Goal: Communication & Community: Answer question/provide support

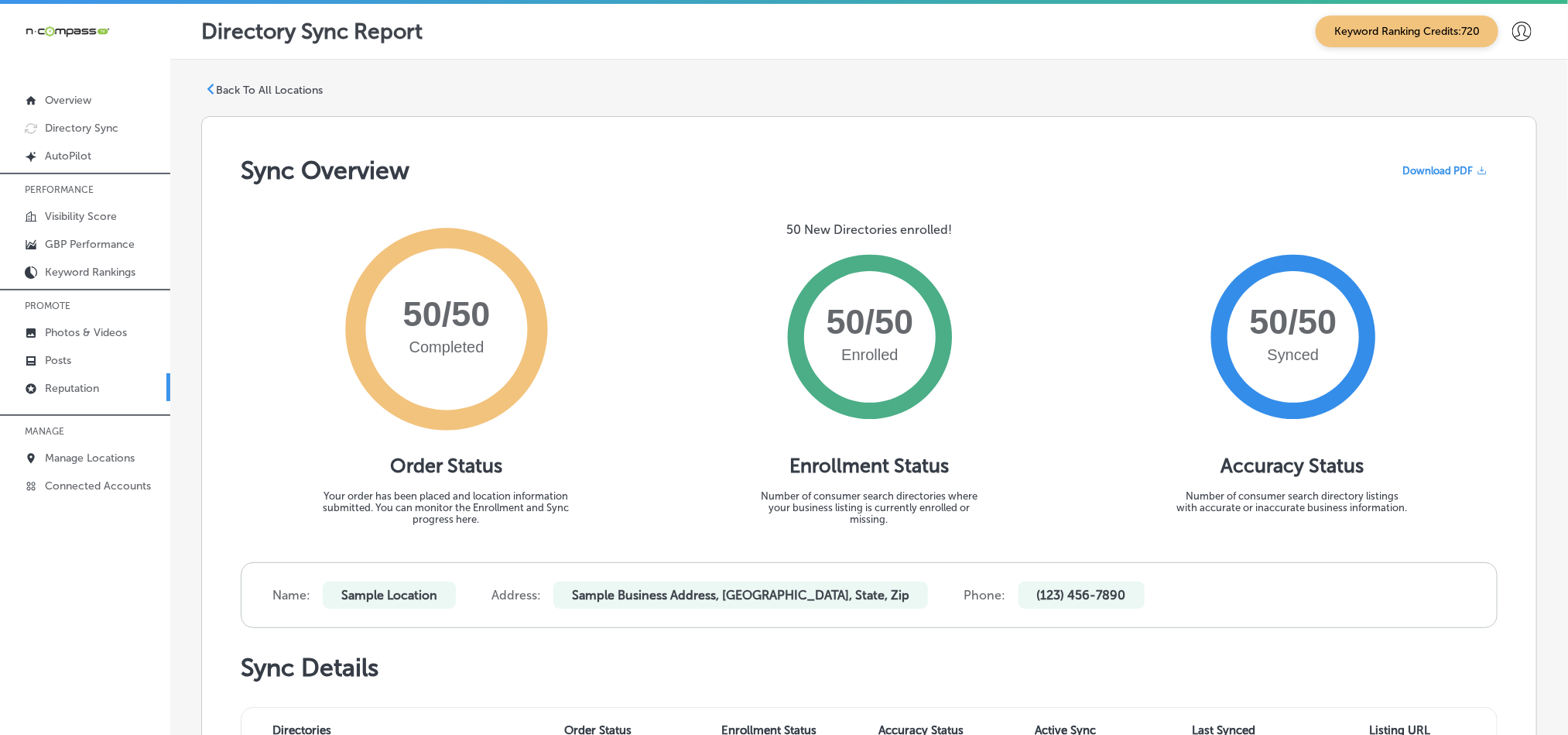
click at [102, 390] on link "Reputation" at bounding box center [85, 386] width 170 height 28
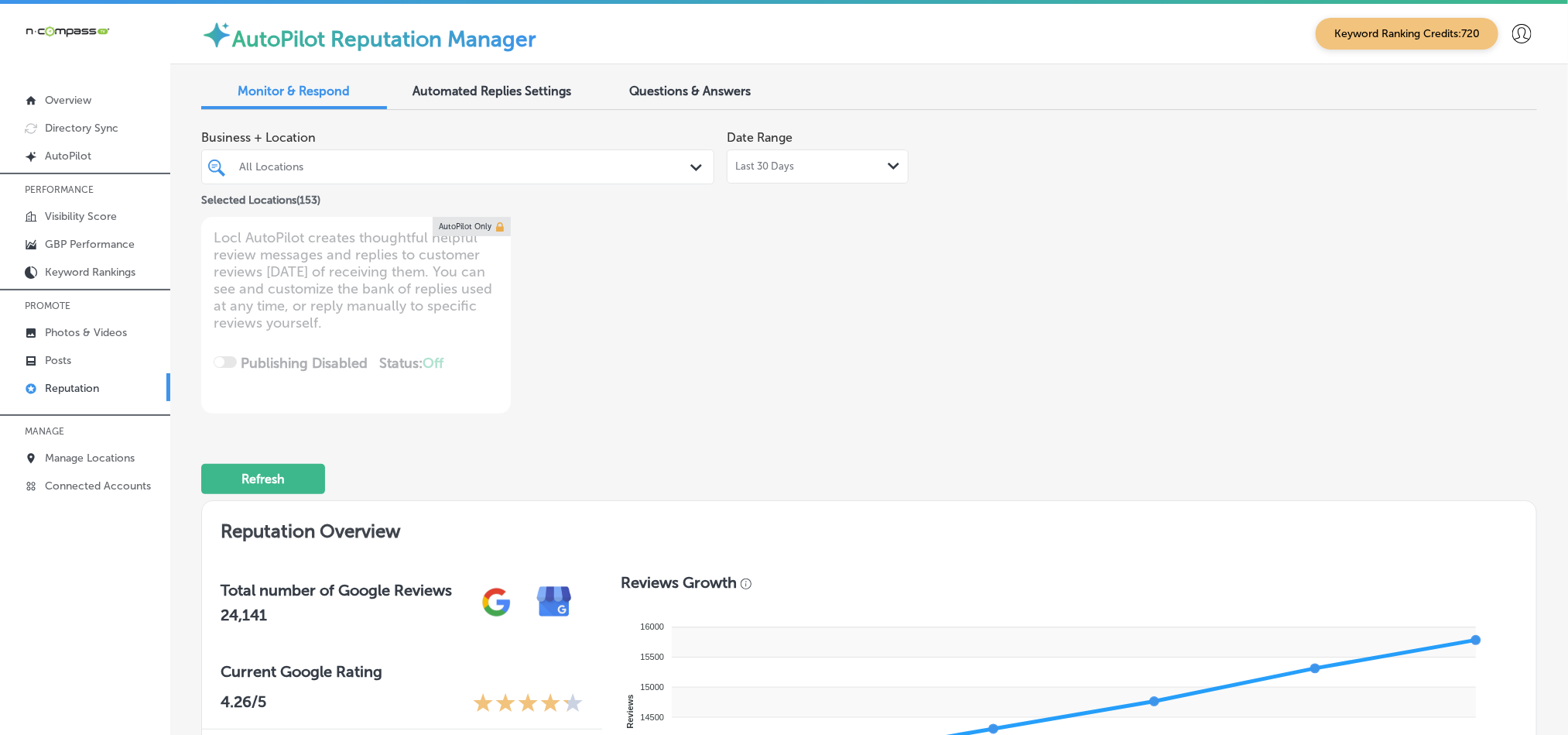
click at [618, 168] on div "All Locations" at bounding box center [466, 167] width 453 height 13
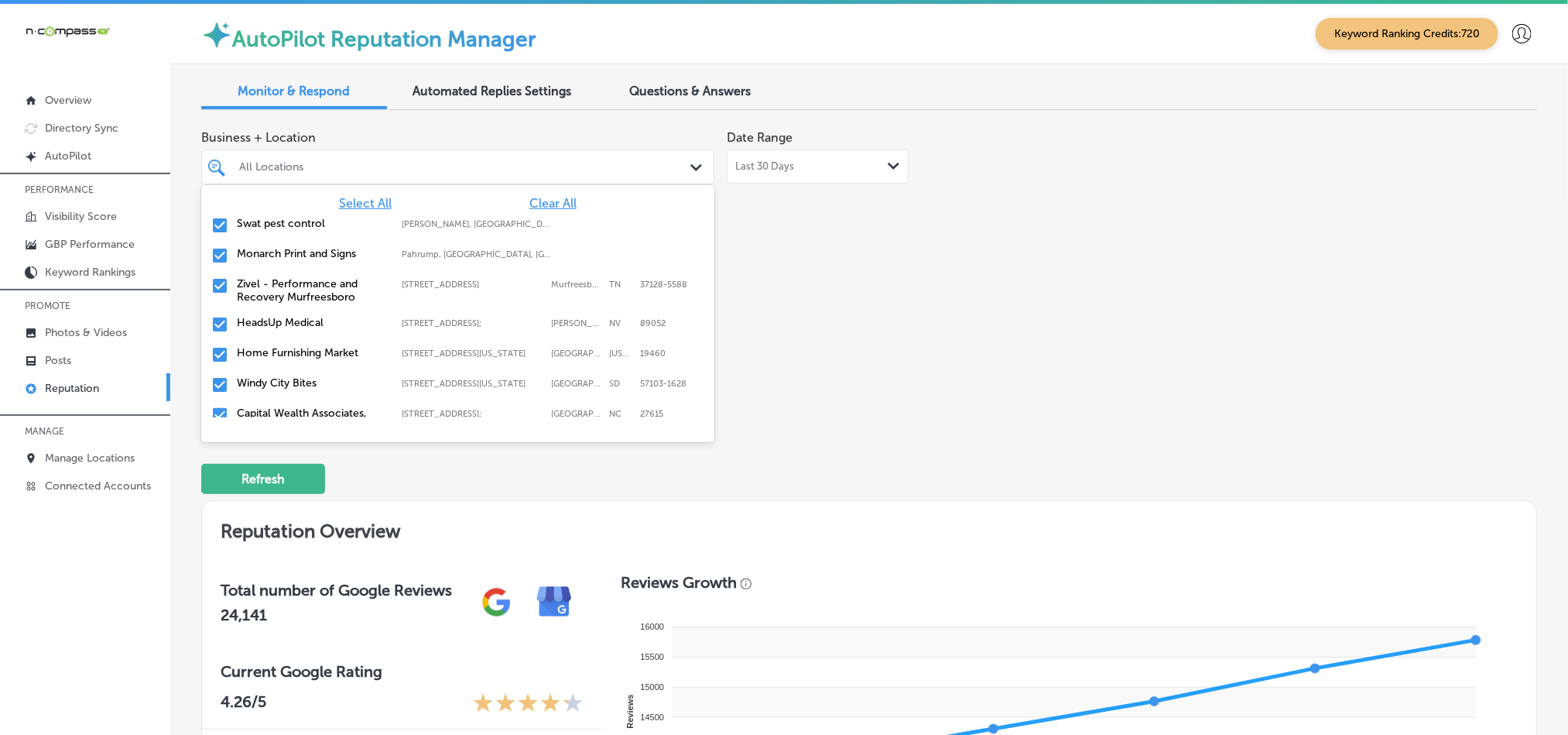
click at [532, 195] on span "Clear All" at bounding box center [553, 202] width 47 height 14
click at [216, 220] on input "checkbox" at bounding box center [219, 224] width 18 height 18
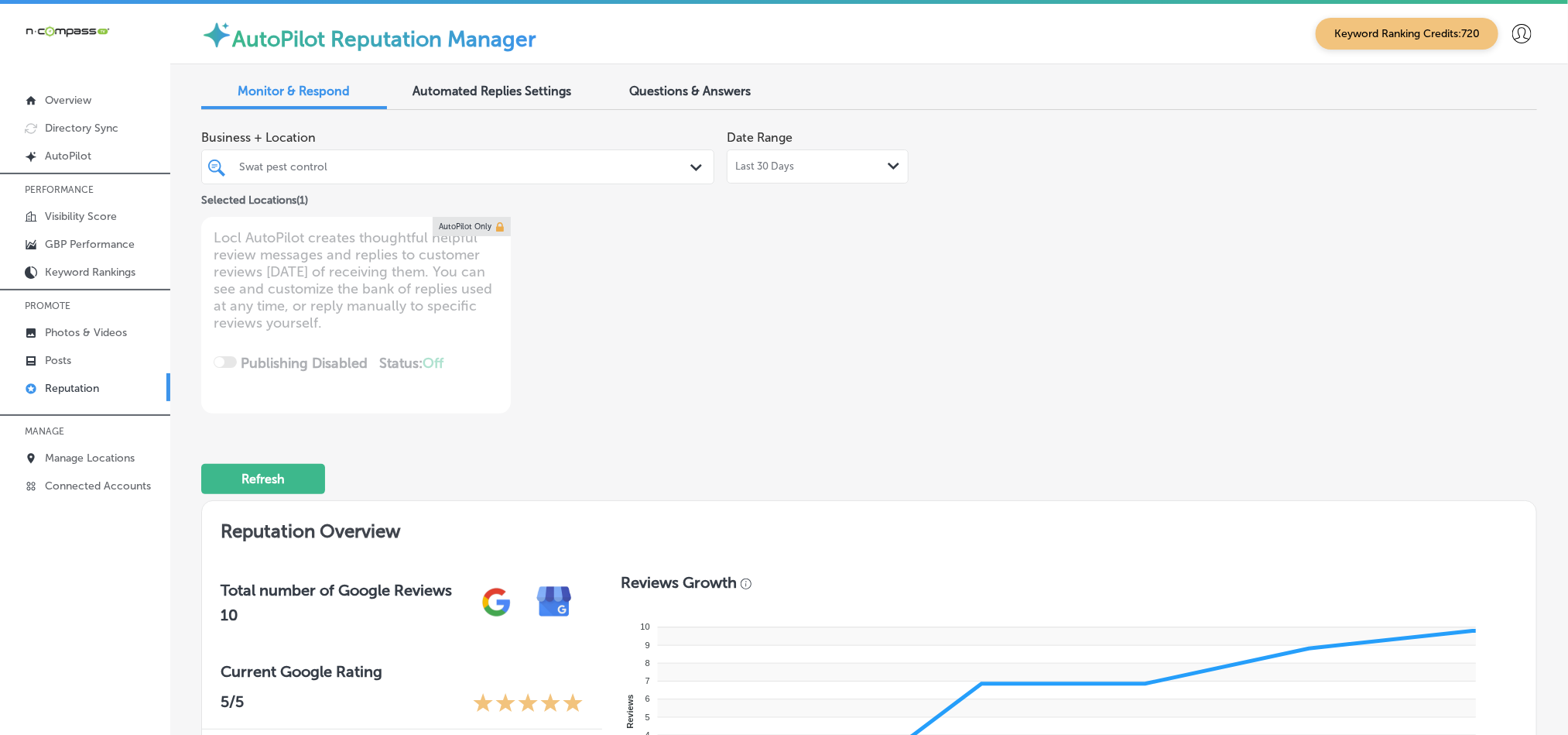
click at [520, 171] on div "Swat pest control" at bounding box center [466, 167] width 453 height 13
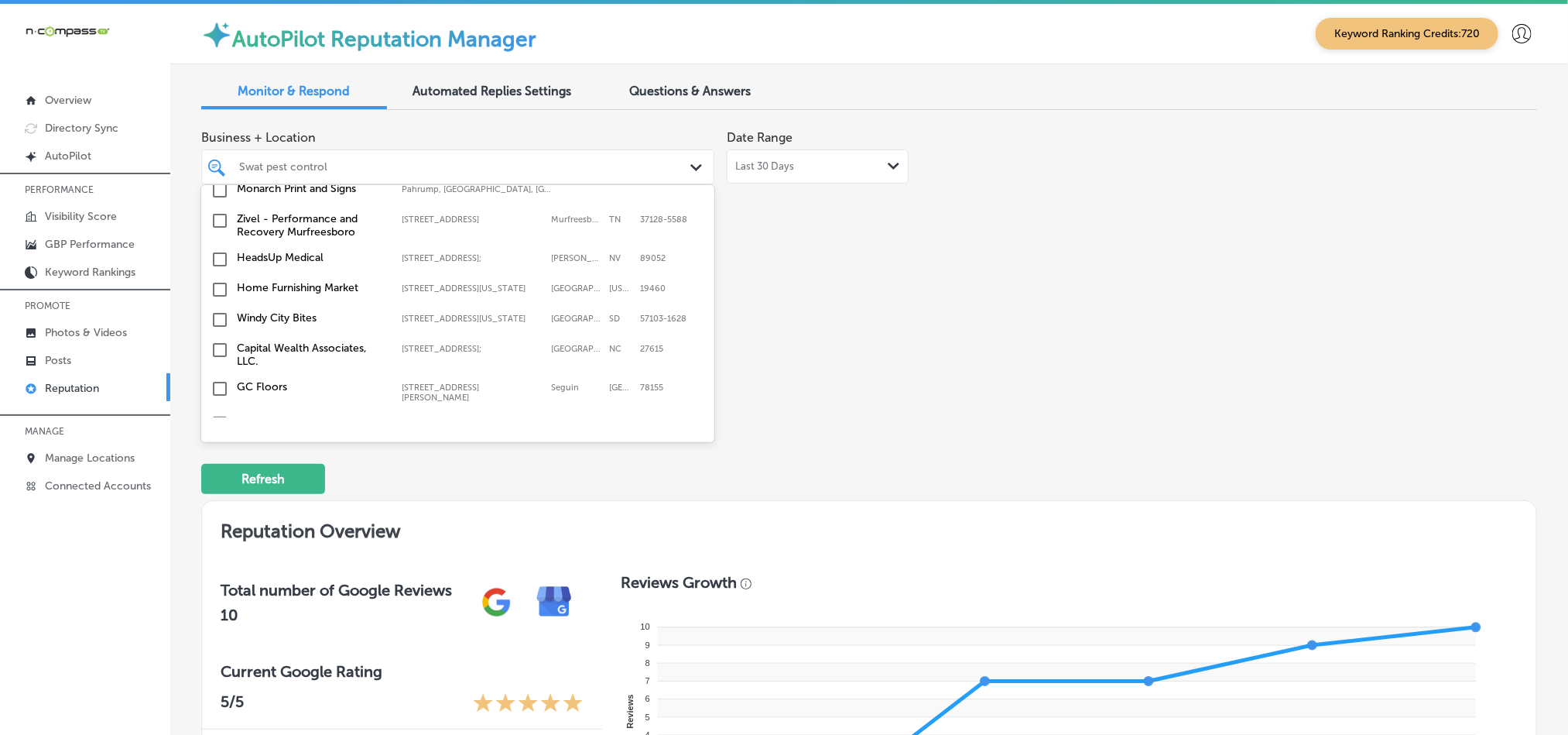
scroll to position [78, 0]
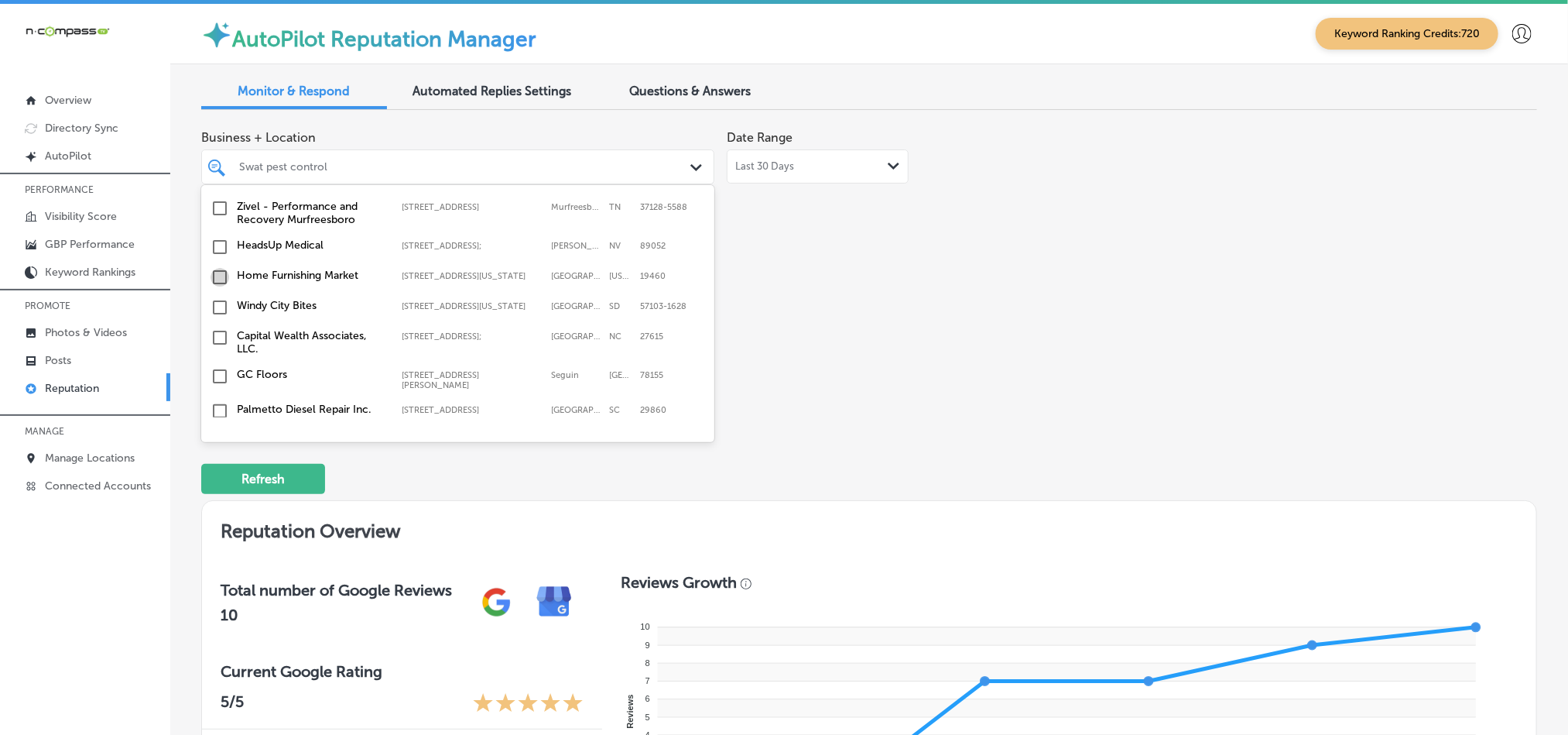
click at [219, 279] on input "checkbox" at bounding box center [219, 277] width 18 height 18
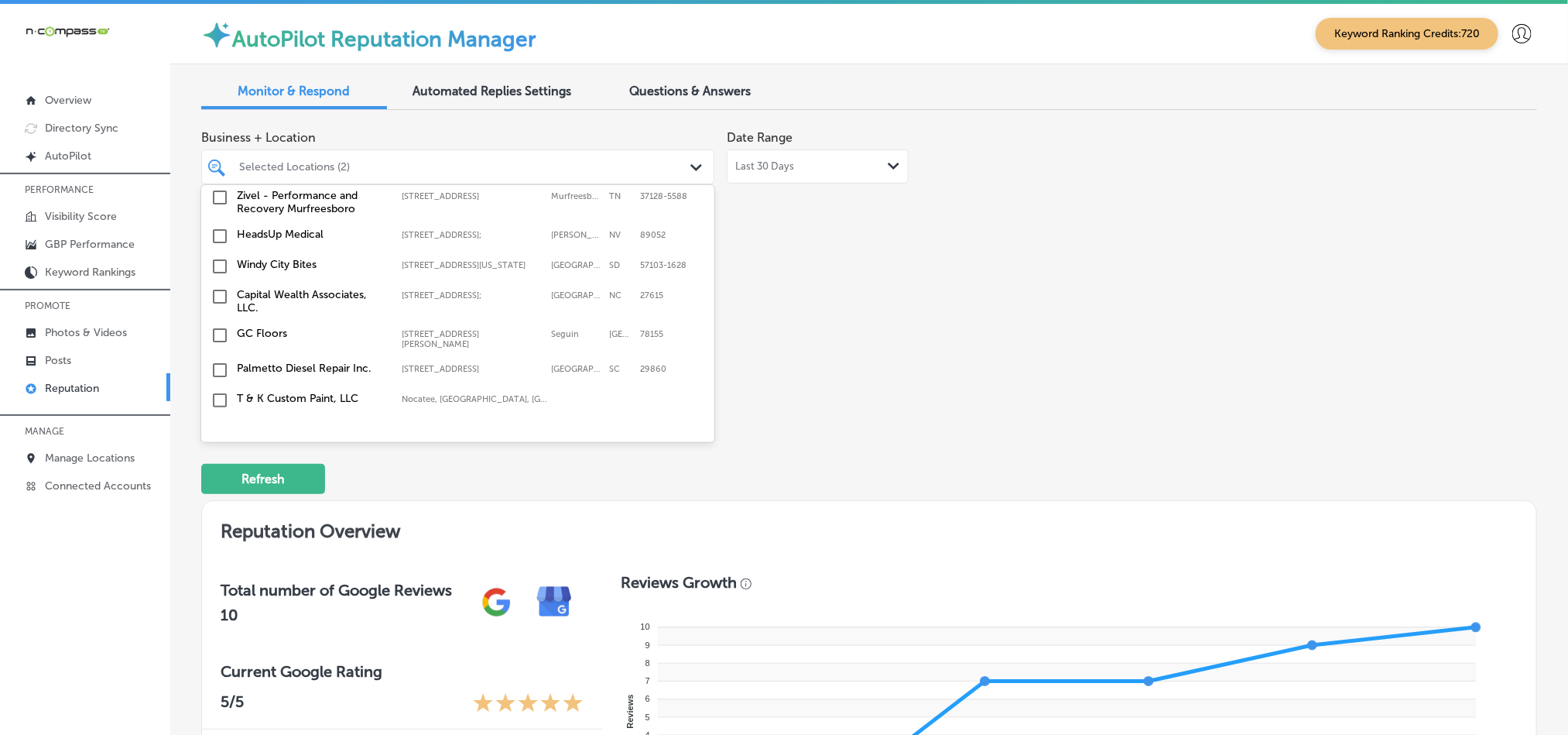
scroll to position [154, 0]
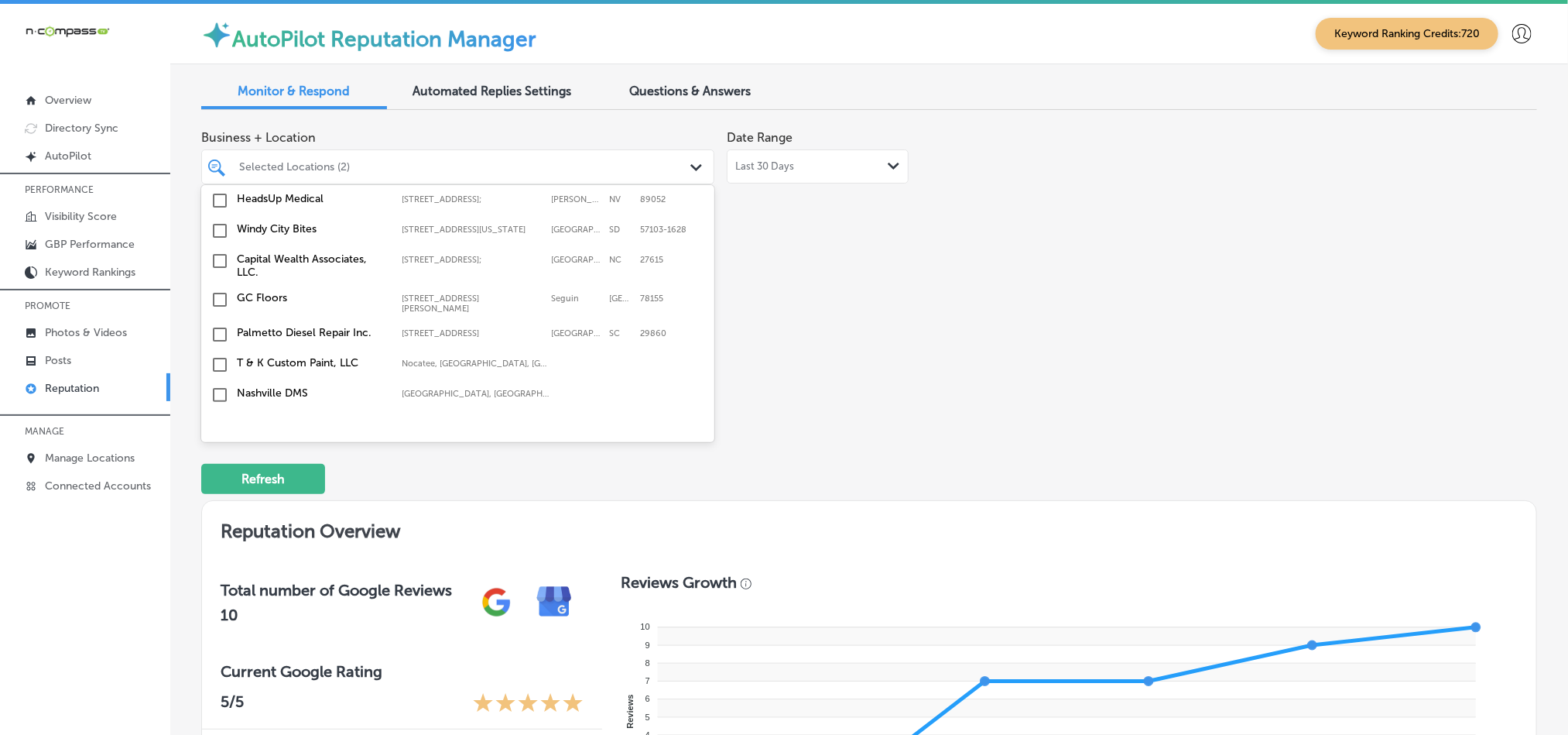
click at [216, 240] on input "checkbox" at bounding box center [219, 230] width 18 height 18
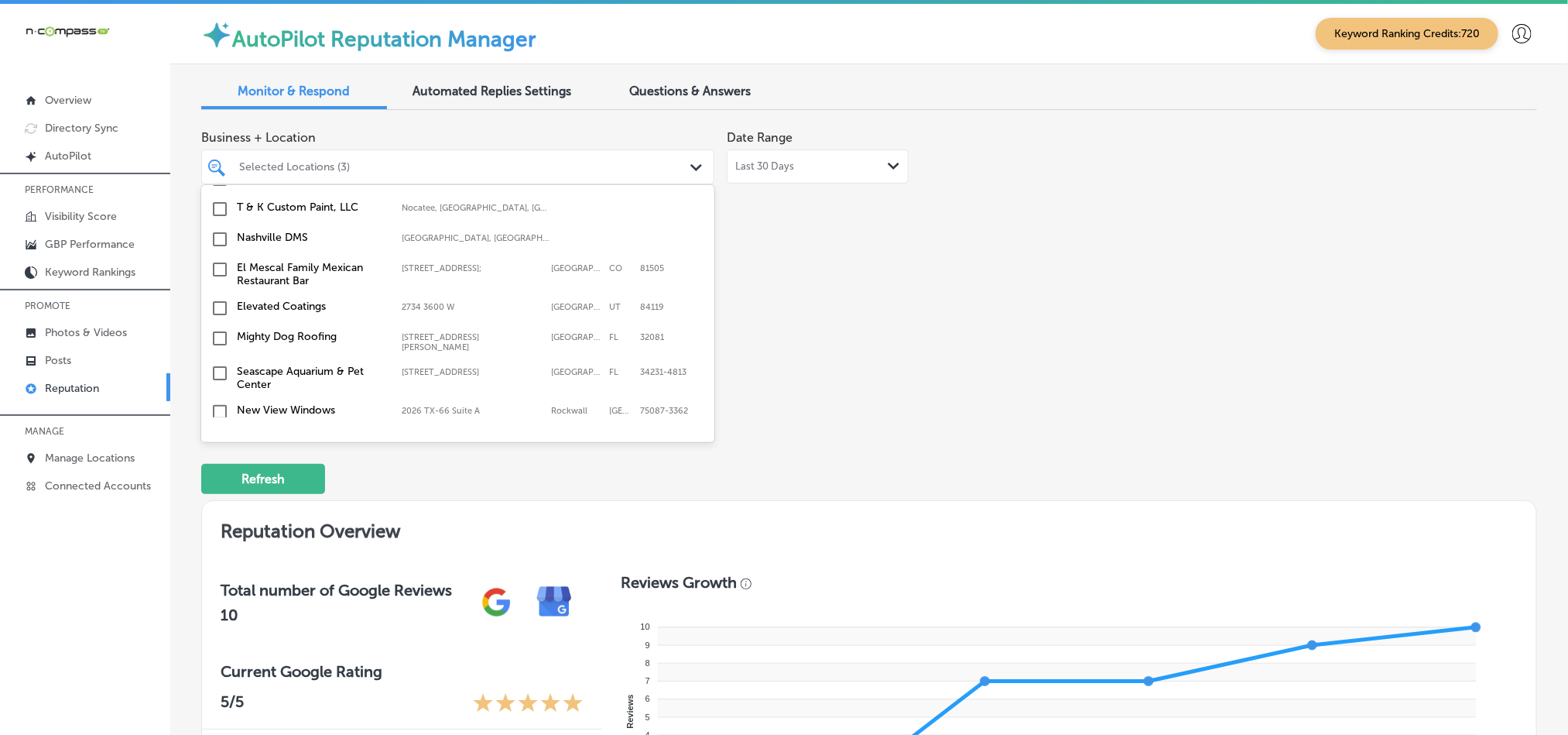
scroll to position [349, 0]
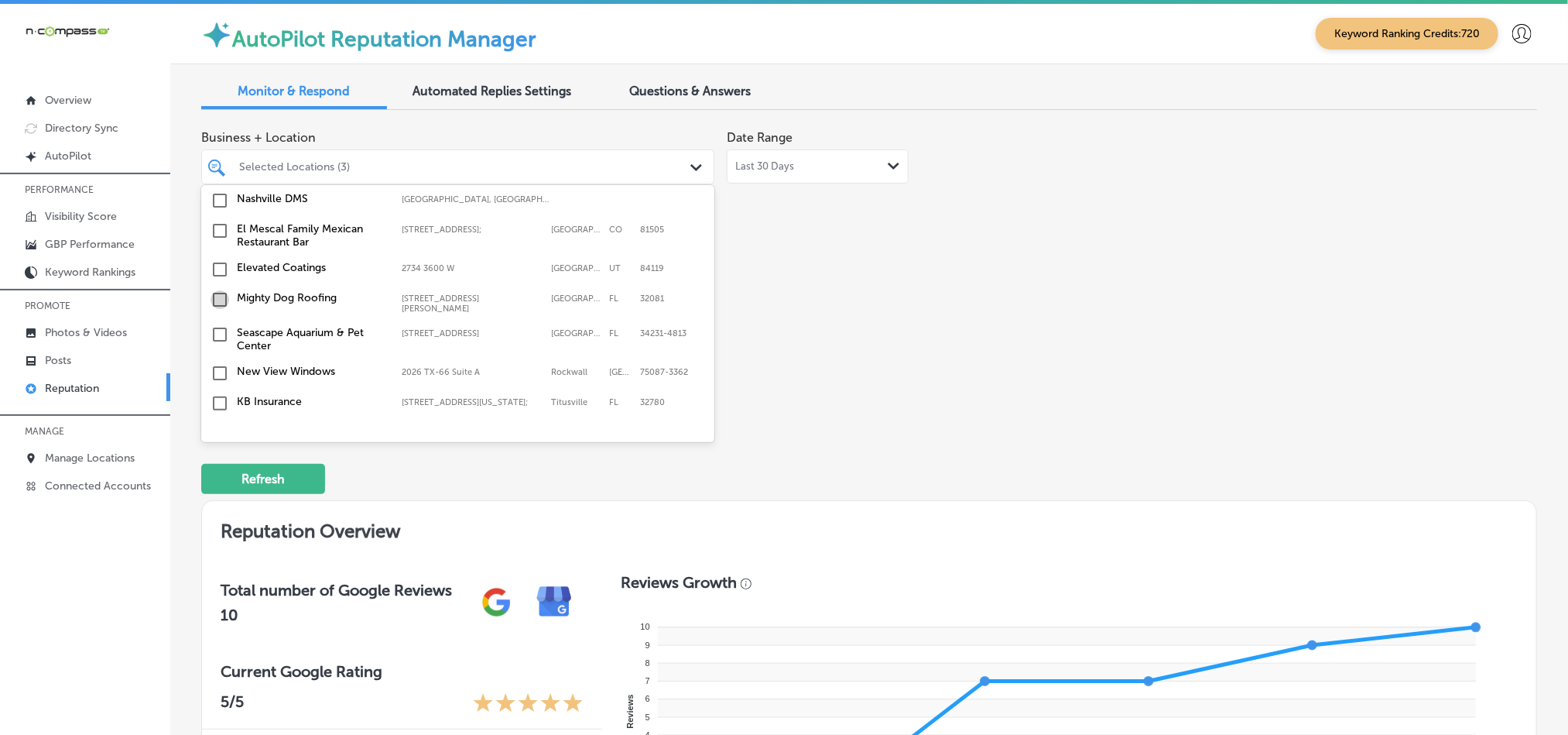
click at [218, 307] on input "checkbox" at bounding box center [219, 299] width 18 height 18
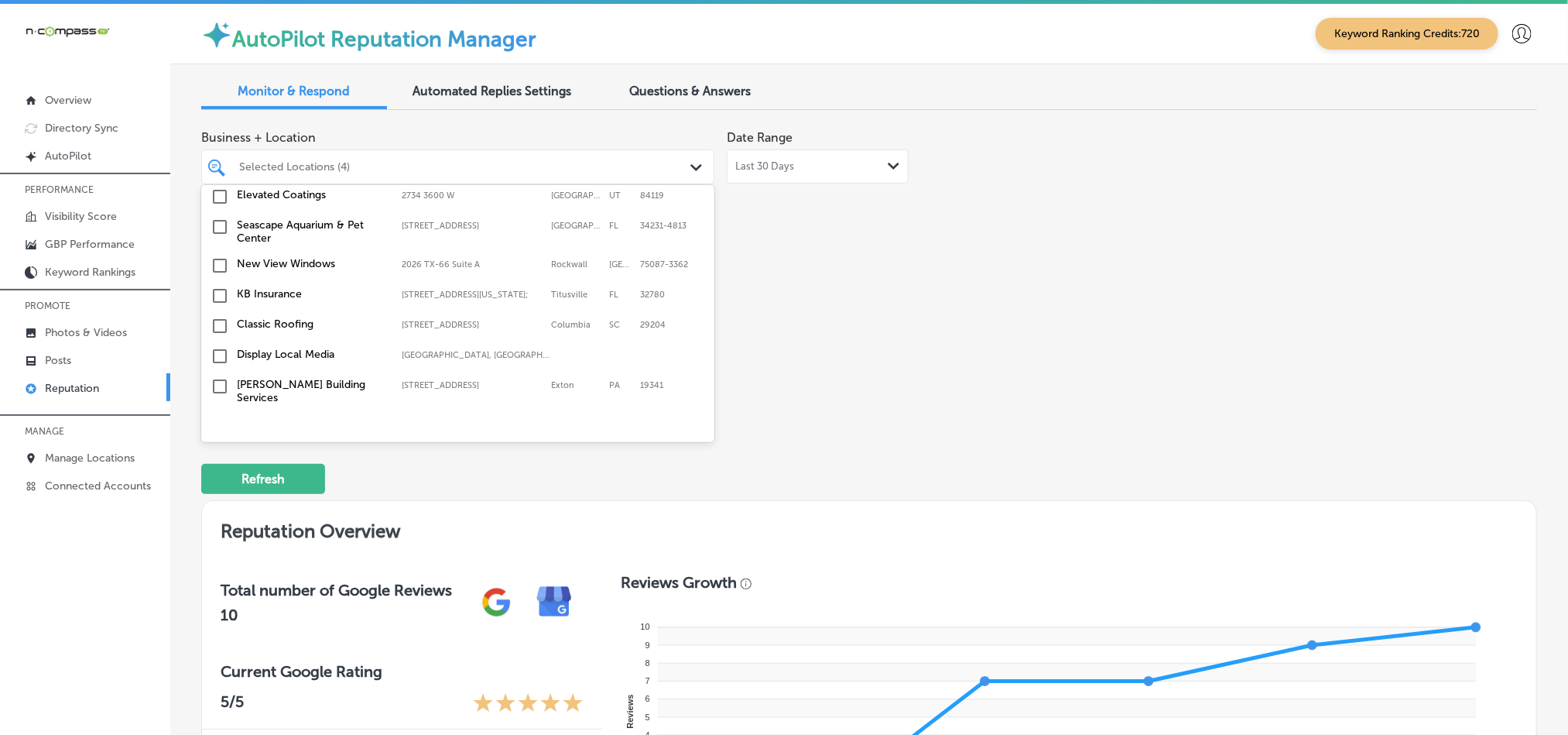
scroll to position [465, 0]
click at [216, 288] on input "checkbox" at bounding box center [219, 287] width 18 height 18
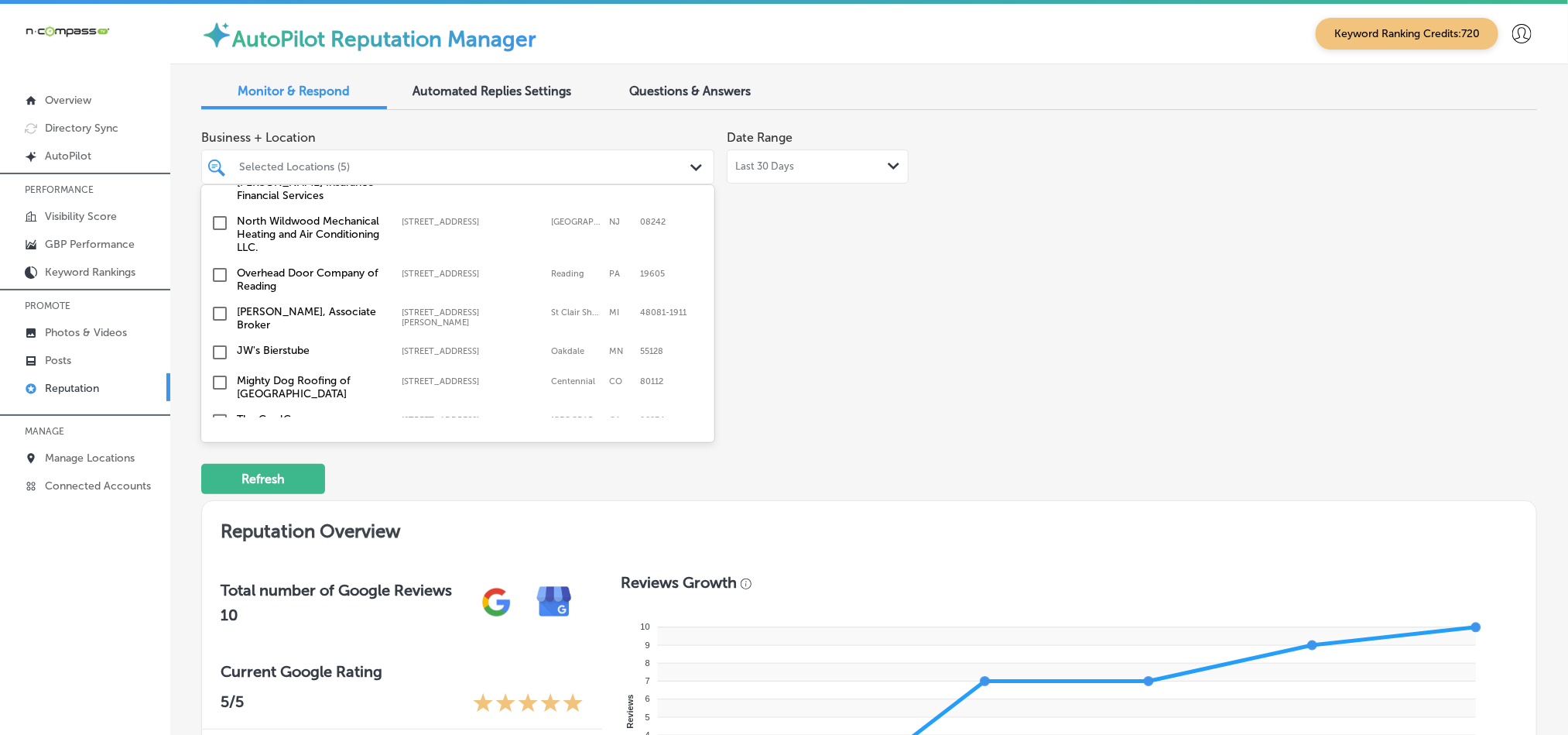
scroll to position [930, 0]
click at [216, 217] on input "checkbox" at bounding box center [219, 218] width 18 height 18
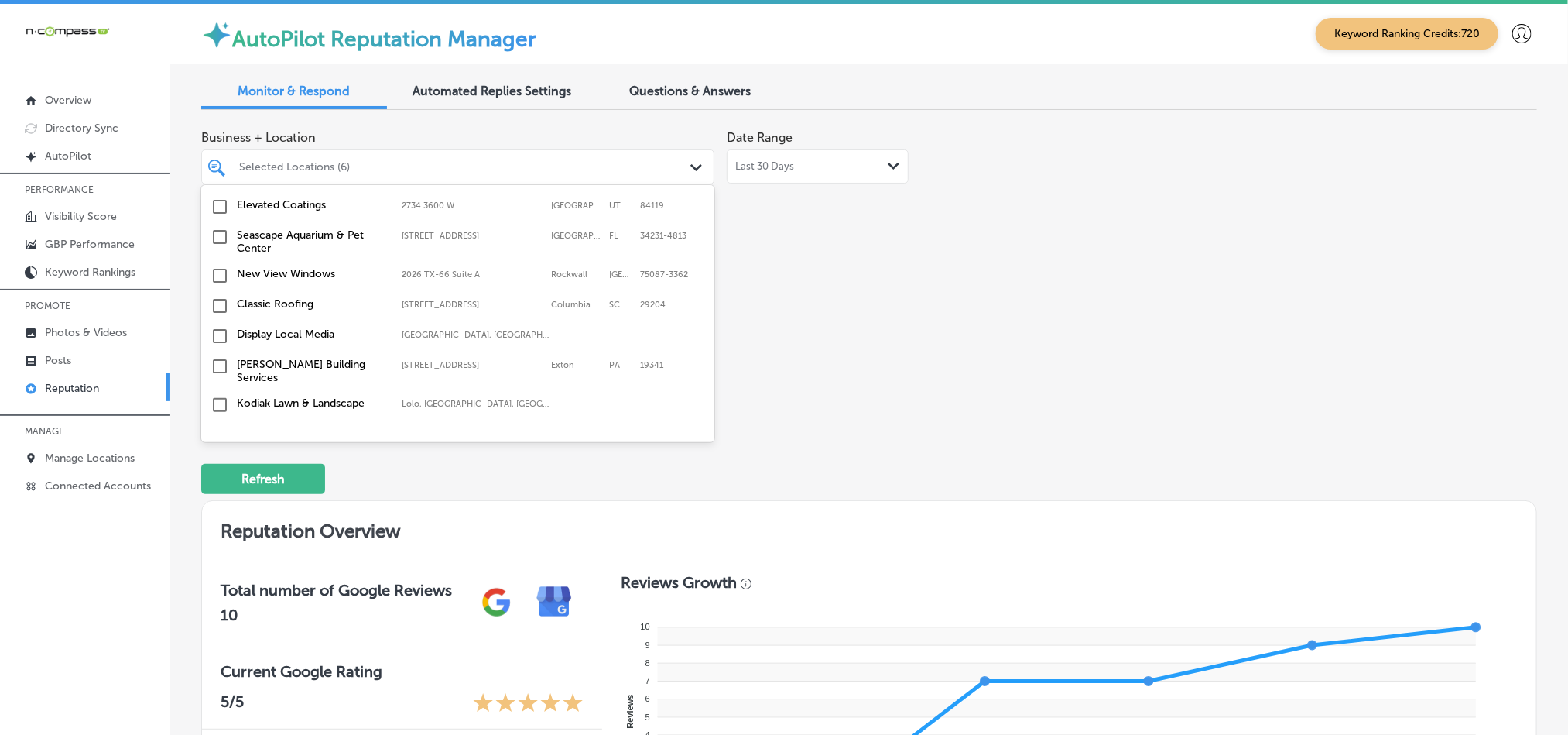
scroll to position [542, 0]
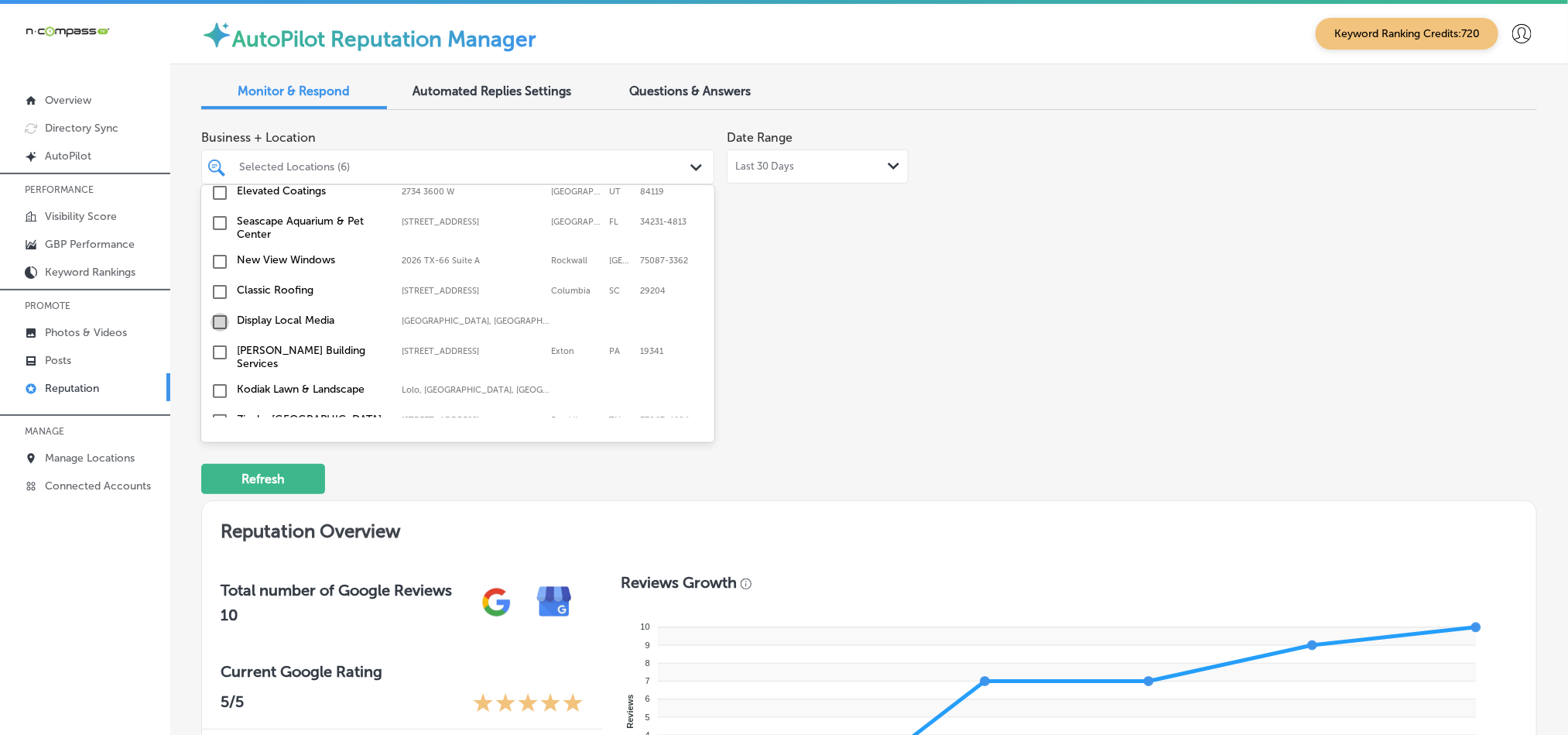
click at [216, 323] on input "checkbox" at bounding box center [219, 321] width 18 height 18
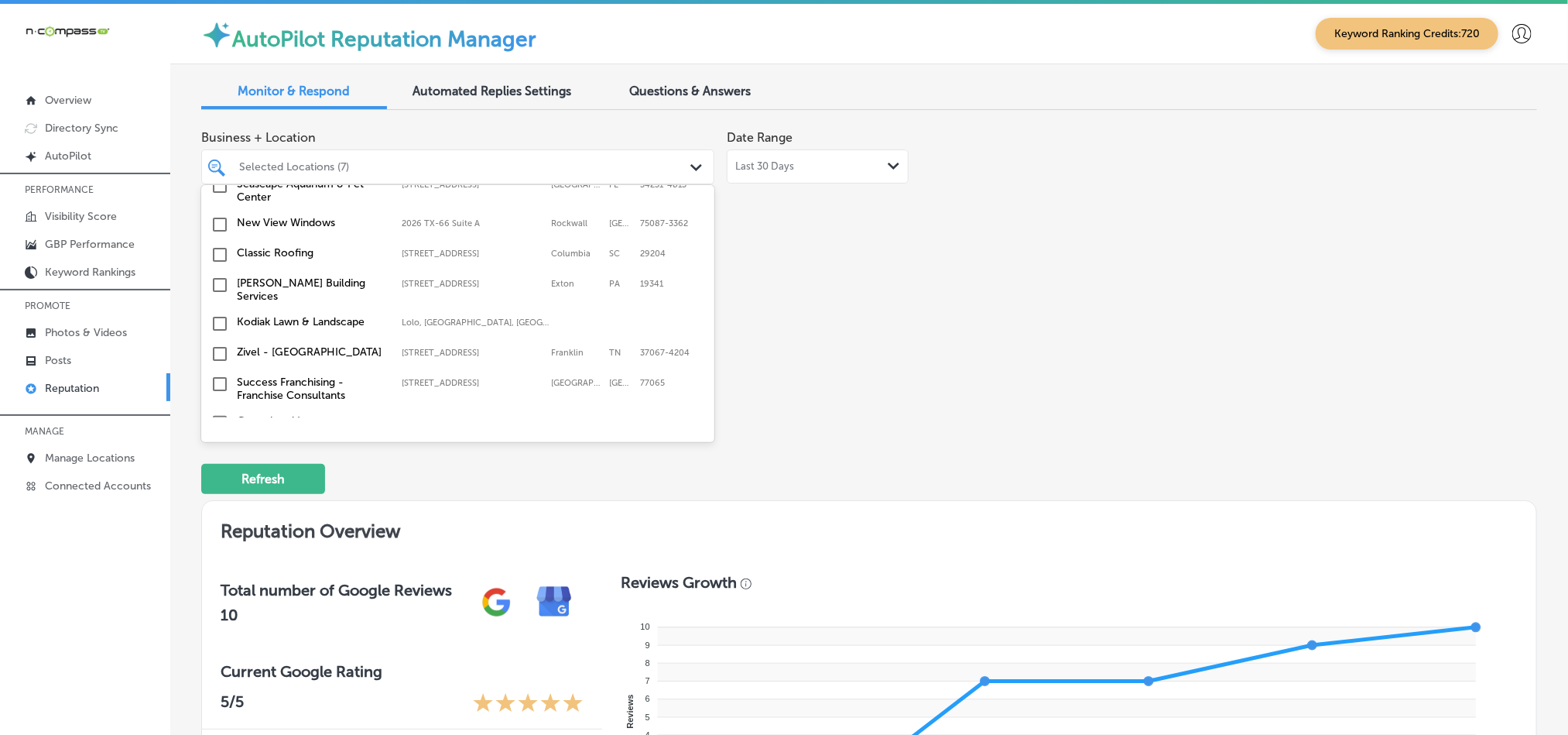
scroll to position [619, 0]
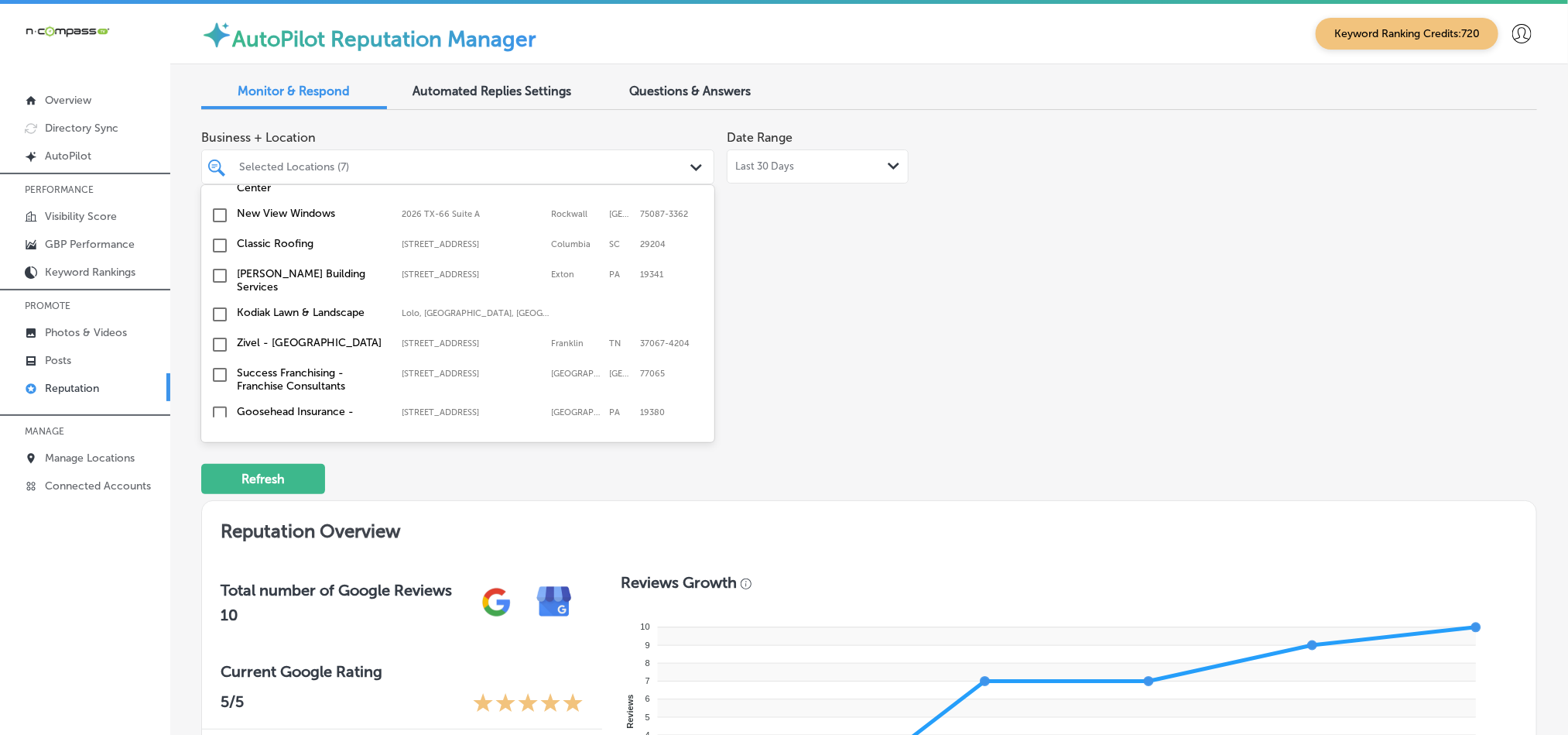
click at [215, 313] on input "checkbox" at bounding box center [219, 313] width 18 height 18
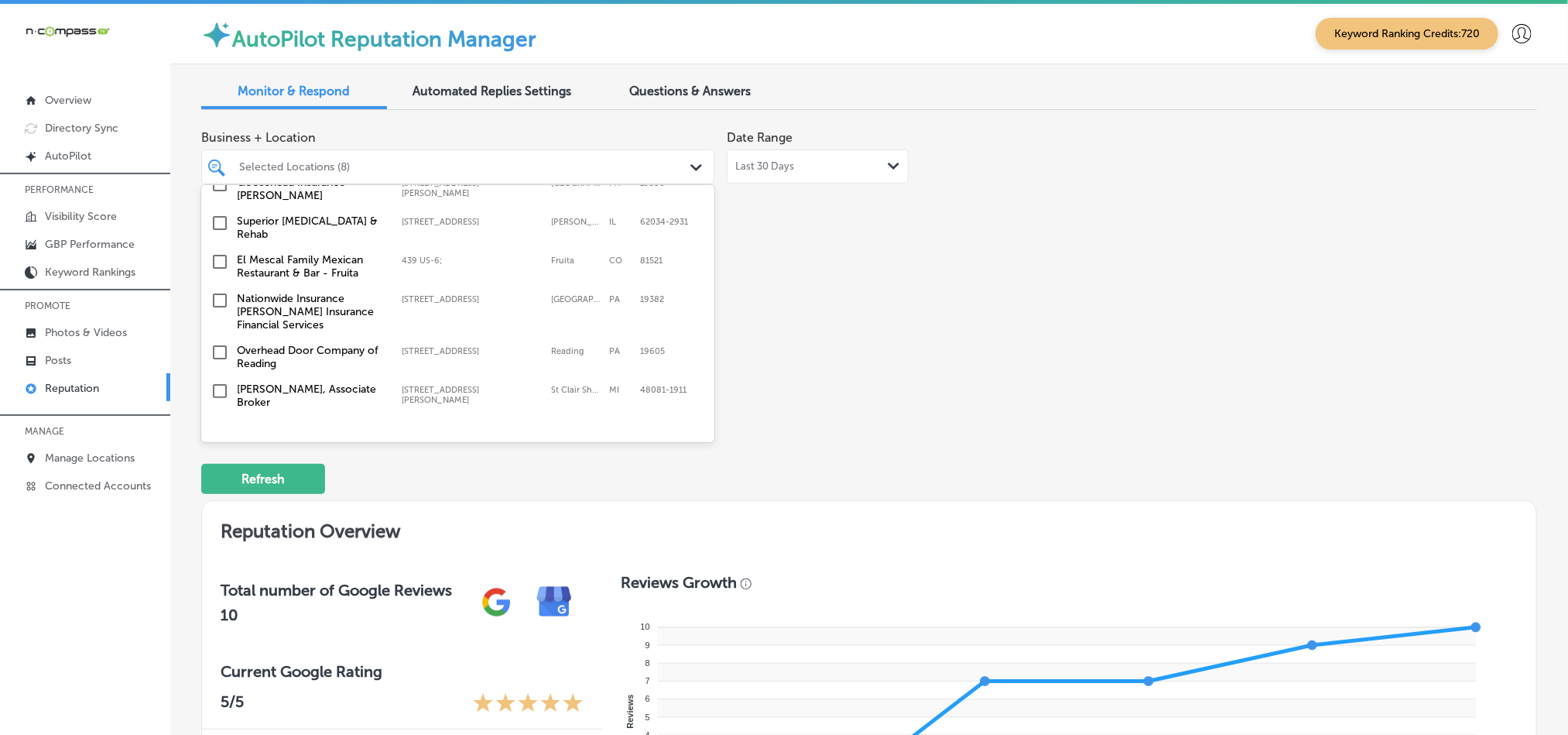
scroll to position [851, 0]
click at [216, 291] on input "checkbox" at bounding box center [219, 297] width 18 height 18
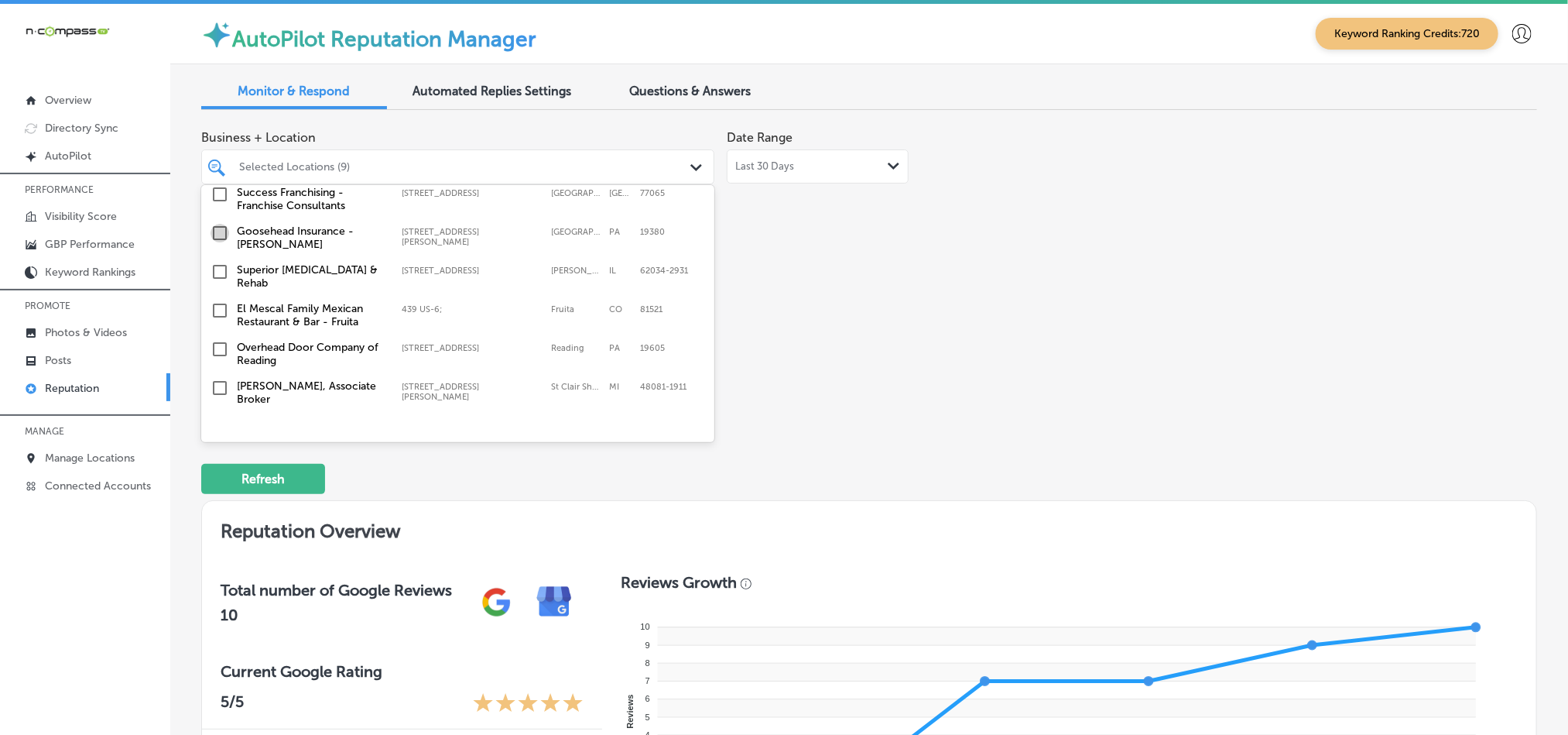
click at [219, 230] on input "checkbox" at bounding box center [219, 233] width 18 height 18
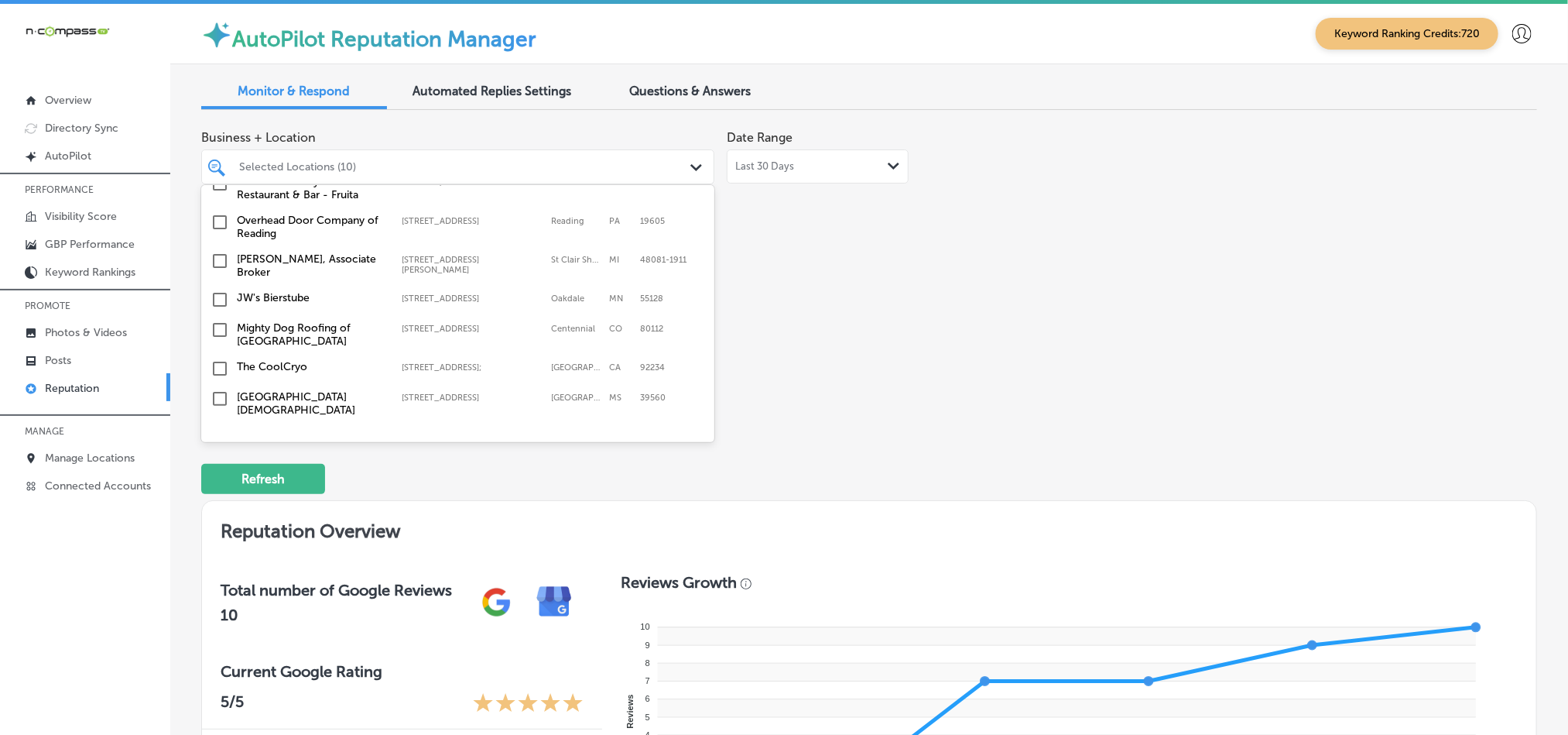
scroll to position [1083, 0]
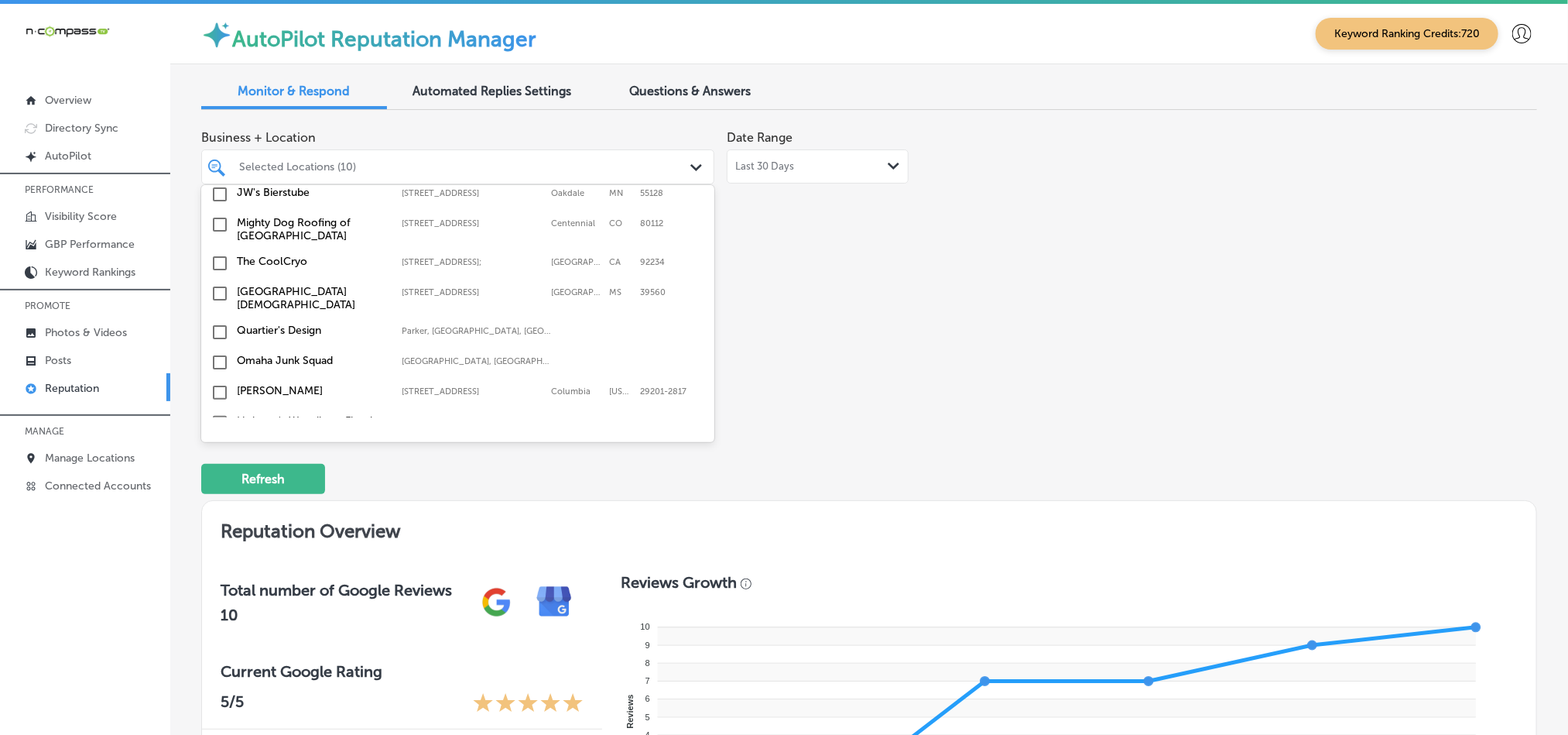
click at [216, 219] on input "checkbox" at bounding box center [219, 224] width 18 height 18
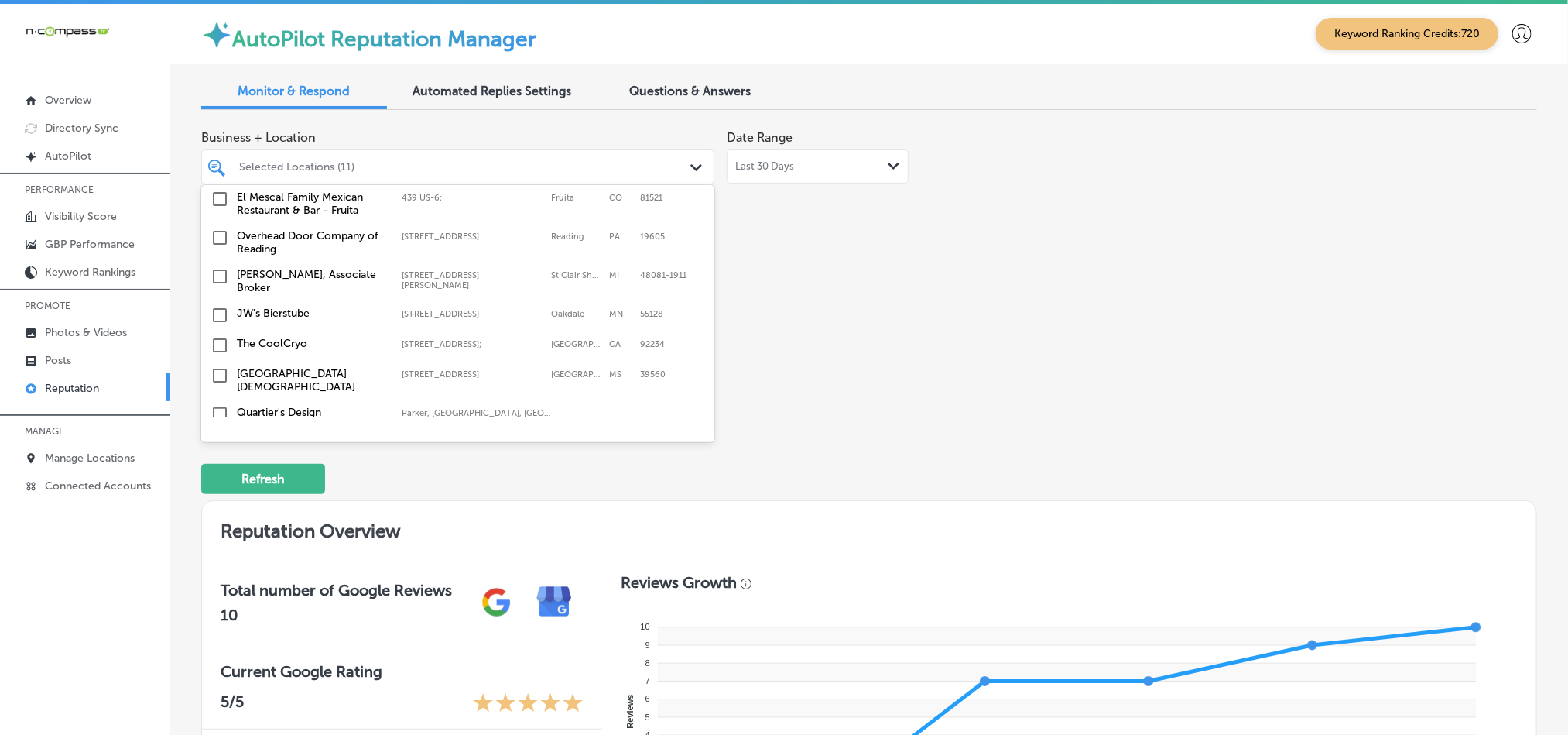
scroll to position [1045, 0]
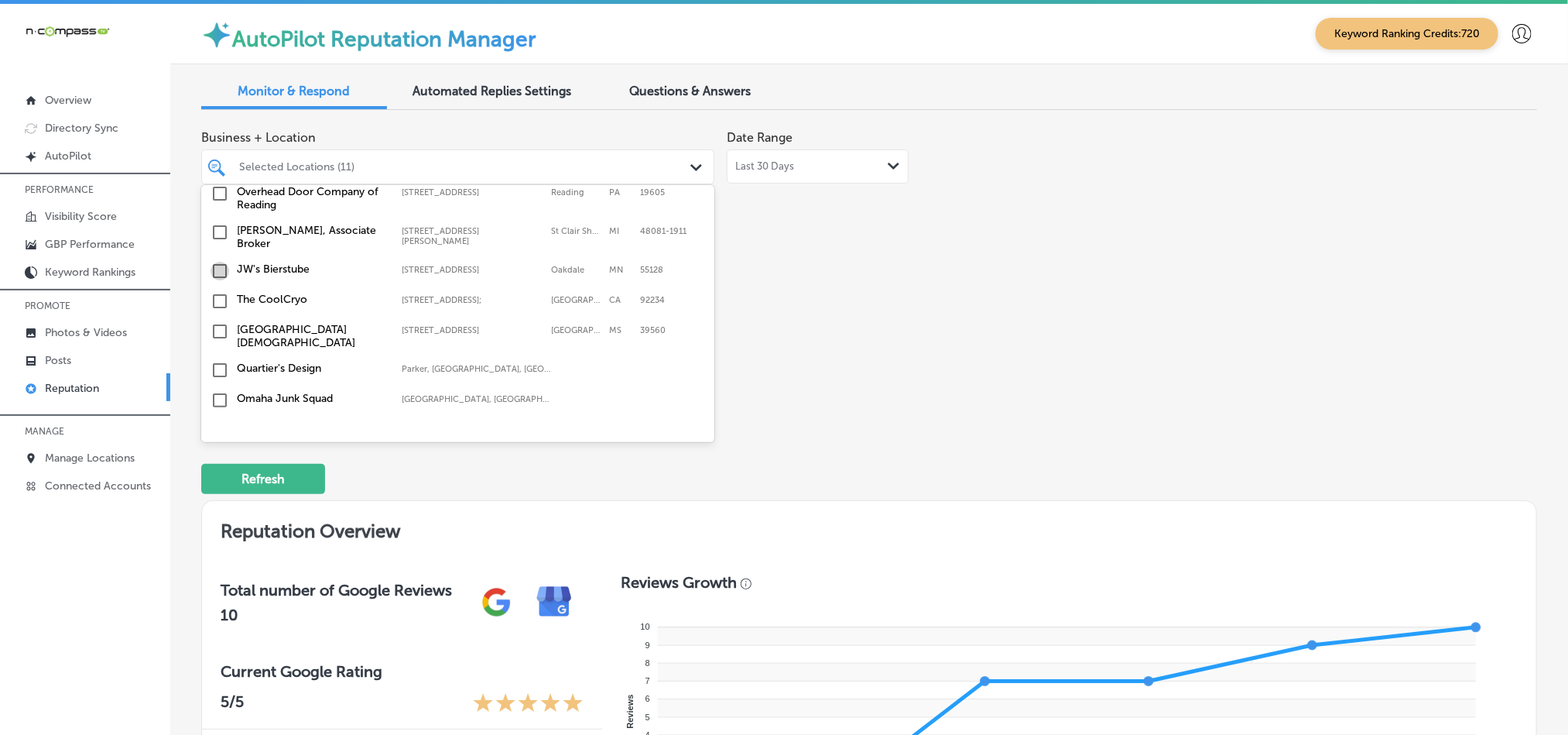
click at [216, 262] on input "checkbox" at bounding box center [219, 270] width 18 height 18
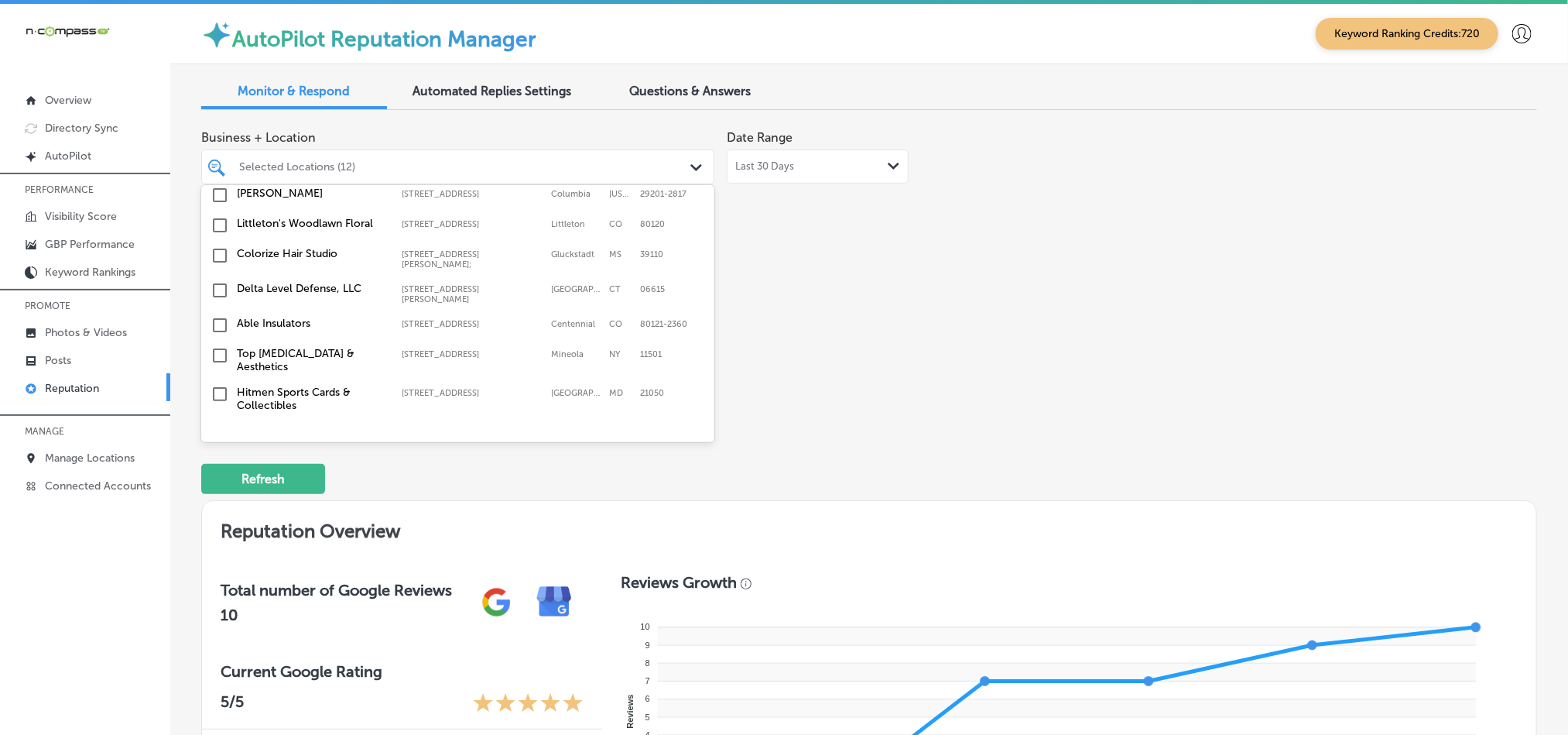
scroll to position [1316, 0]
click at [216, 281] on input "checkbox" at bounding box center [219, 289] width 18 height 18
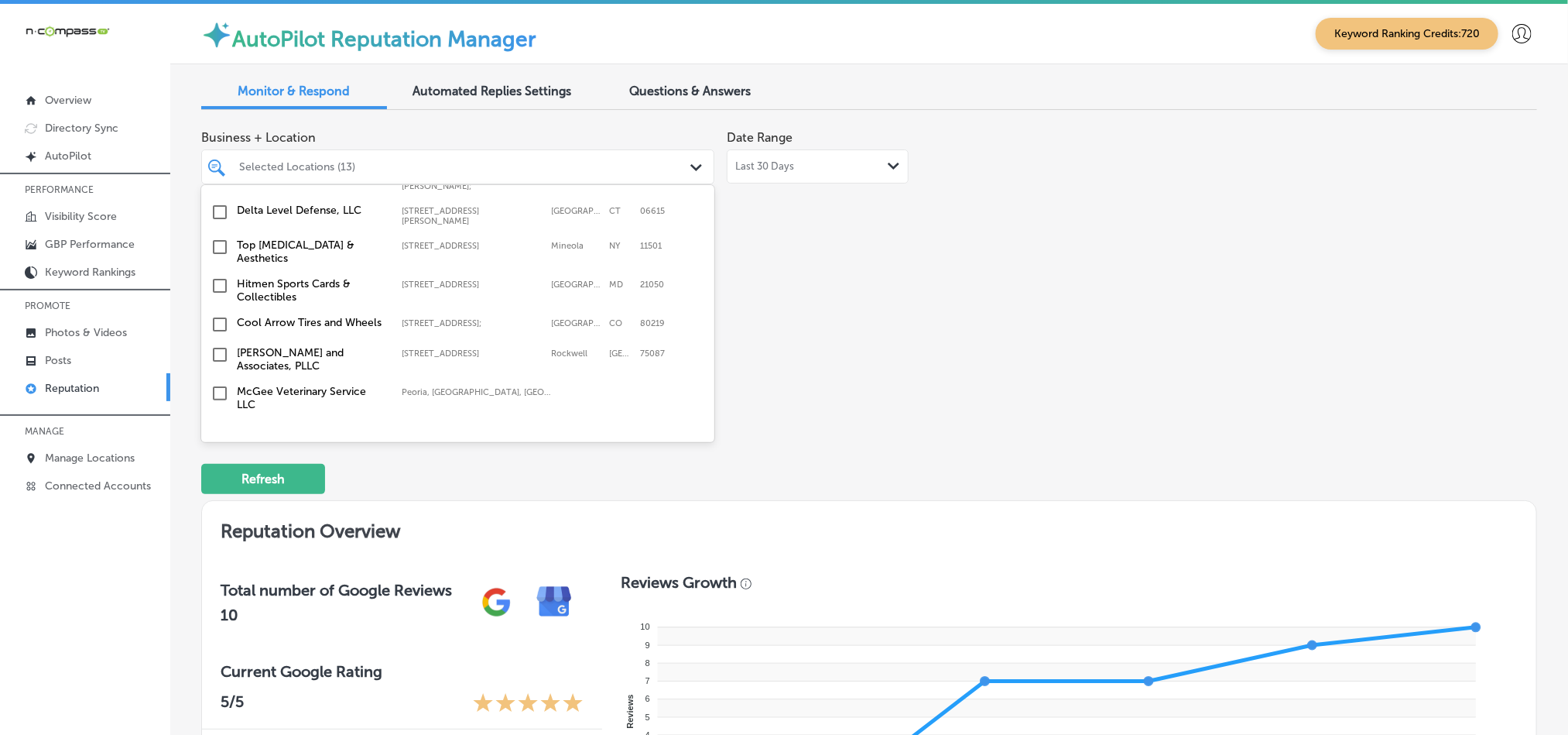
scroll to position [1393, 0]
click at [216, 233] on input "checkbox" at bounding box center [219, 241] width 18 height 18
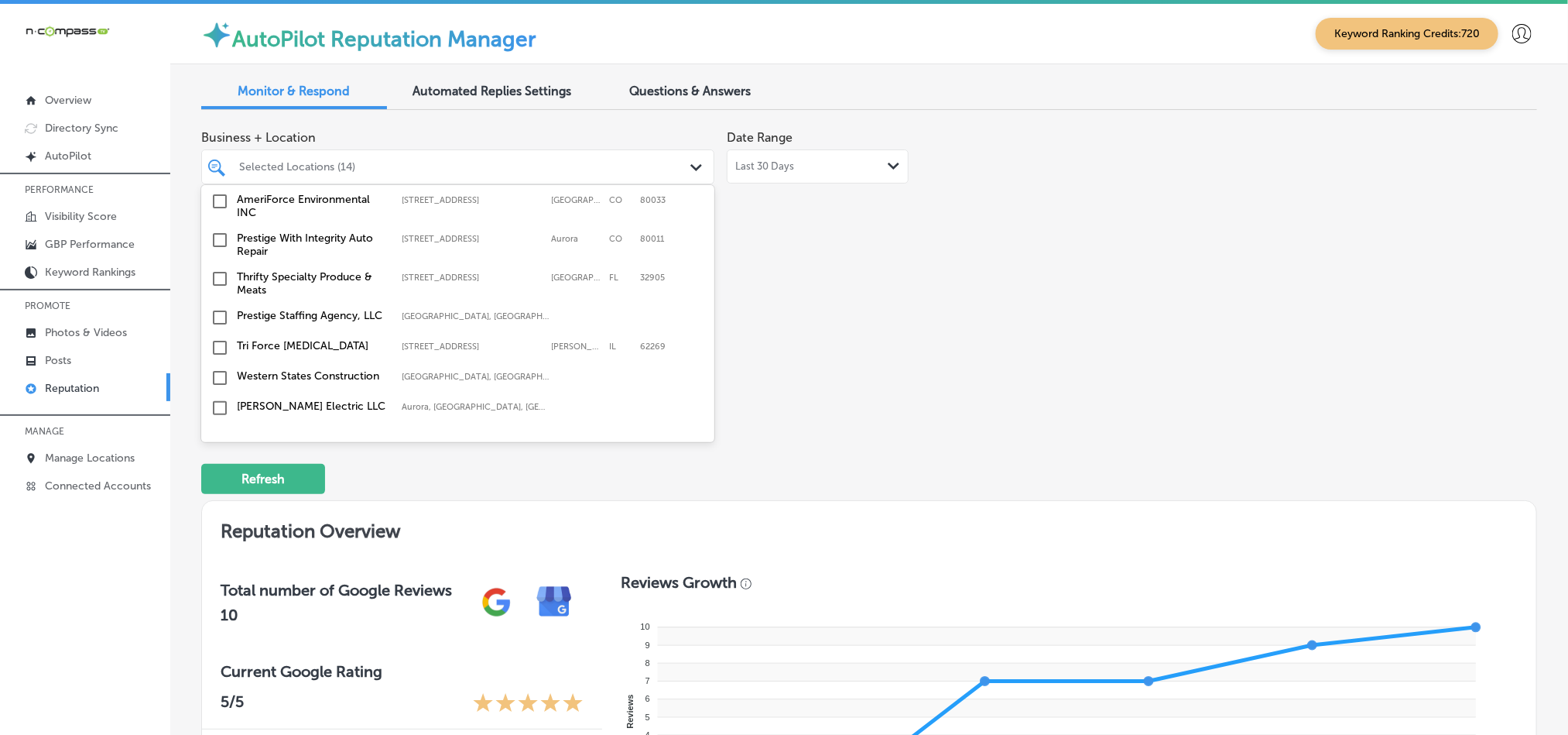
scroll to position [1626, 0]
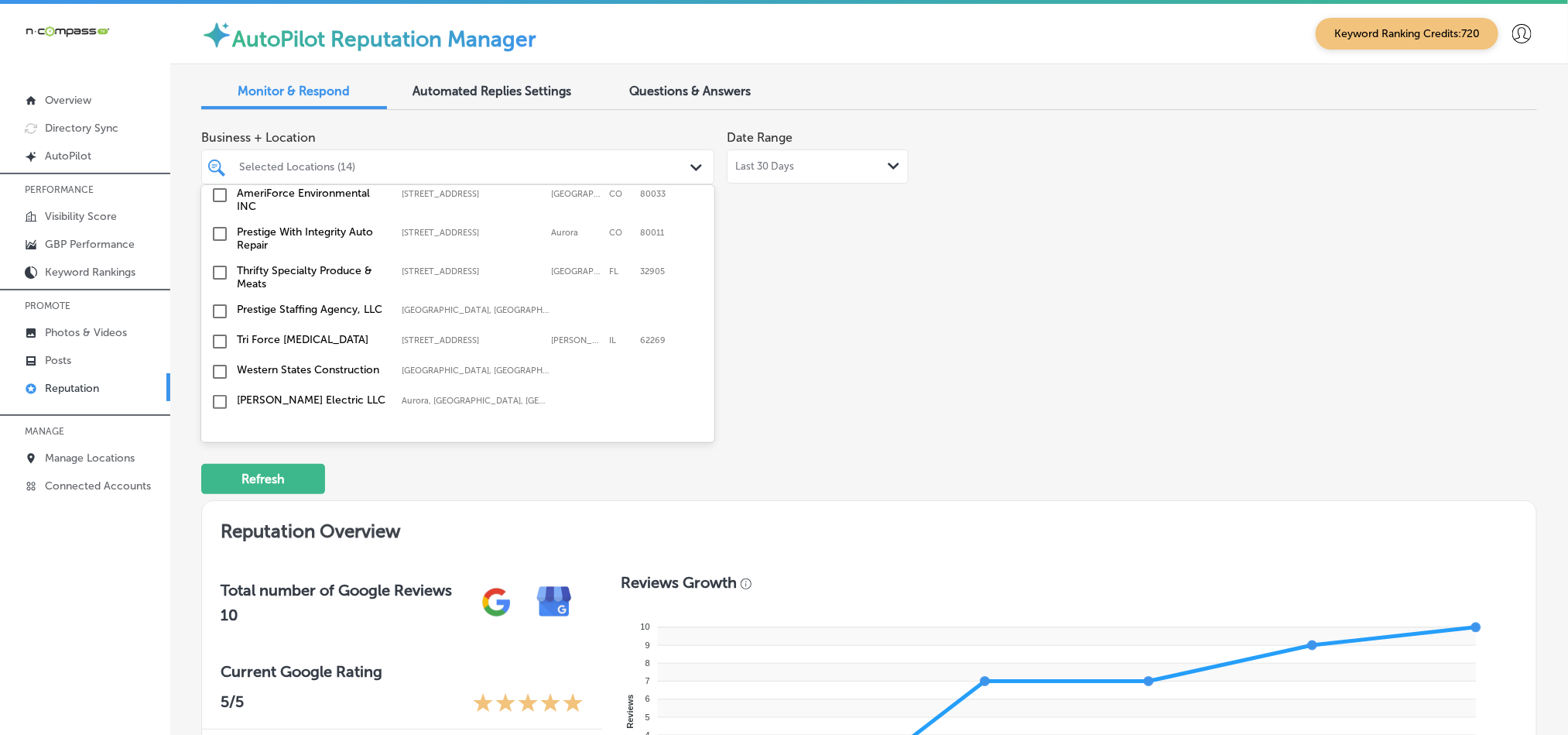
click at [221, 264] on input "checkbox" at bounding box center [219, 272] width 18 height 18
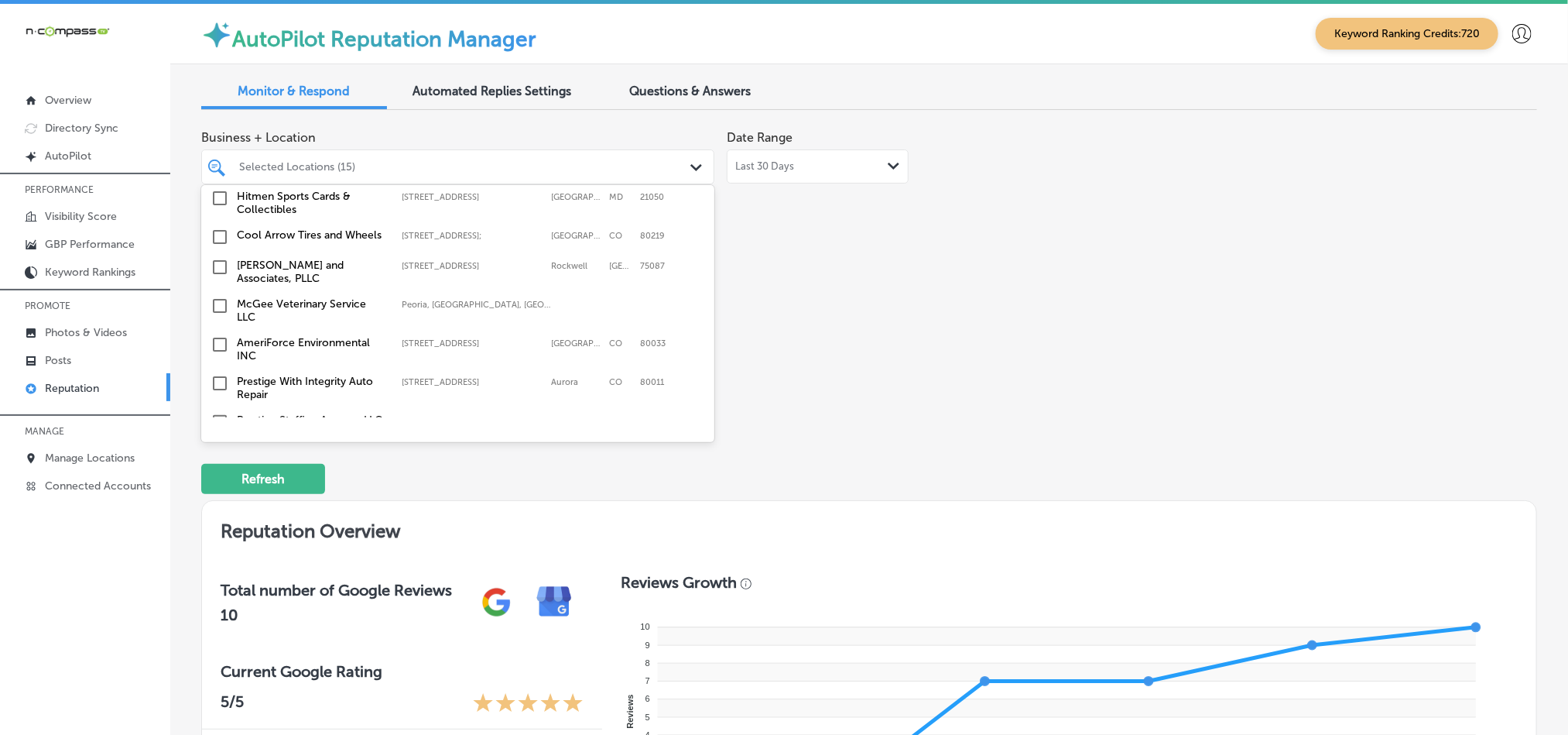
scroll to position [1548, 0]
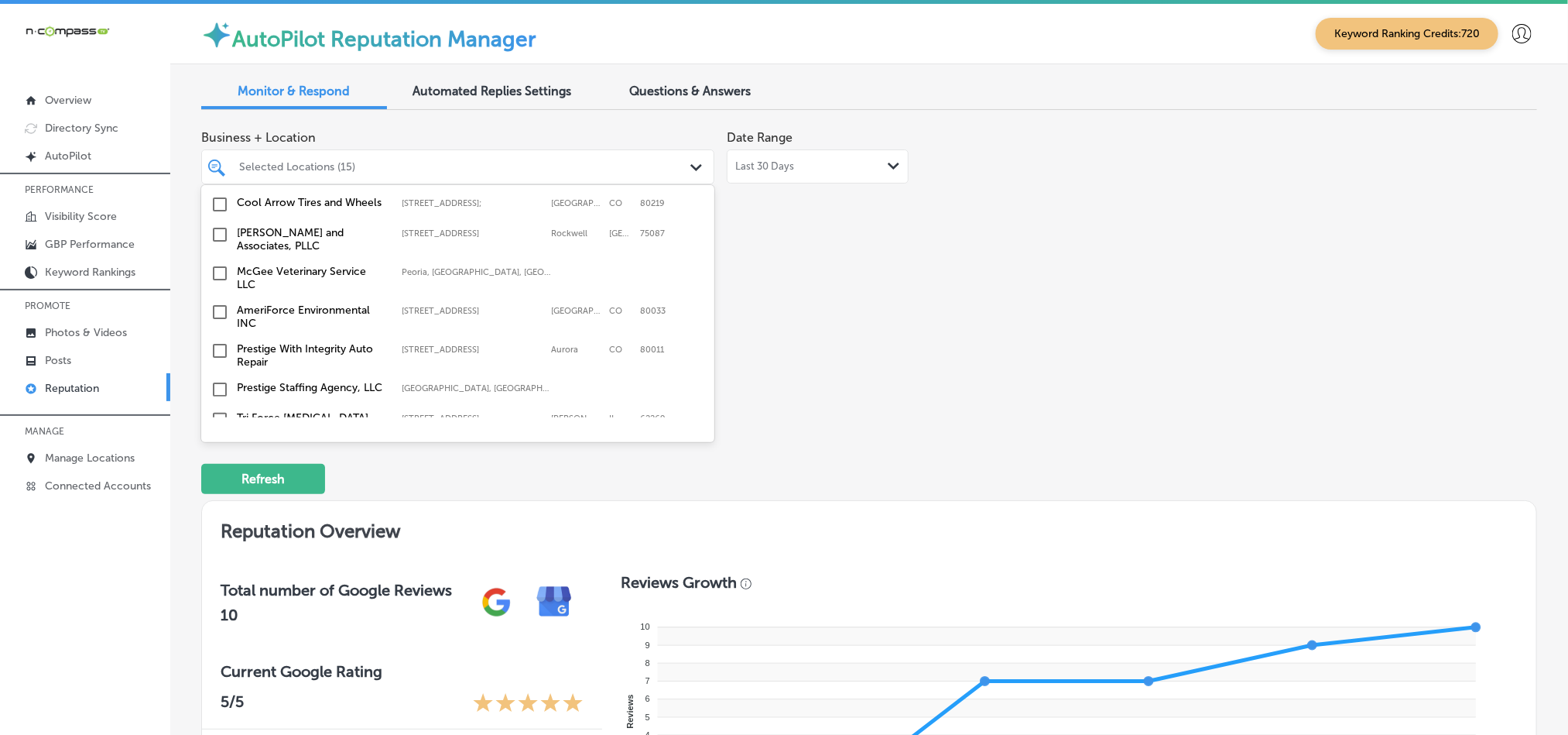
click at [221, 225] on input "checkbox" at bounding box center [219, 234] width 18 height 18
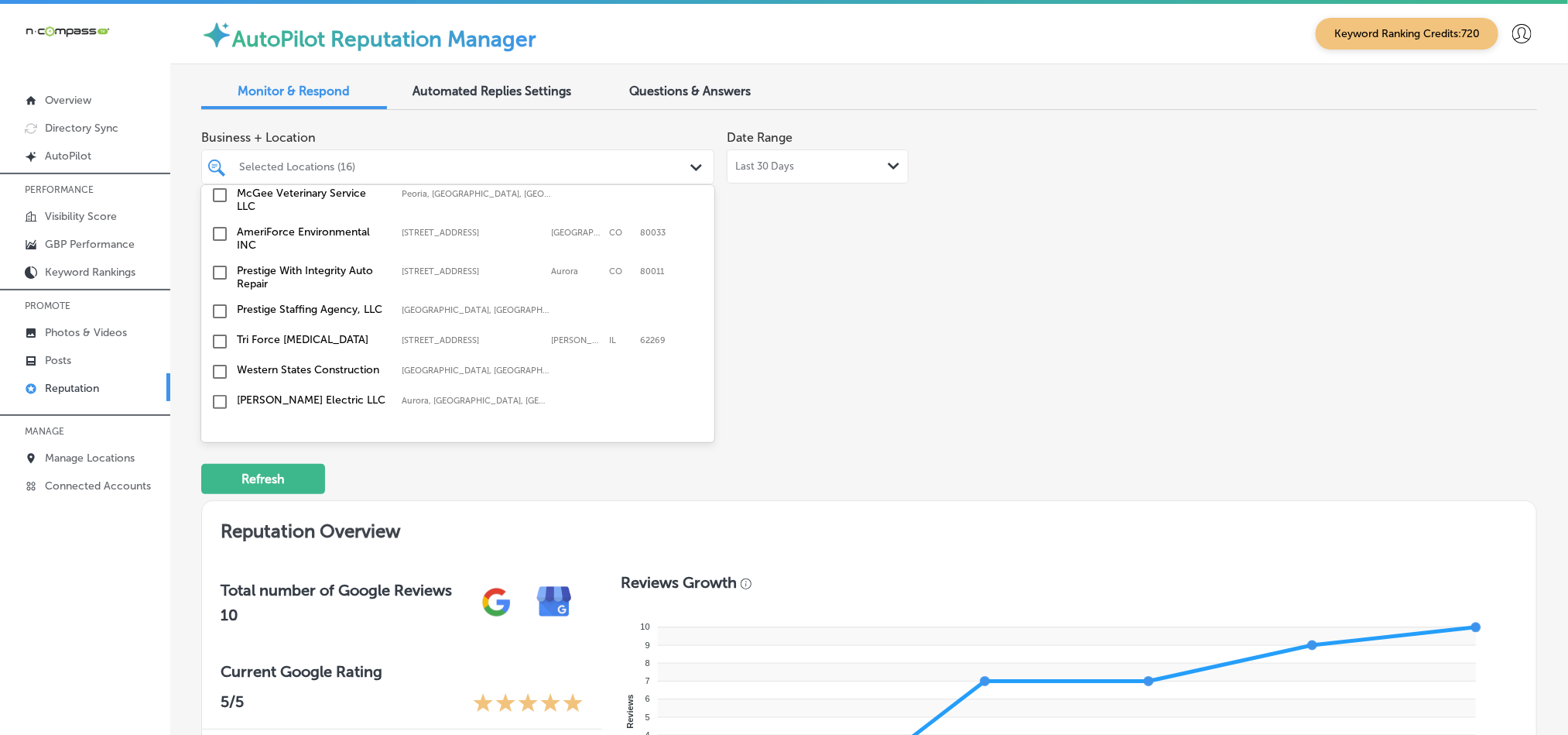
scroll to position [1704, 0]
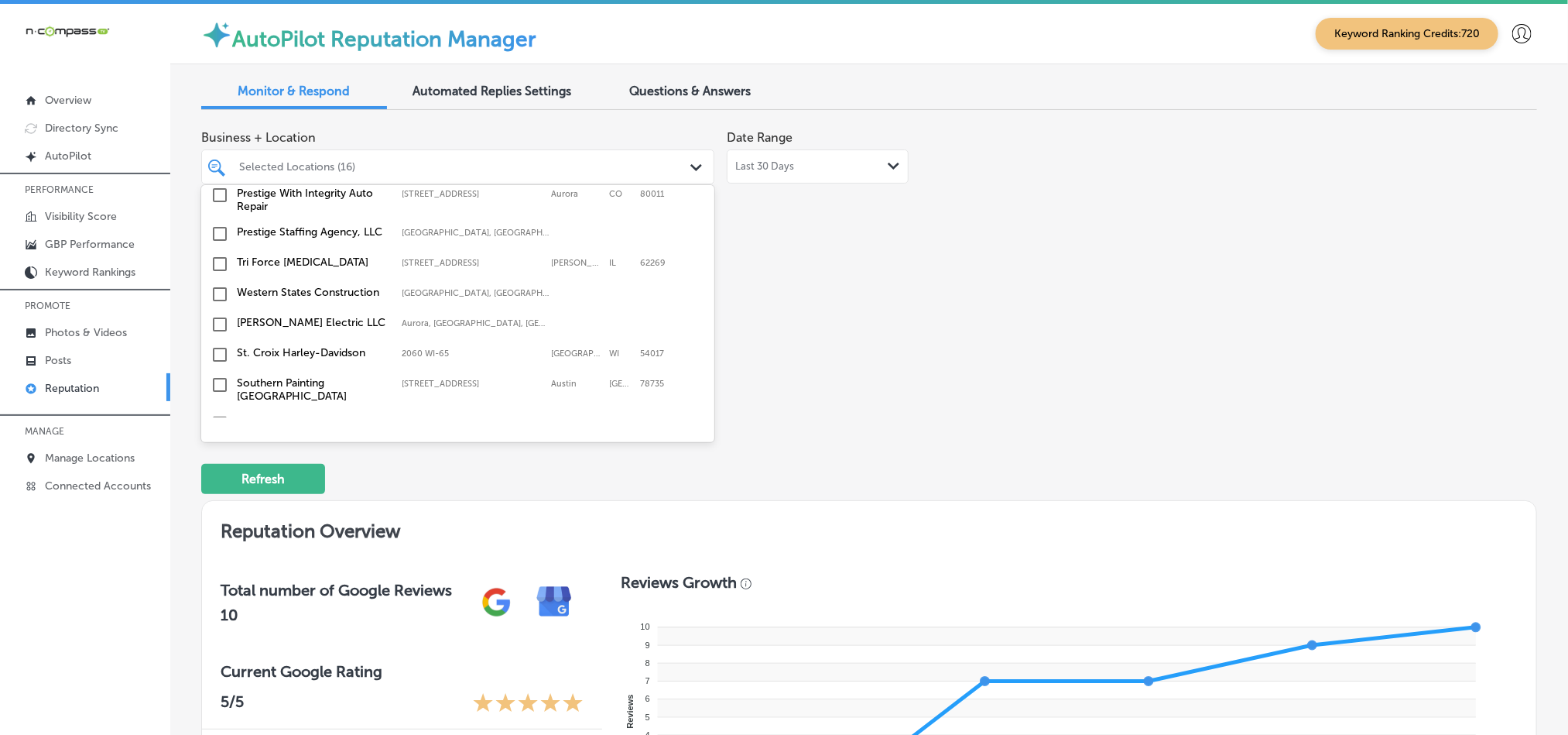
click at [216, 255] on input "checkbox" at bounding box center [219, 264] width 18 height 18
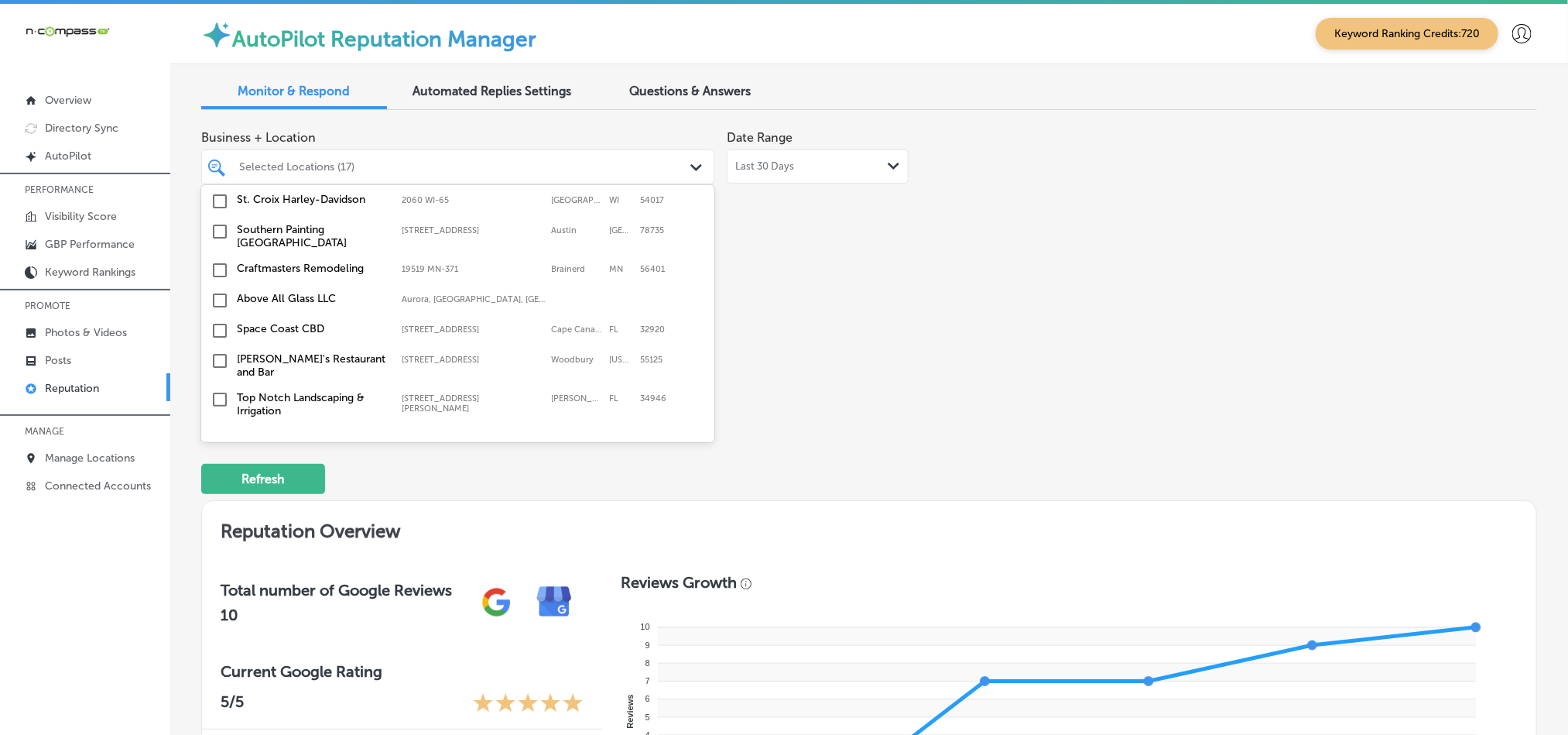
scroll to position [1858, 0]
click at [218, 199] on input "checkbox" at bounding box center [219, 199] width 18 height 18
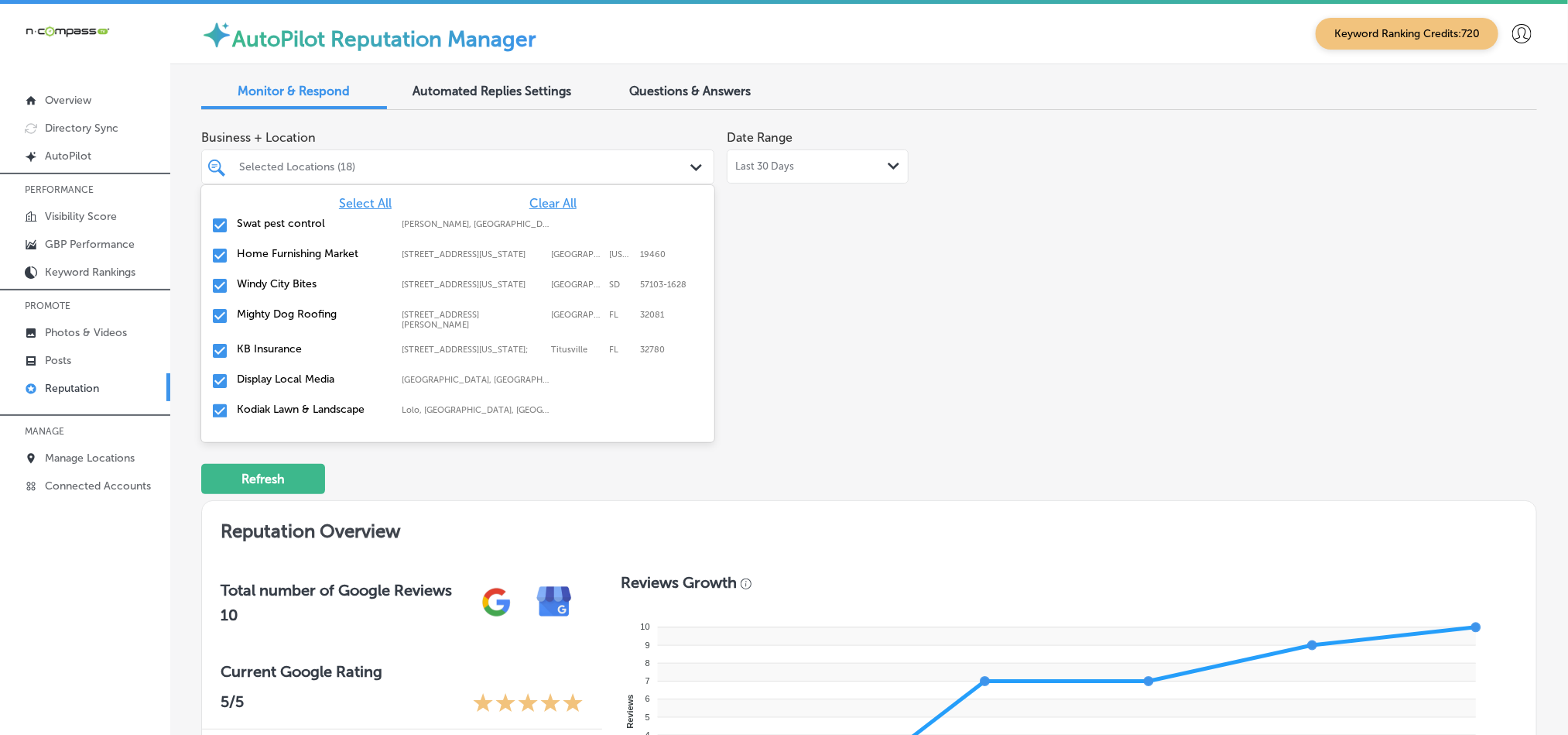
scroll to position [4915, 0]
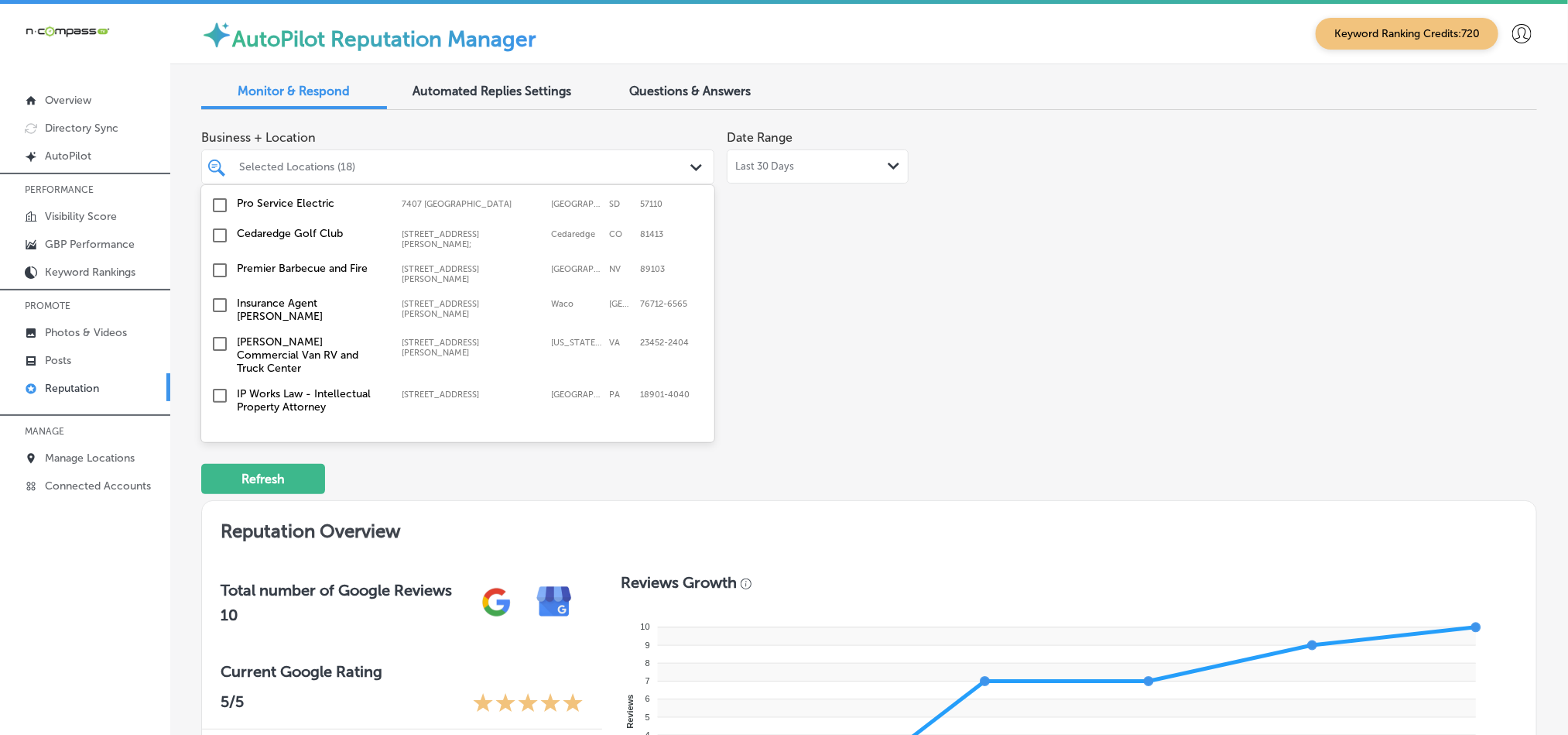
click at [220, 463] on input "checkbox" at bounding box center [219, 472] width 18 height 18
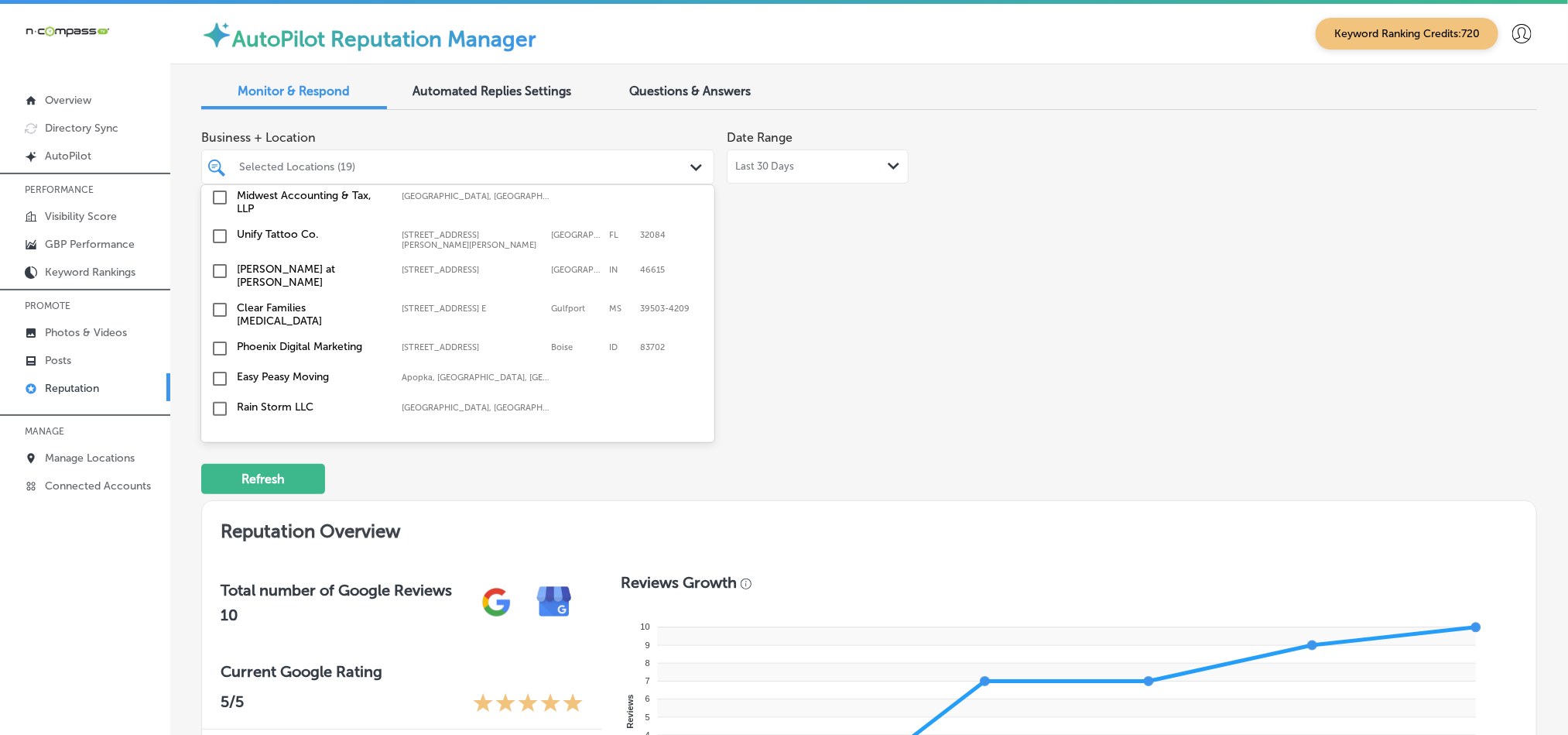
scroll to position [4644, 0]
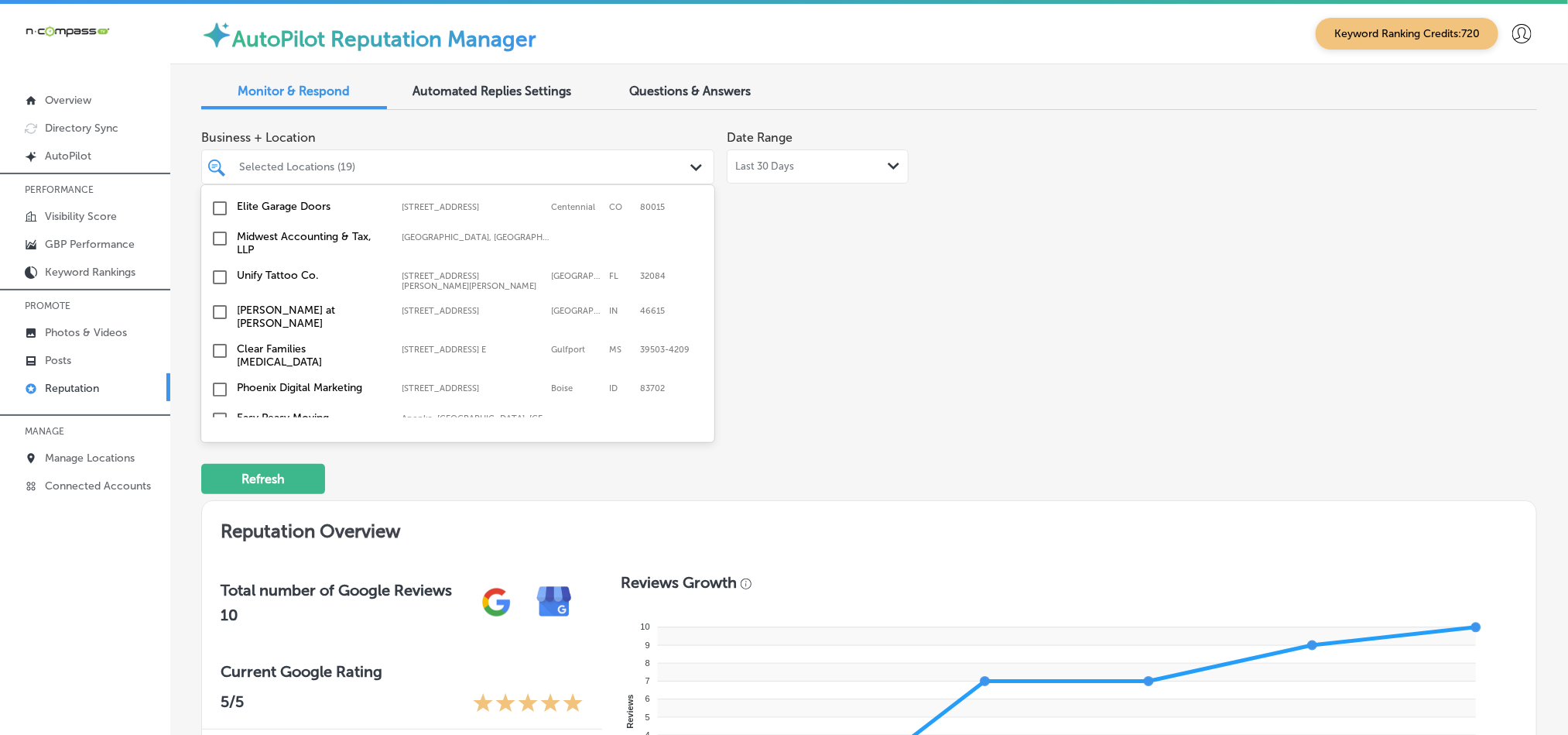
click at [216, 410] on input "checkbox" at bounding box center [219, 419] width 18 height 18
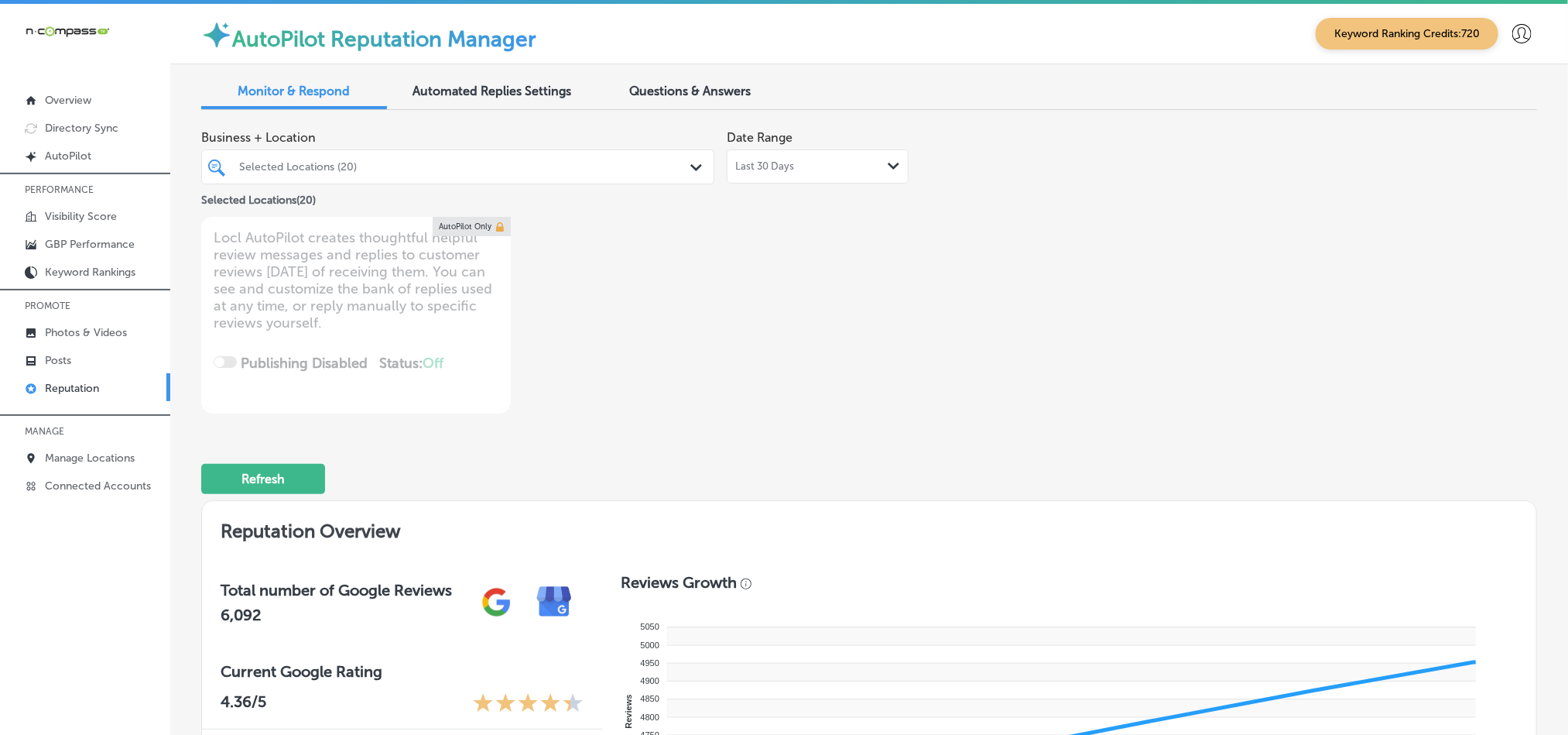
click at [681, 170] on div "Selected Locations (20) Path Created with Sketch." at bounding box center [458, 167] width 511 height 24
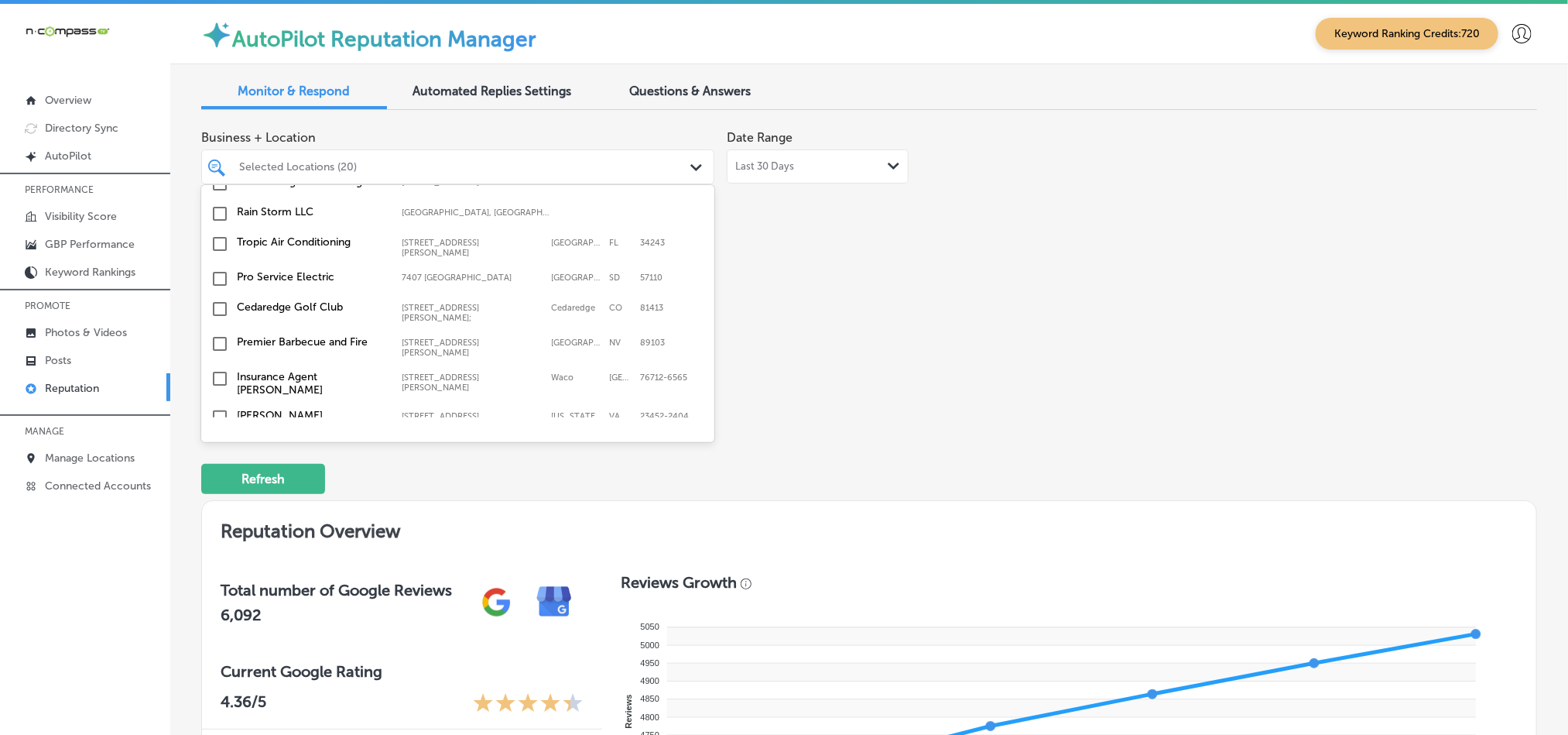
scroll to position [4837, 0]
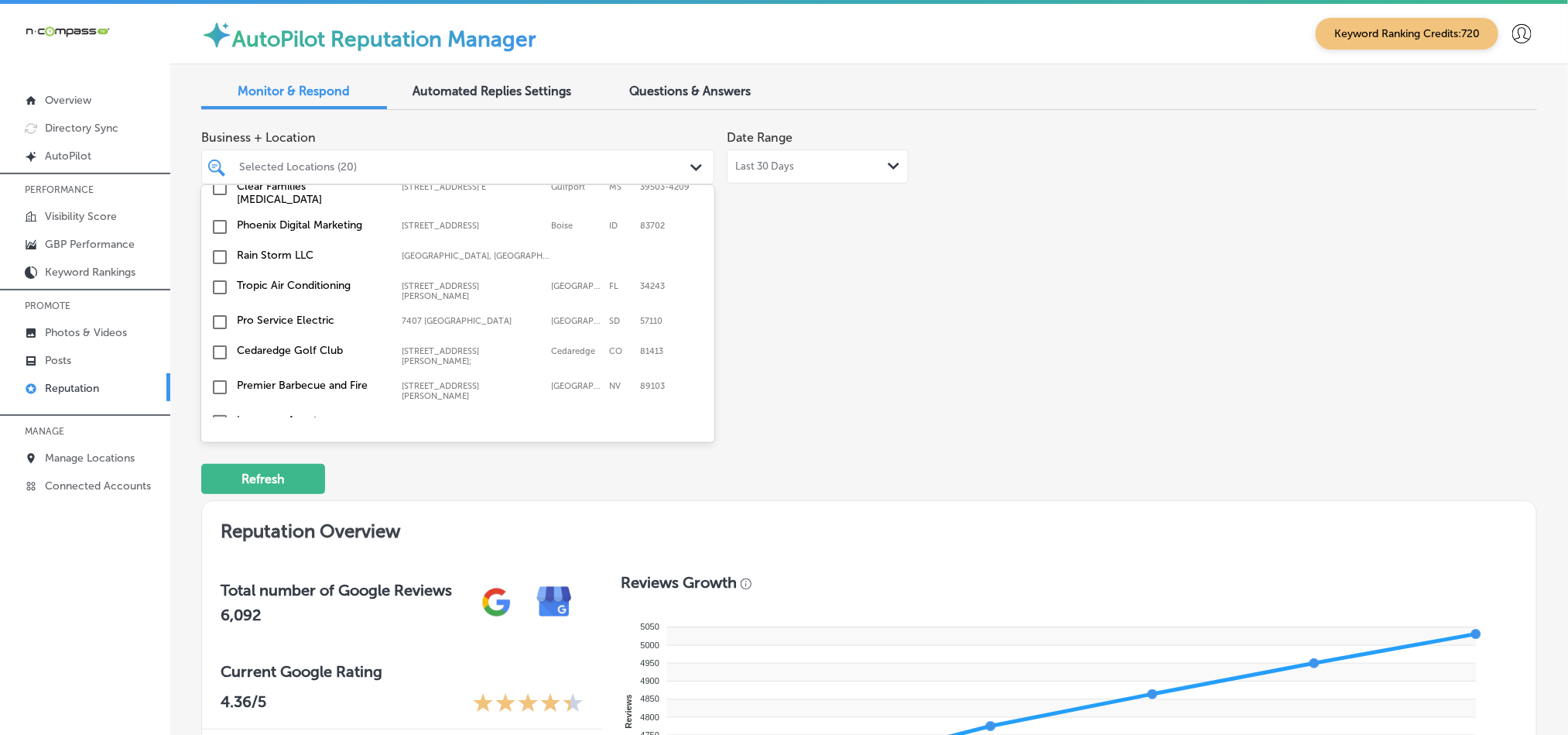
click at [215, 463] on input "checkbox" at bounding box center [219, 551] width 18 height 18
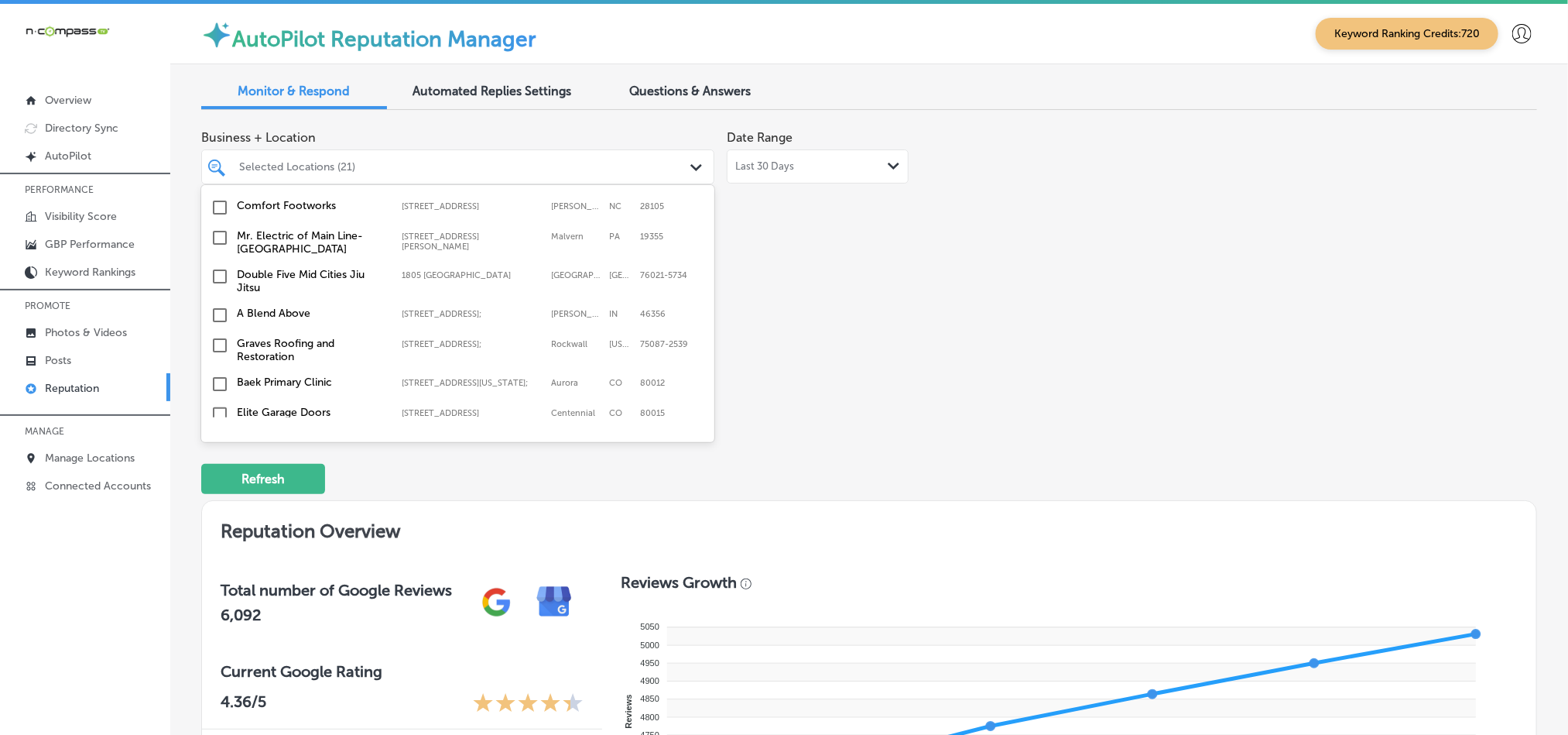
scroll to position [4489, 0]
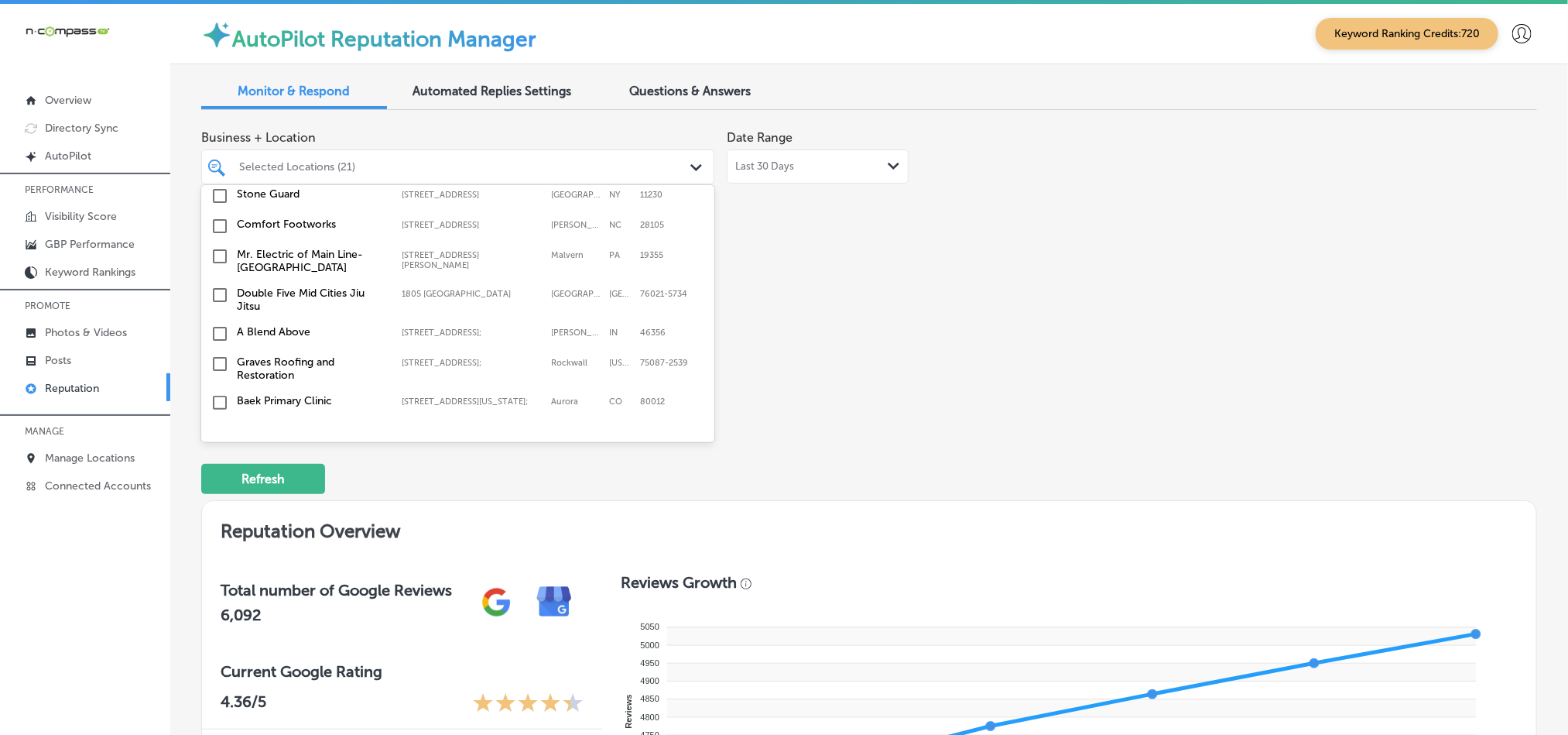
click at [216, 424] on input "checkbox" at bounding box center [219, 432] width 18 height 18
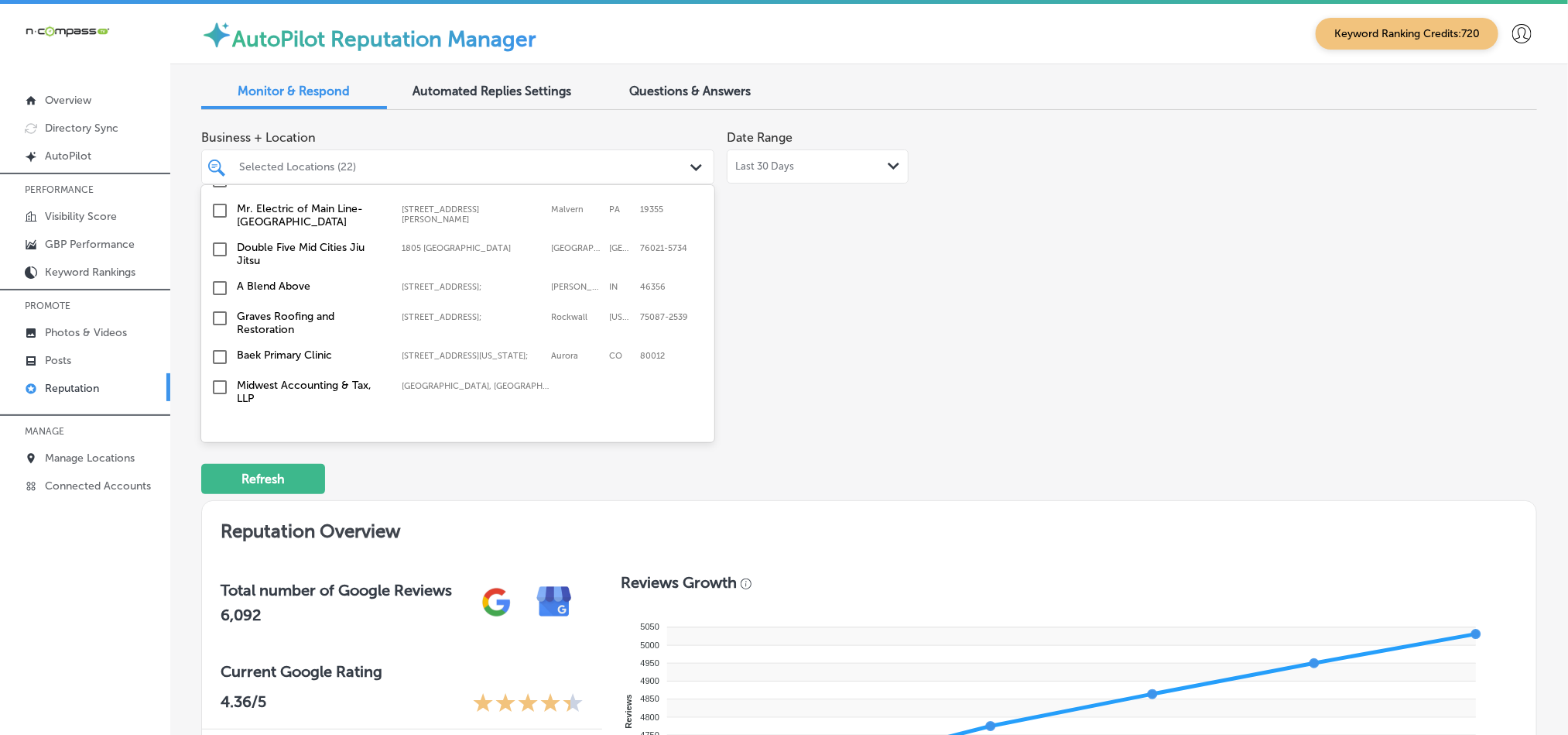
scroll to position [4528, 0]
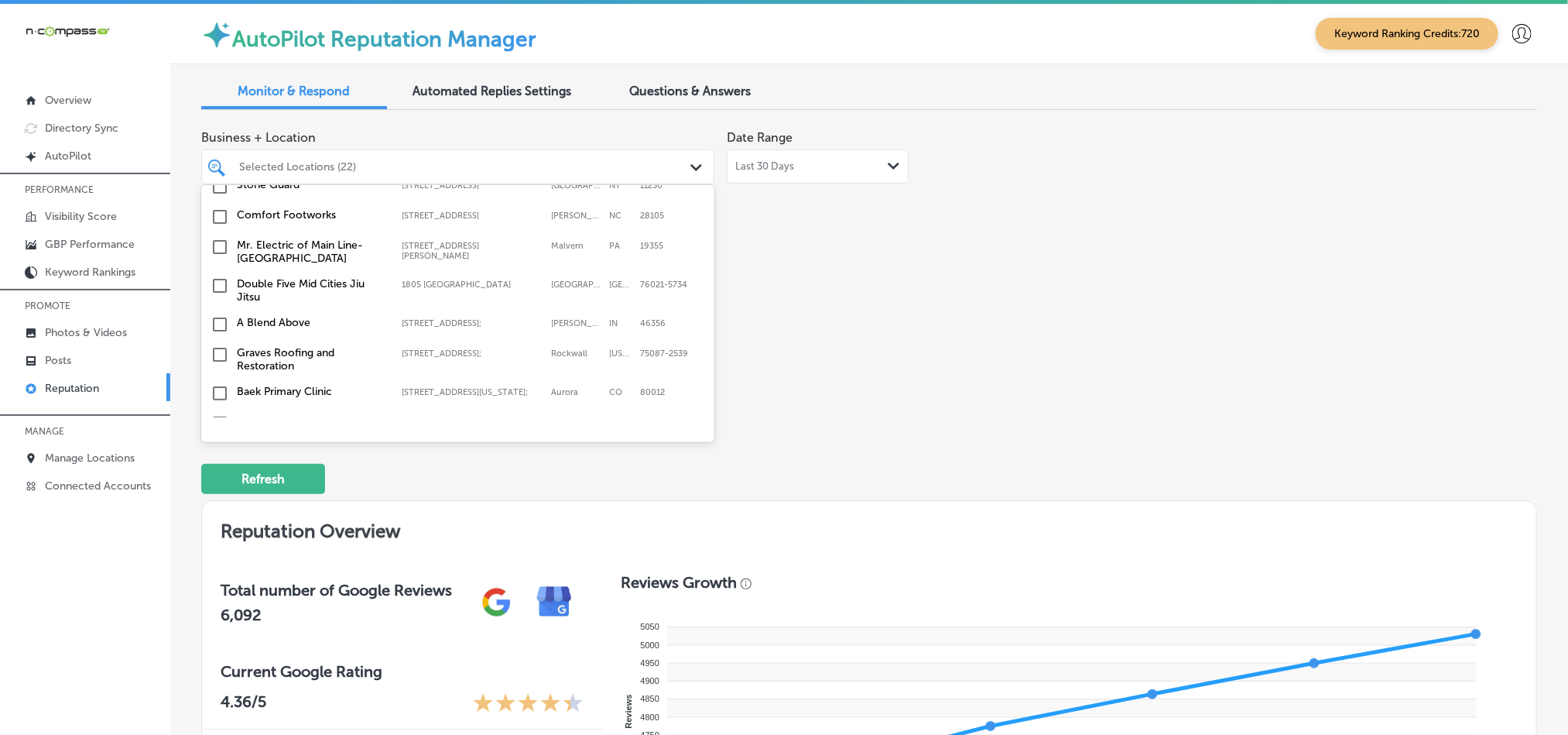
click at [219, 384] on input "checkbox" at bounding box center [219, 393] width 18 height 18
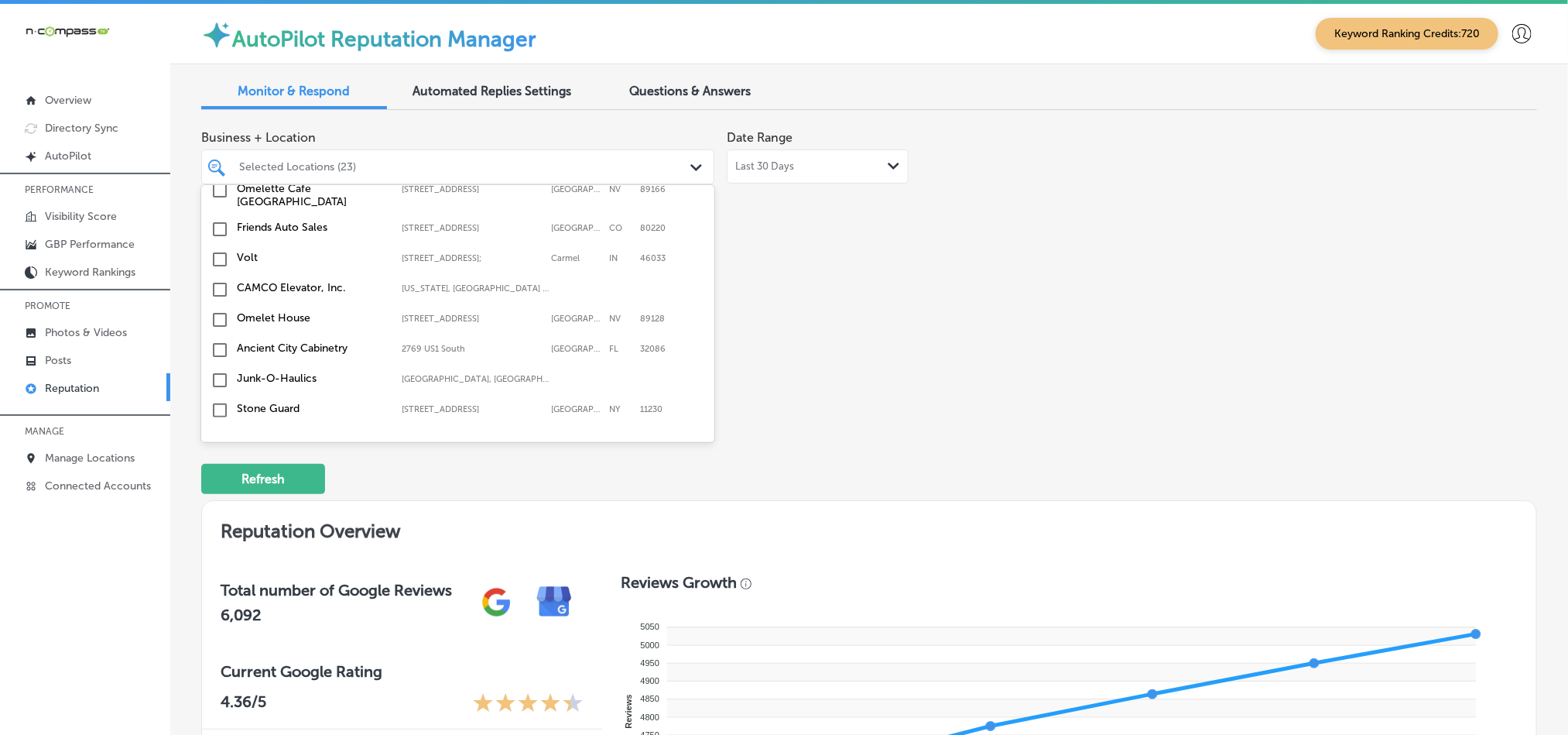
click at [215, 431] on input "checkbox" at bounding box center [219, 440] width 18 height 18
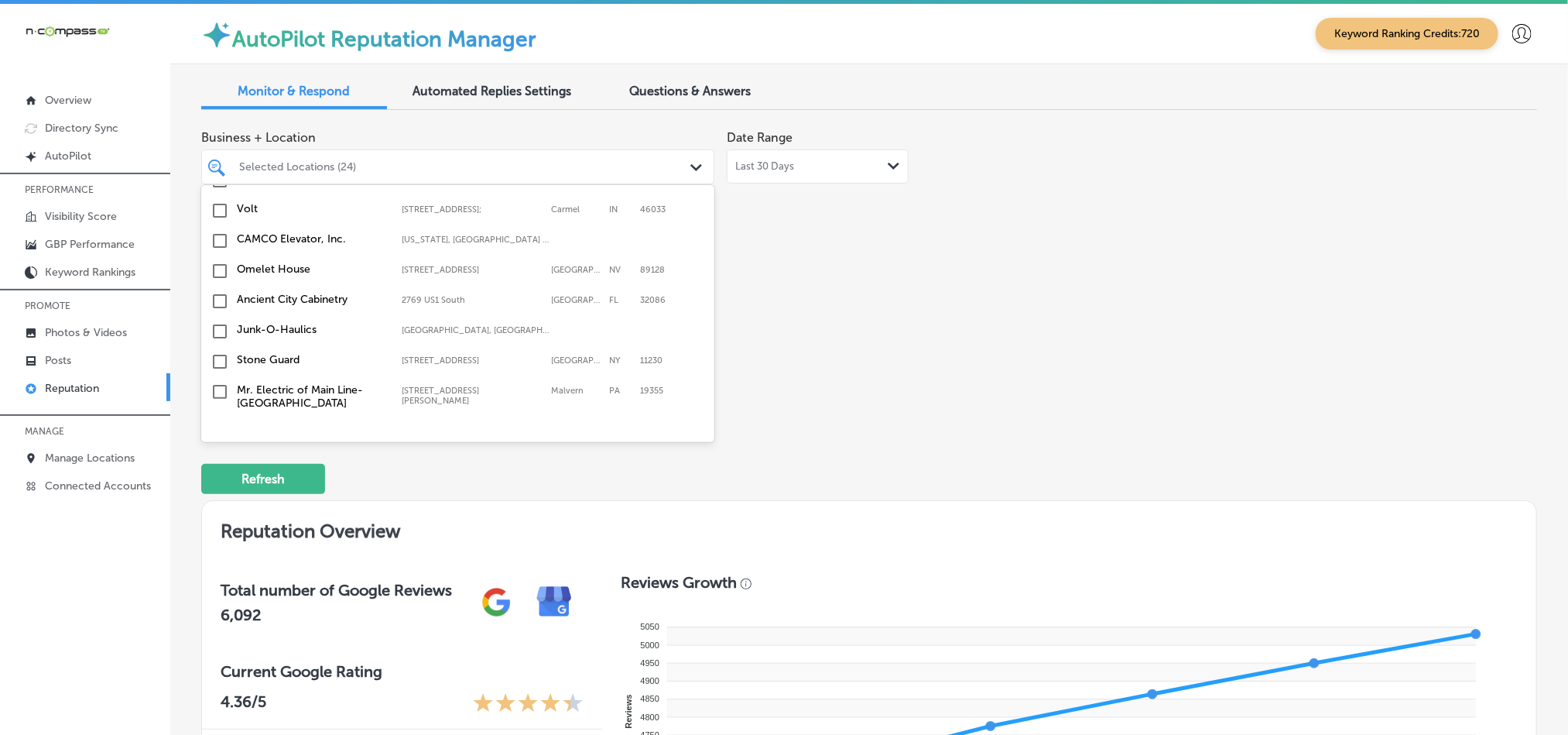
scroll to position [4412, 0]
click at [219, 324] on input "checkbox" at bounding box center [219, 333] width 18 height 18
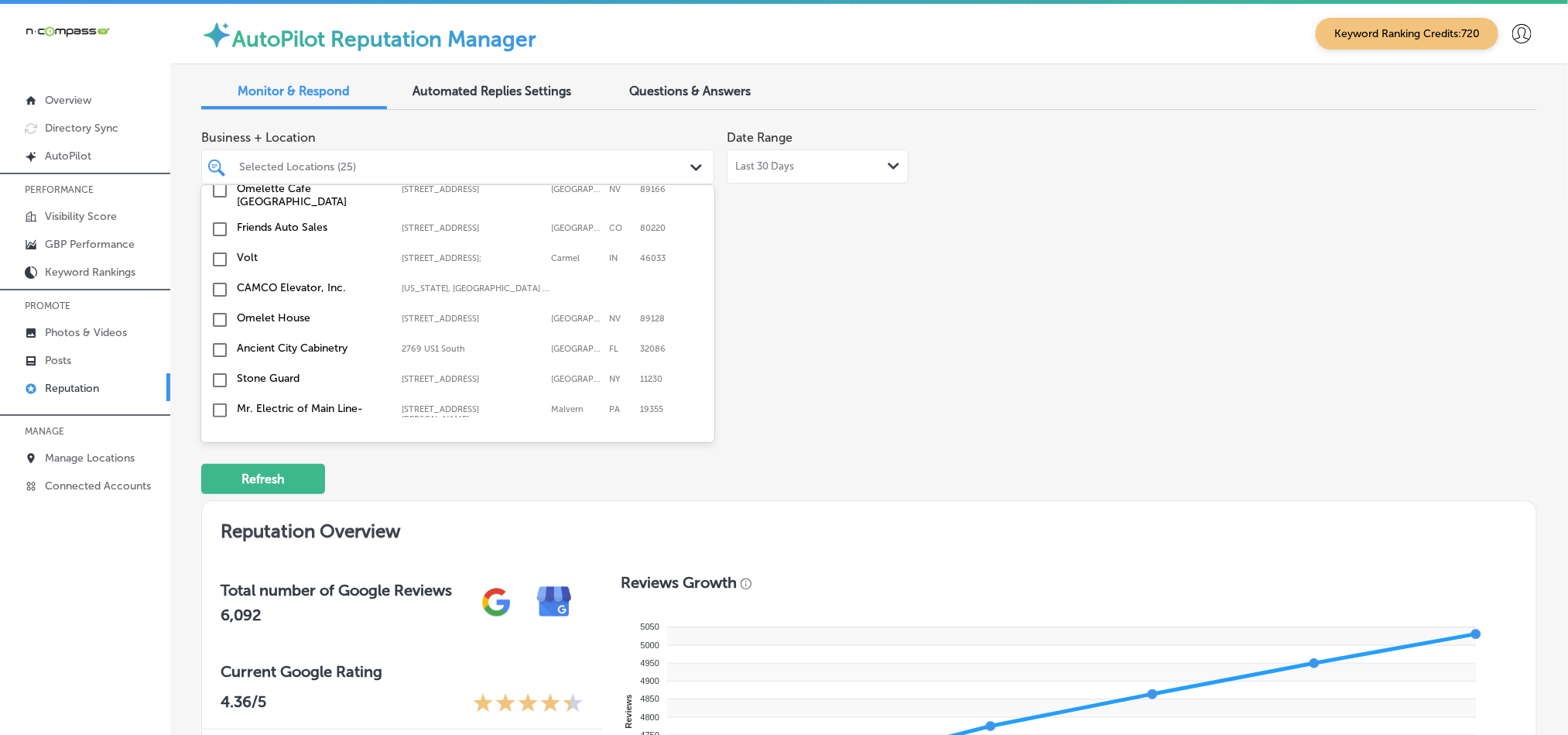
scroll to position [4373, 0]
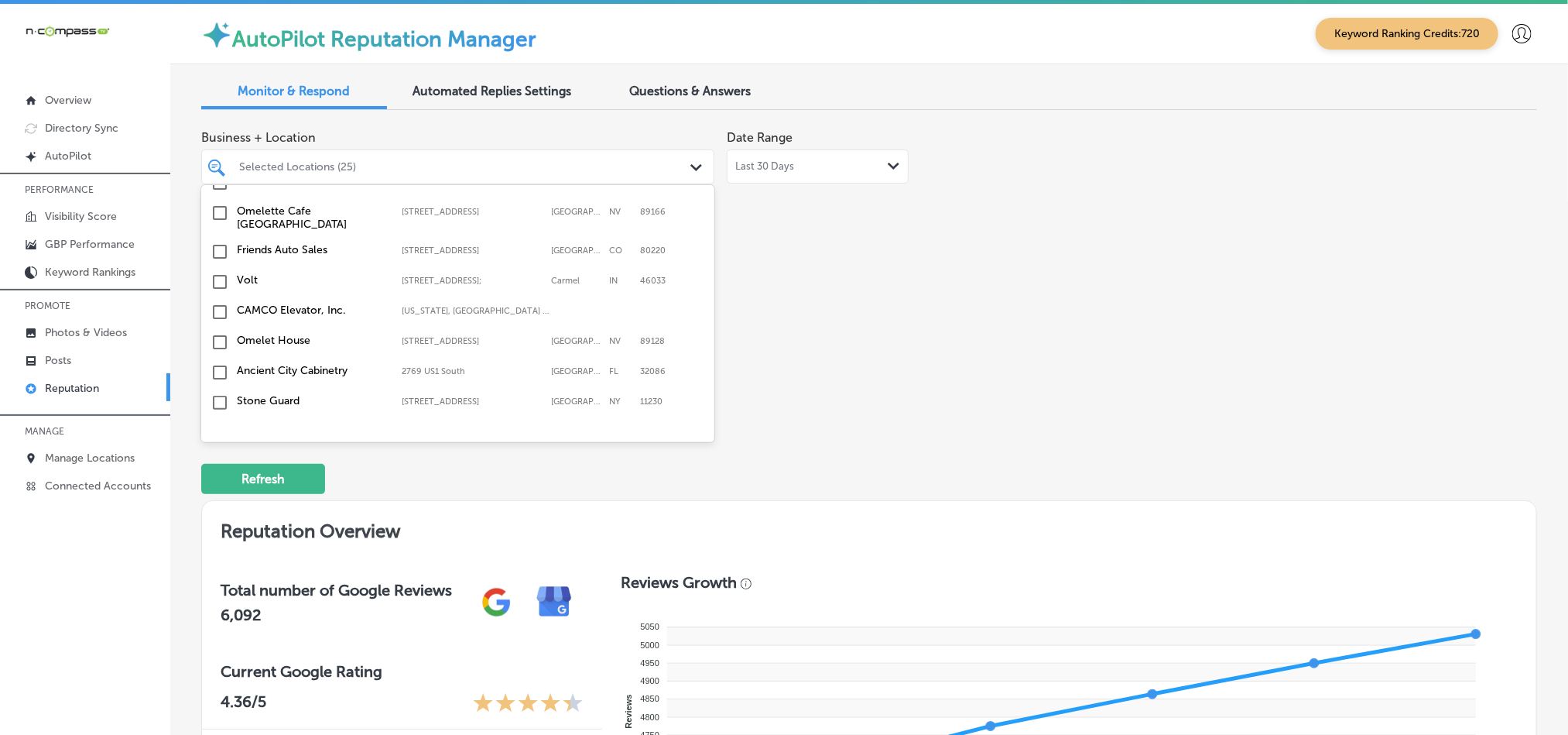
click at [218, 462] on input "checkbox" at bounding box center [219, 471] width 18 height 18
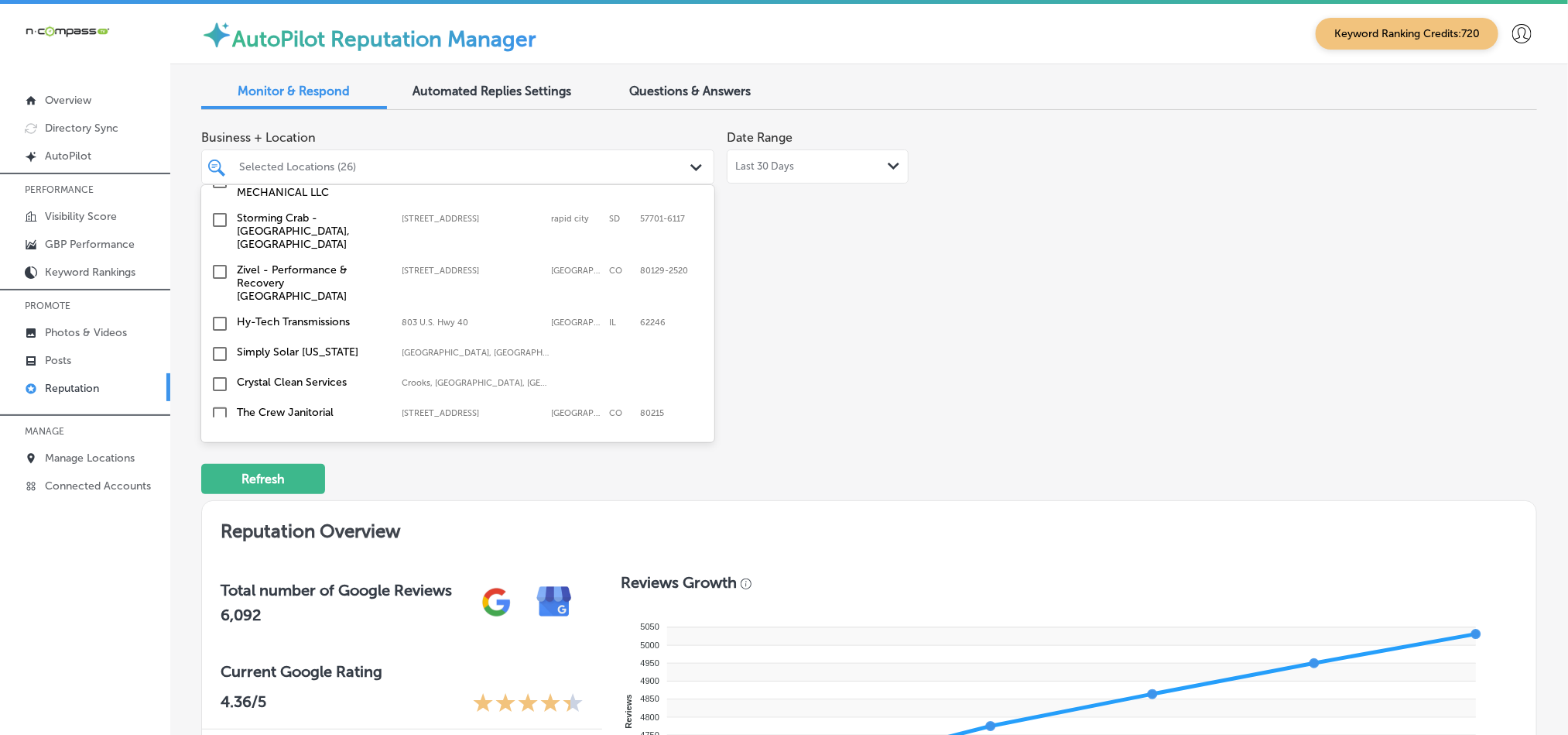
scroll to position [4102, 0]
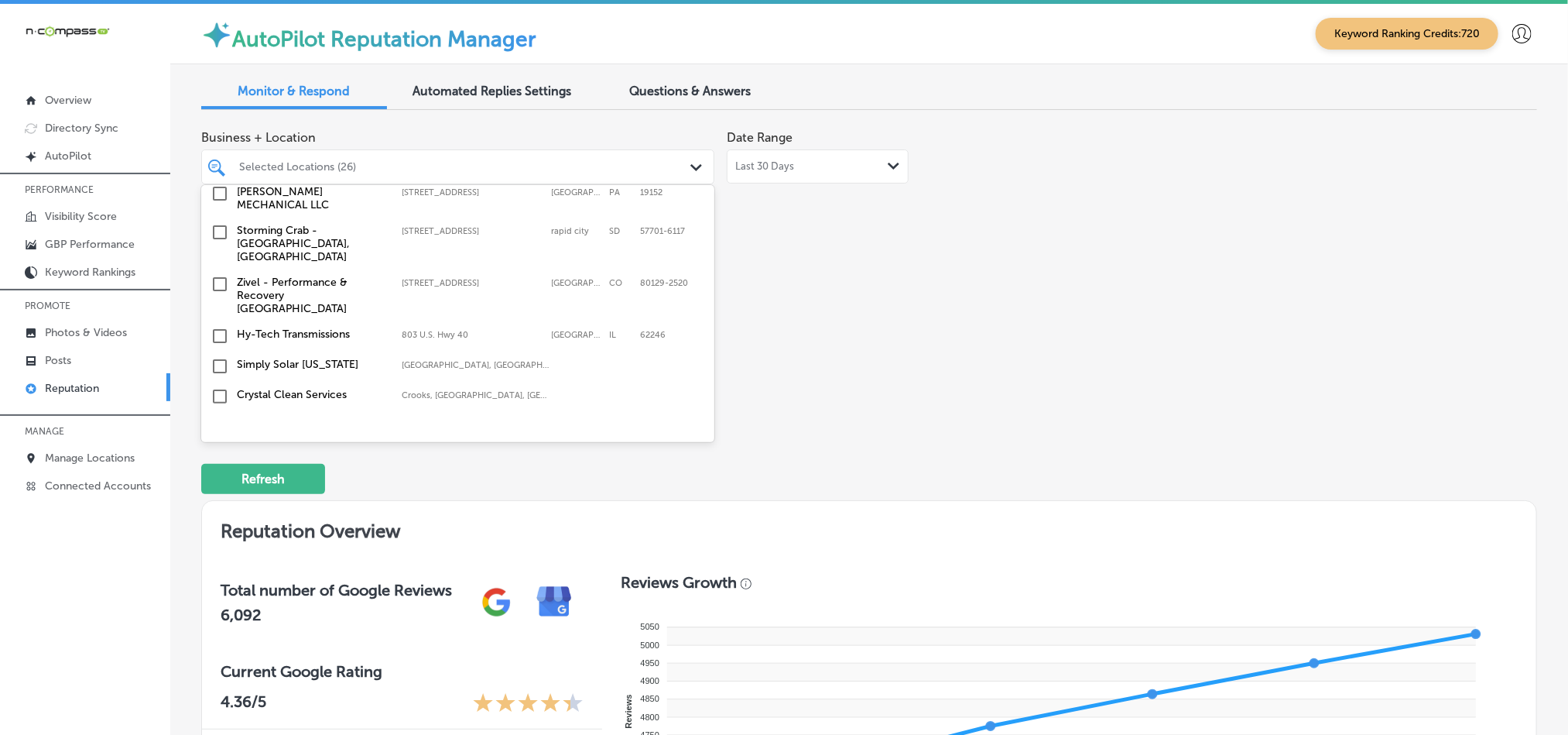
click at [215, 448] on input "checkbox" at bounding box center [219, 456] width 18 height 18
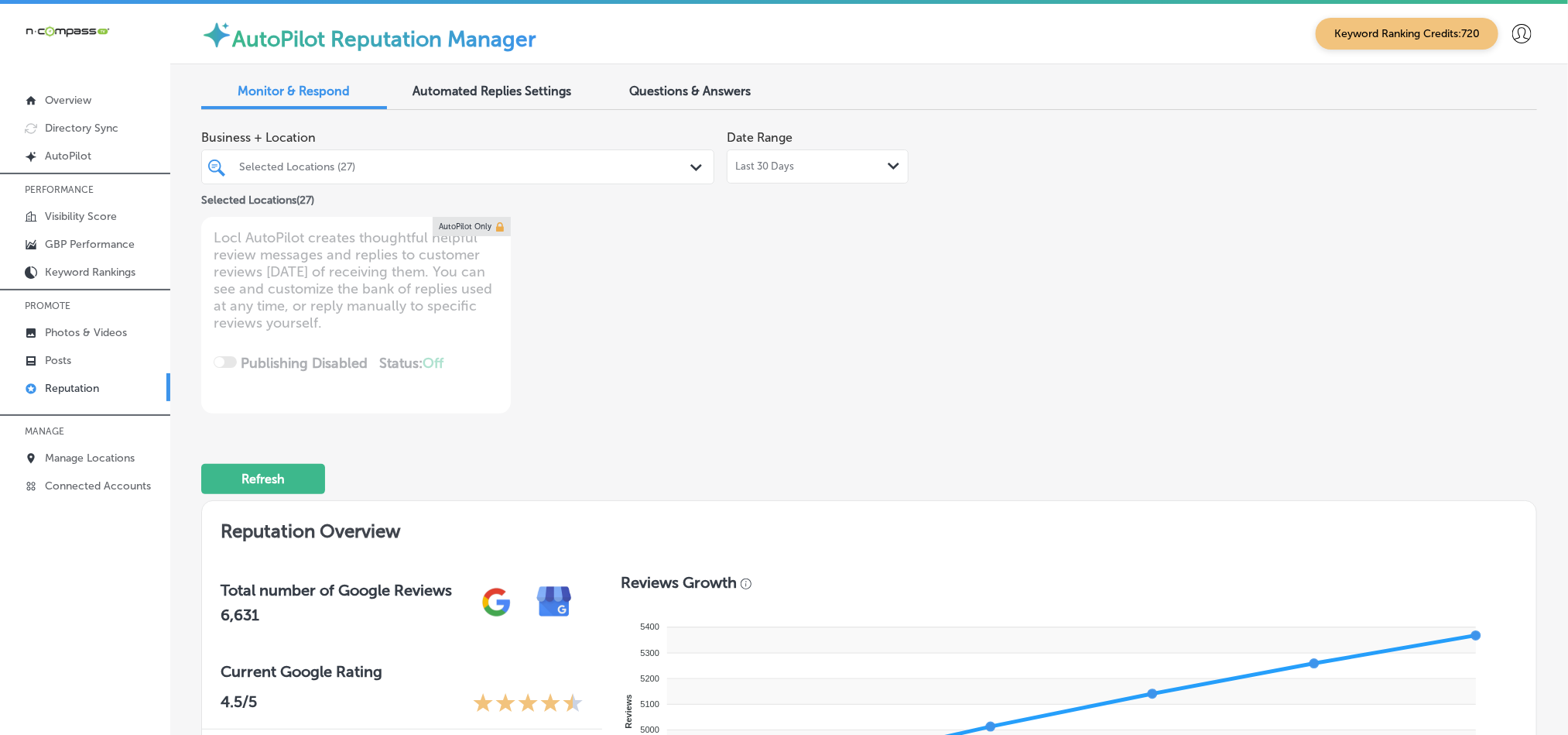
click at [669, 166] on div "Selected Locations (27)" at bounding box center [466, 167] width 453 height 13
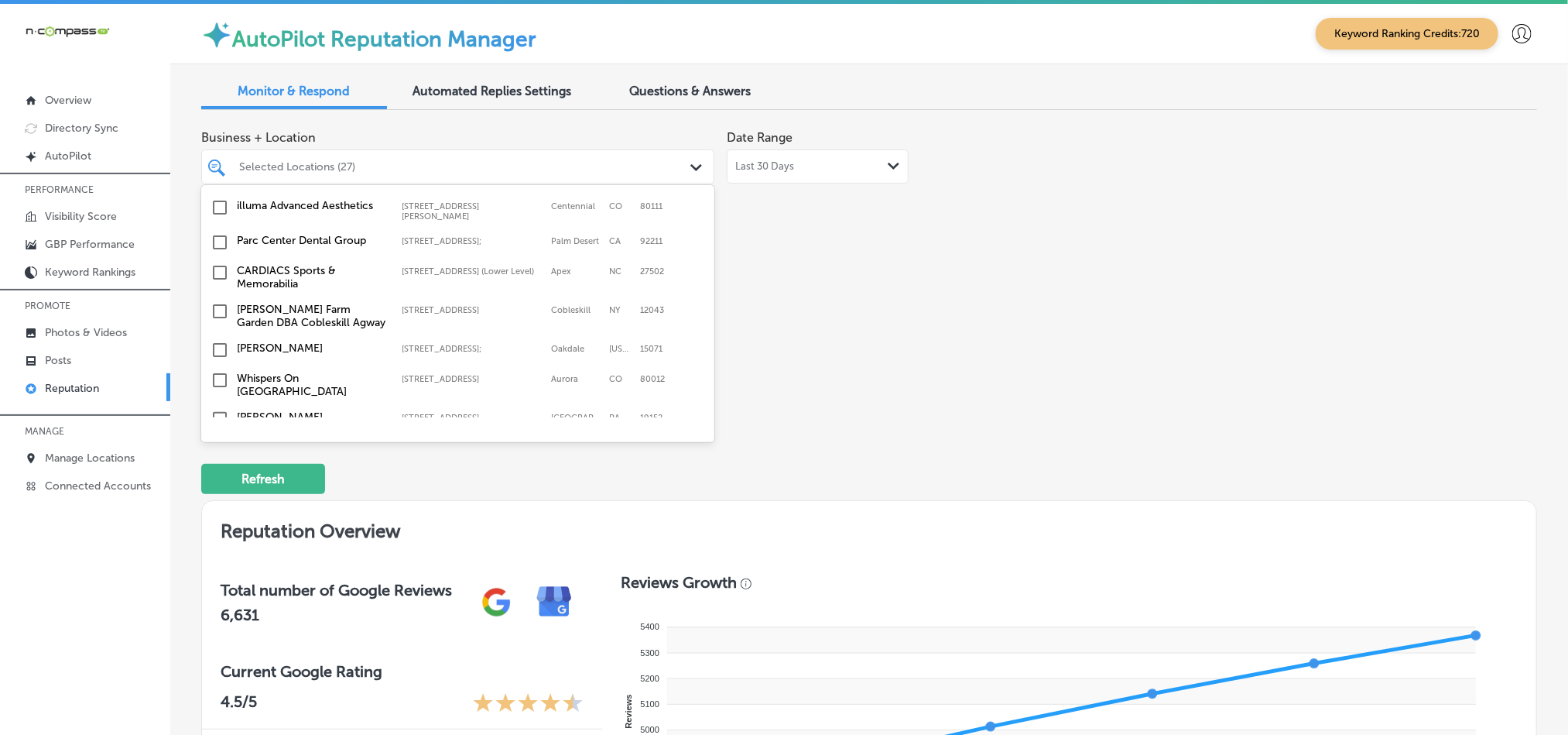
scroll to position [3908, 0]
click at [219, 413] on input "checkbox" at bounding box center [219, 422] width 18 height 18
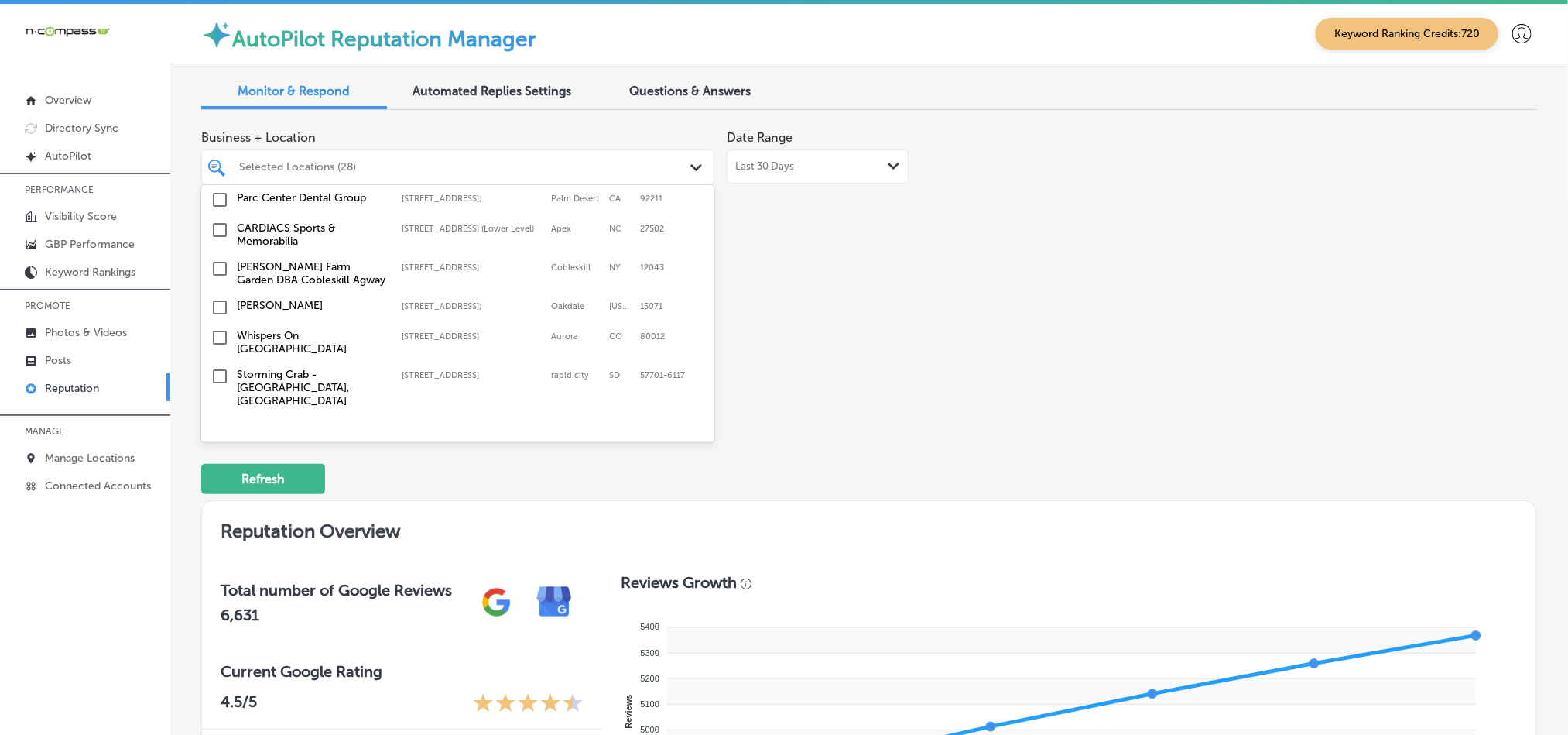
scroll to position [3986, 0]
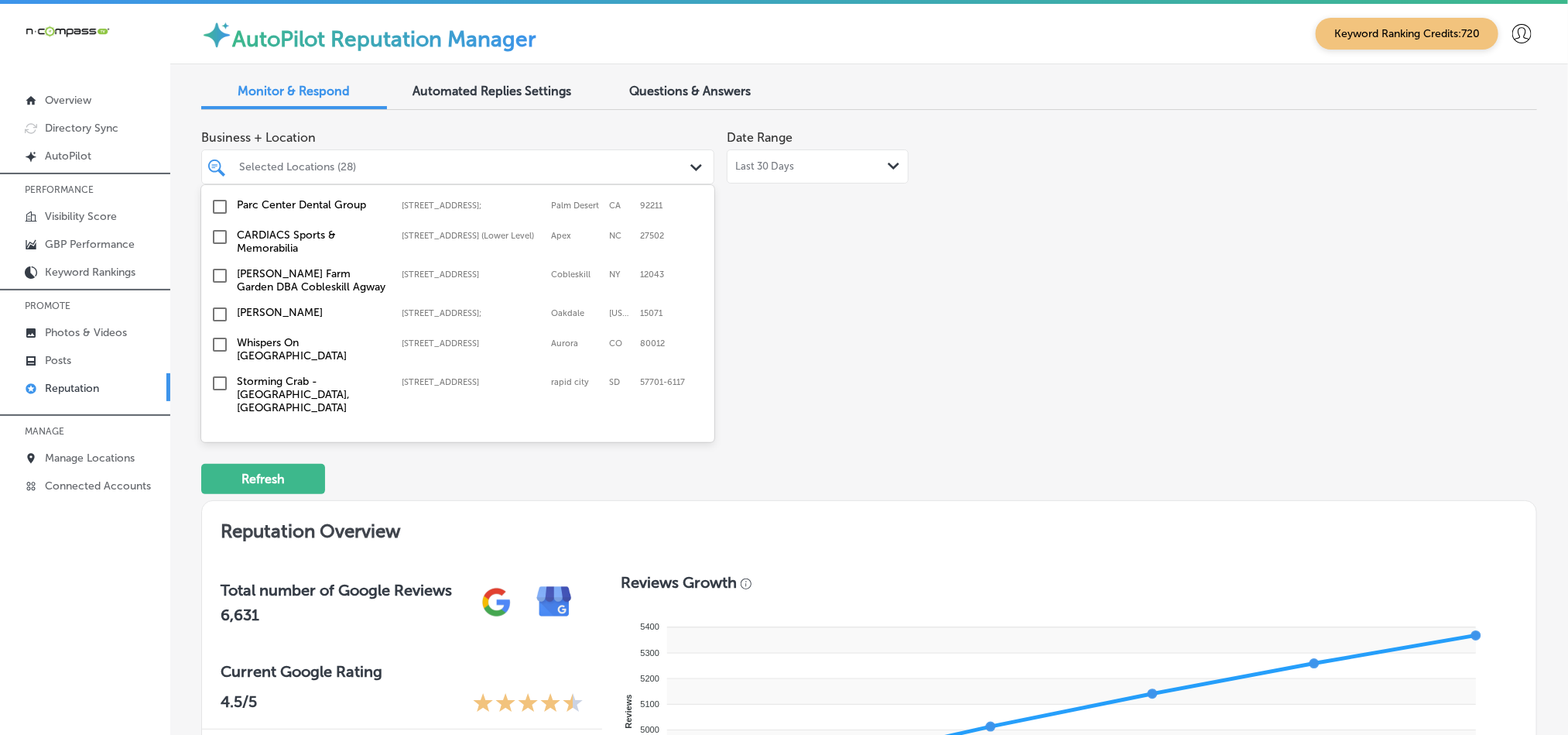
click at [221, 335] on input "checkbox" at bounding box center [219, 344] width 18 height 18
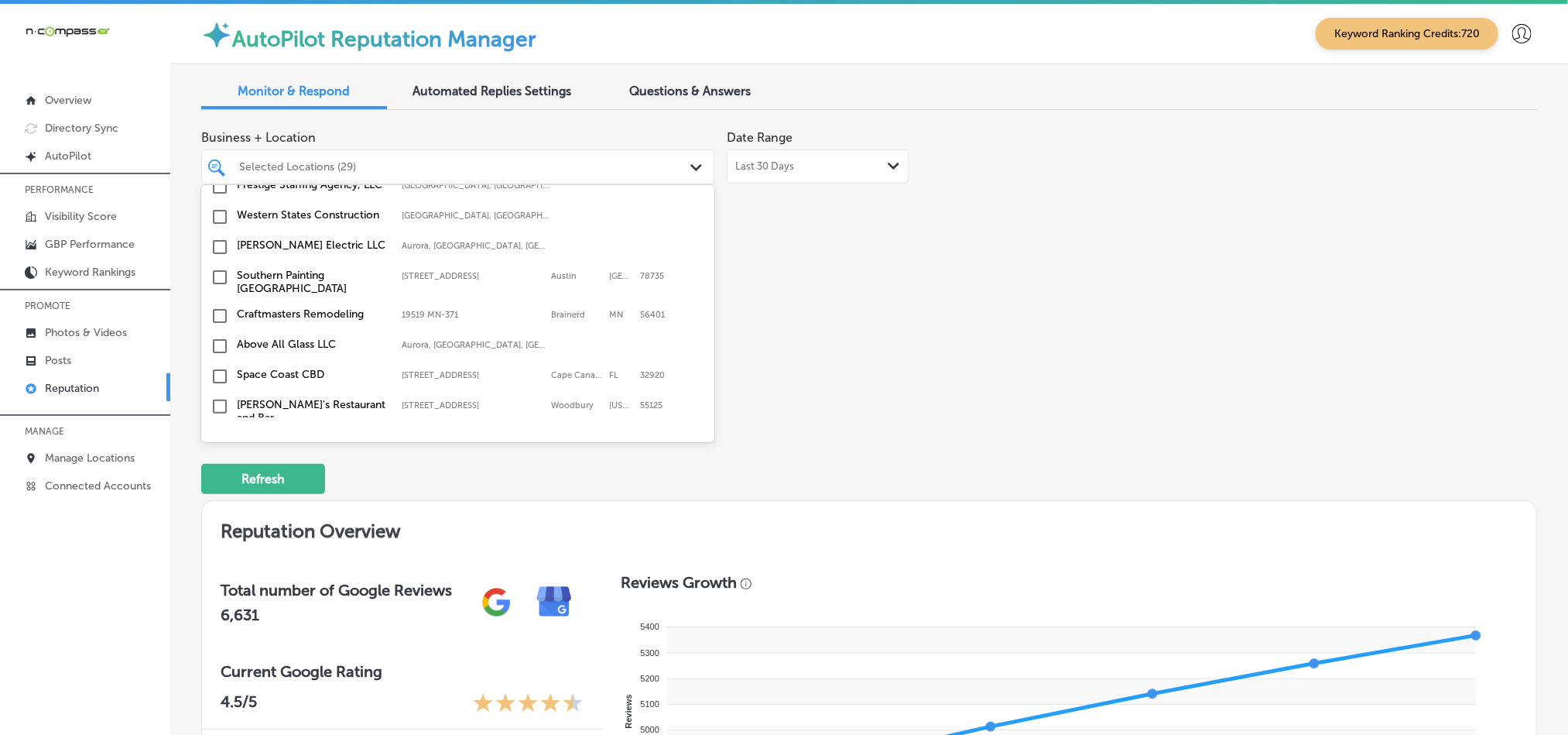
scroll to position [2158, 0]
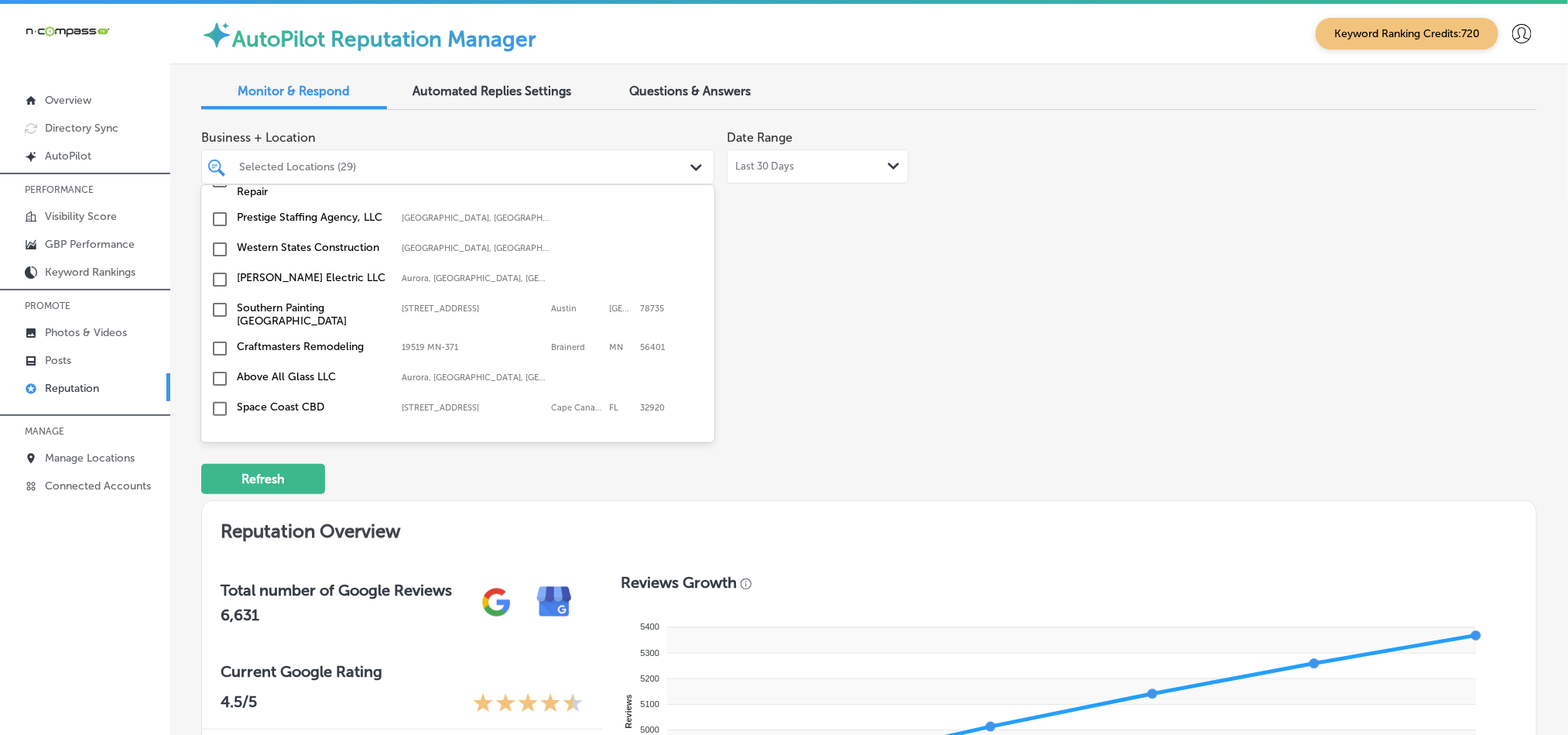
click at [216, 339] on input "checkbox" at bounding box center [219, 348] width 18 height 18
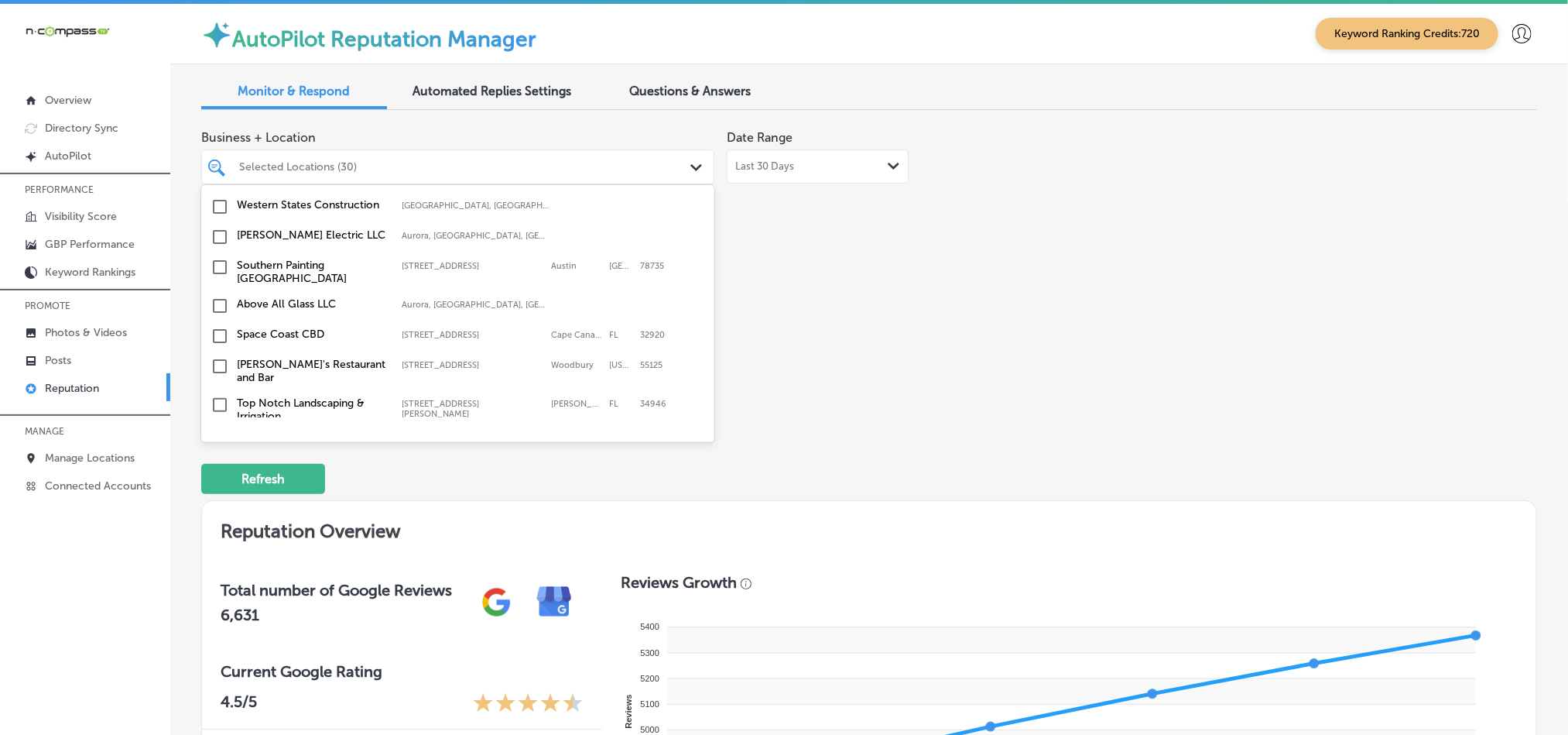
scroll to position [2240, 0]
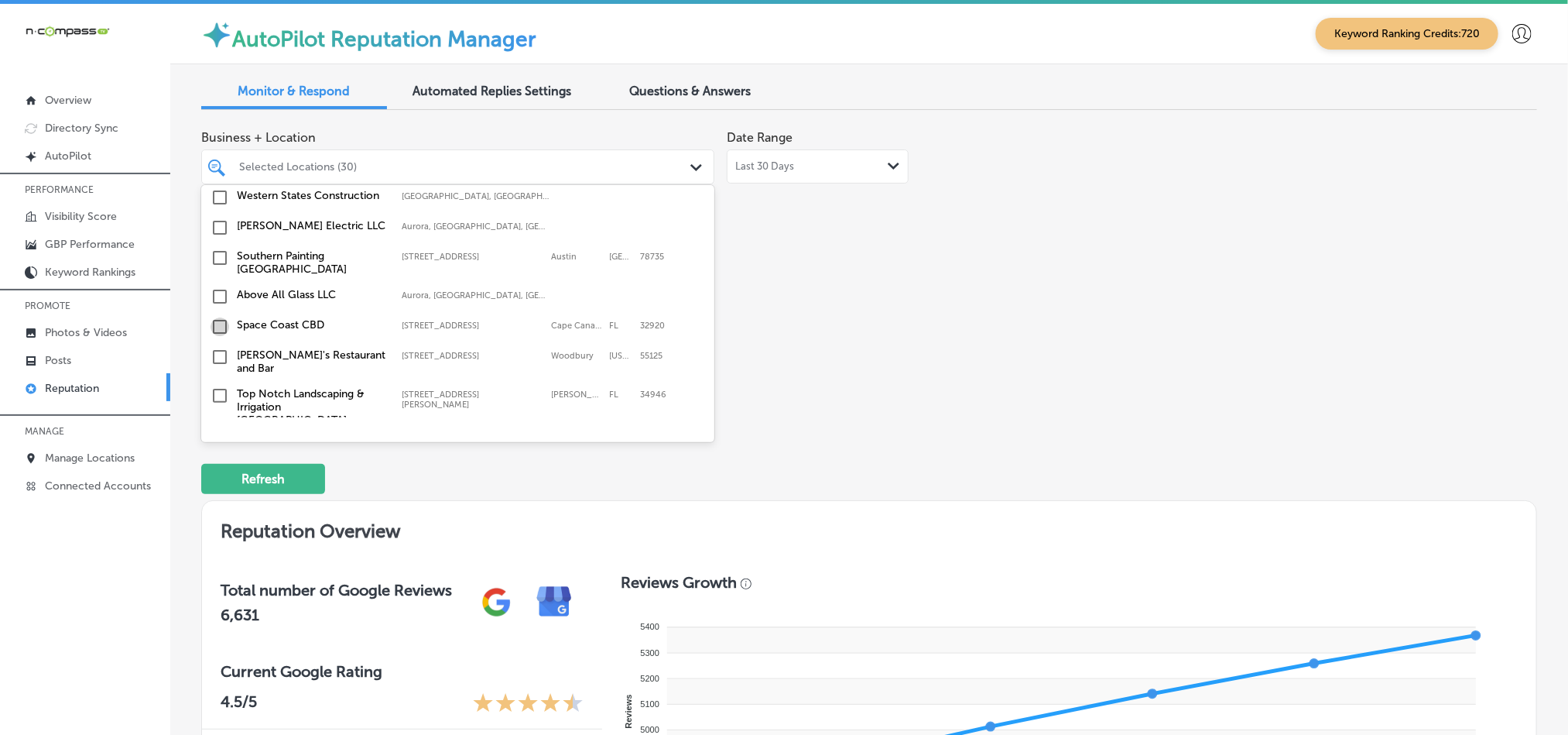
click at [216, 317] on input "checkbox" at bounding box center [219, 326] width 18 height 18
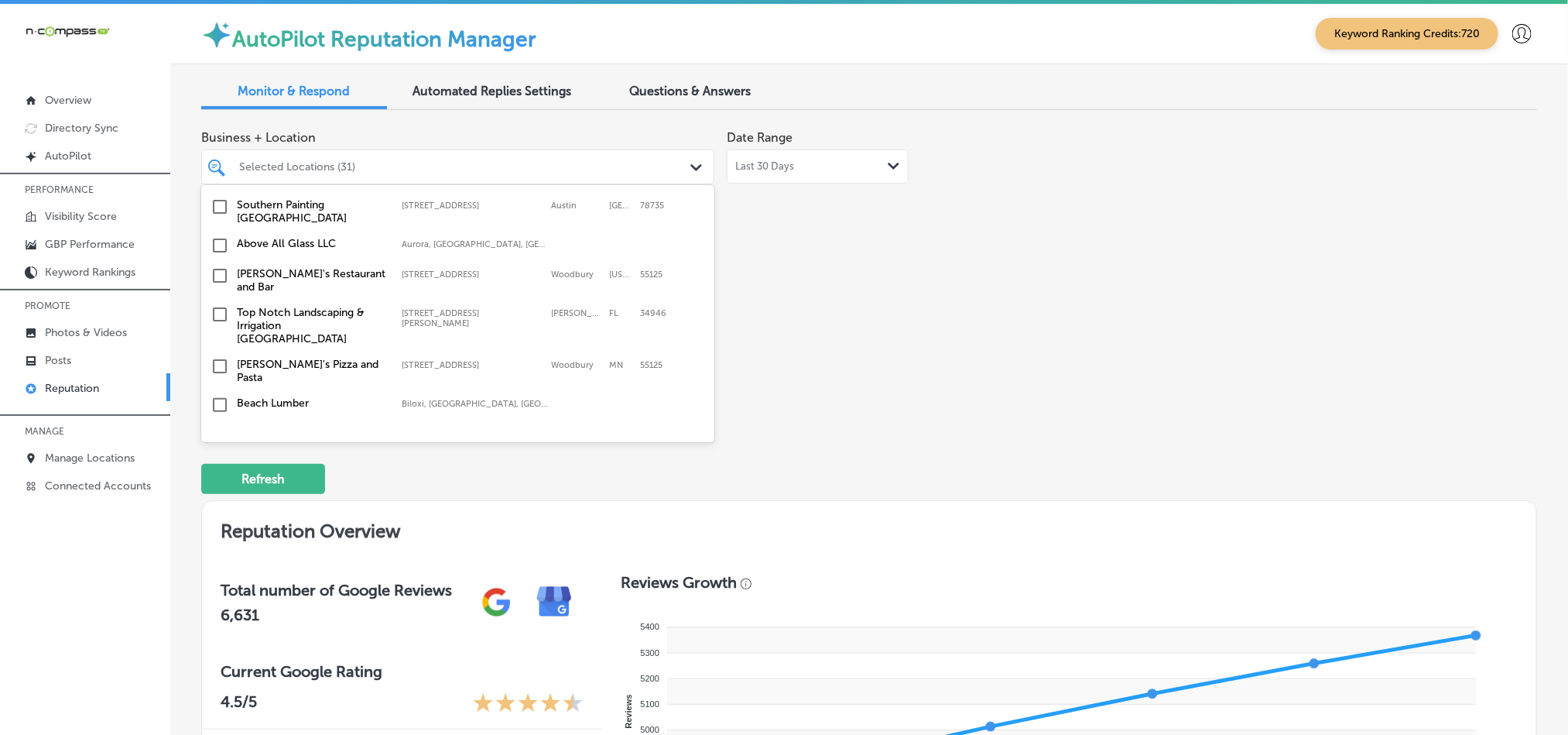
scroll to position [2323, 0]
click at [216, 304] on input "checkbox" at bounding box center [219, 312] width 18 height 18
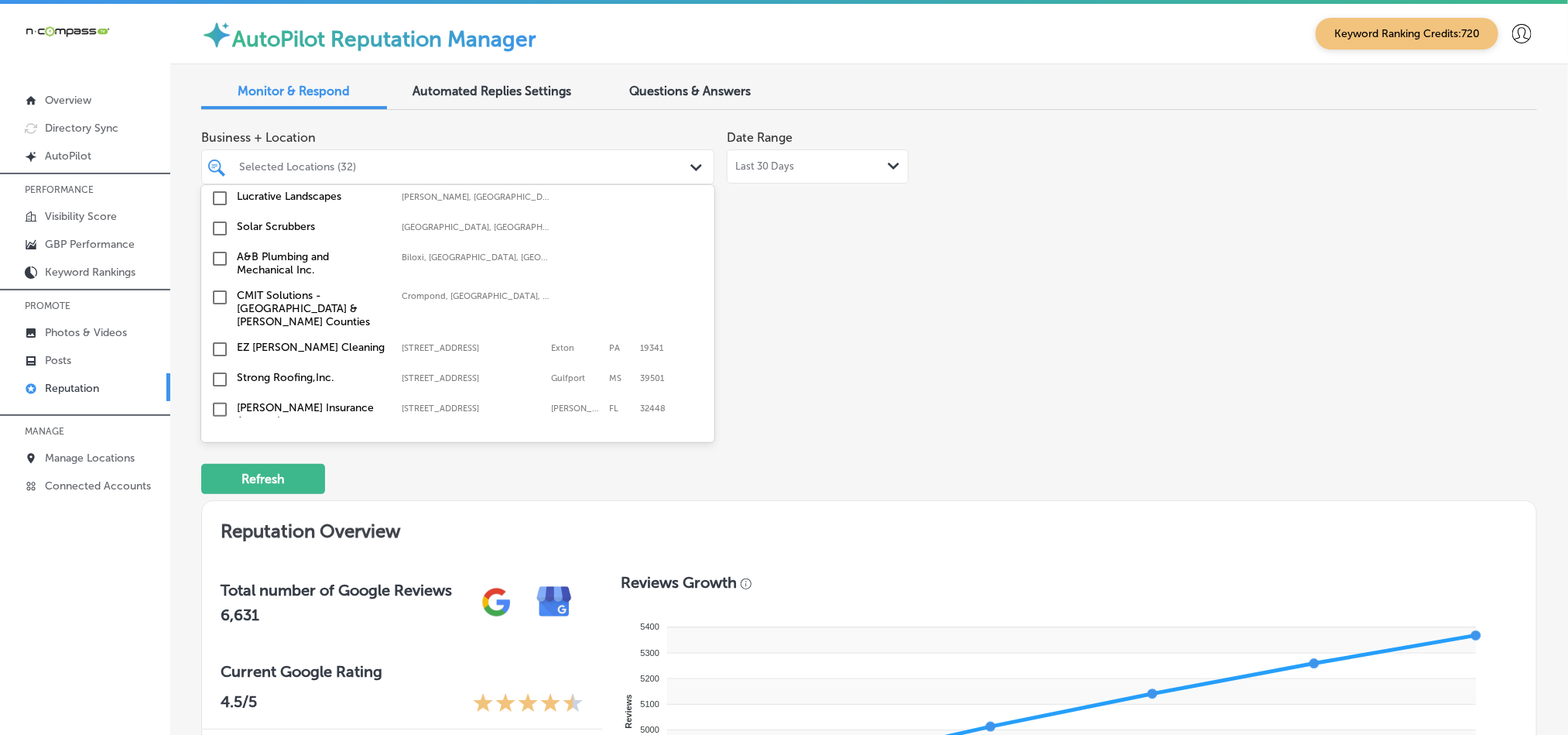
scroll to position [2632, 0]
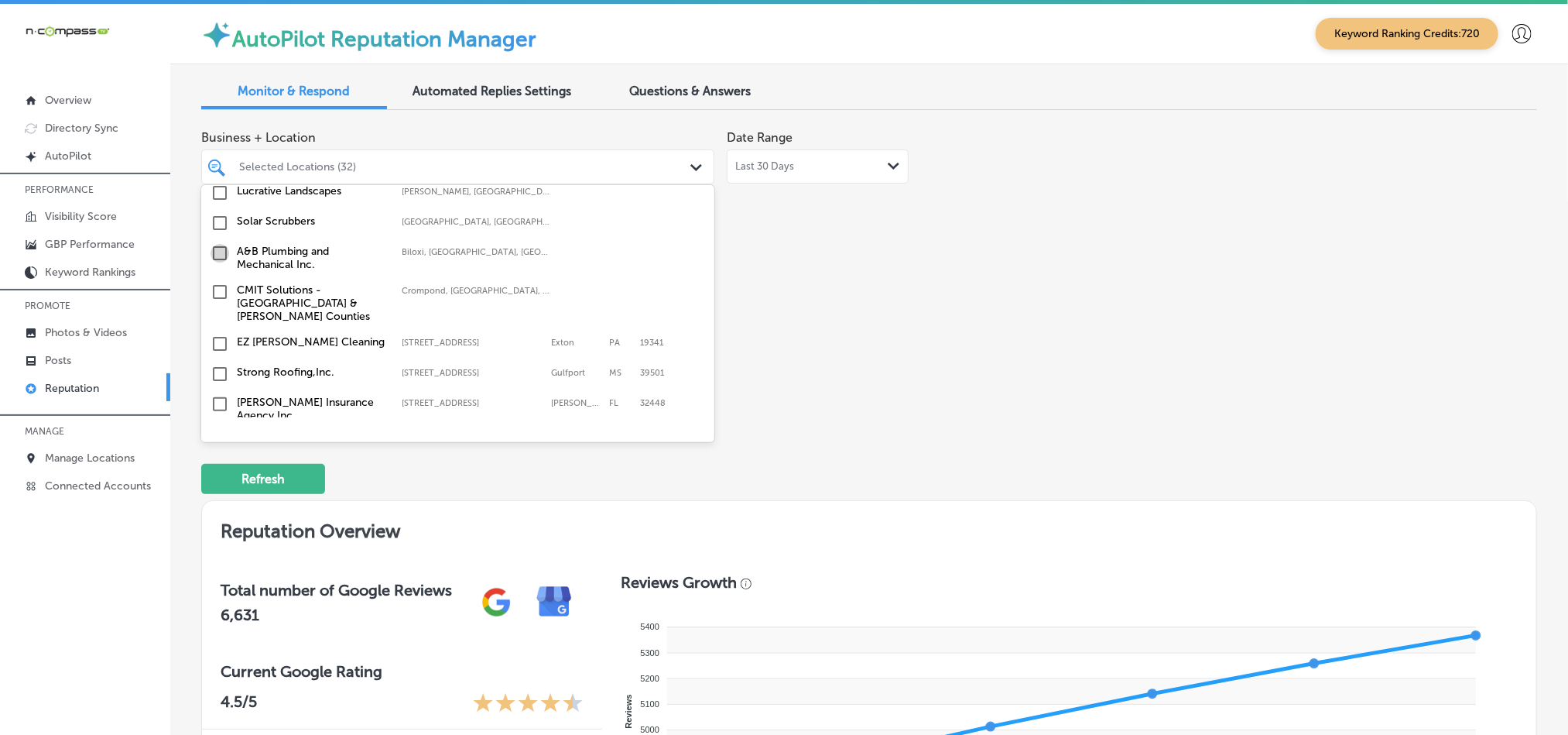
click at [216, 244] on input "checkbox" at bounding box center [219, 253] width 18 height 18
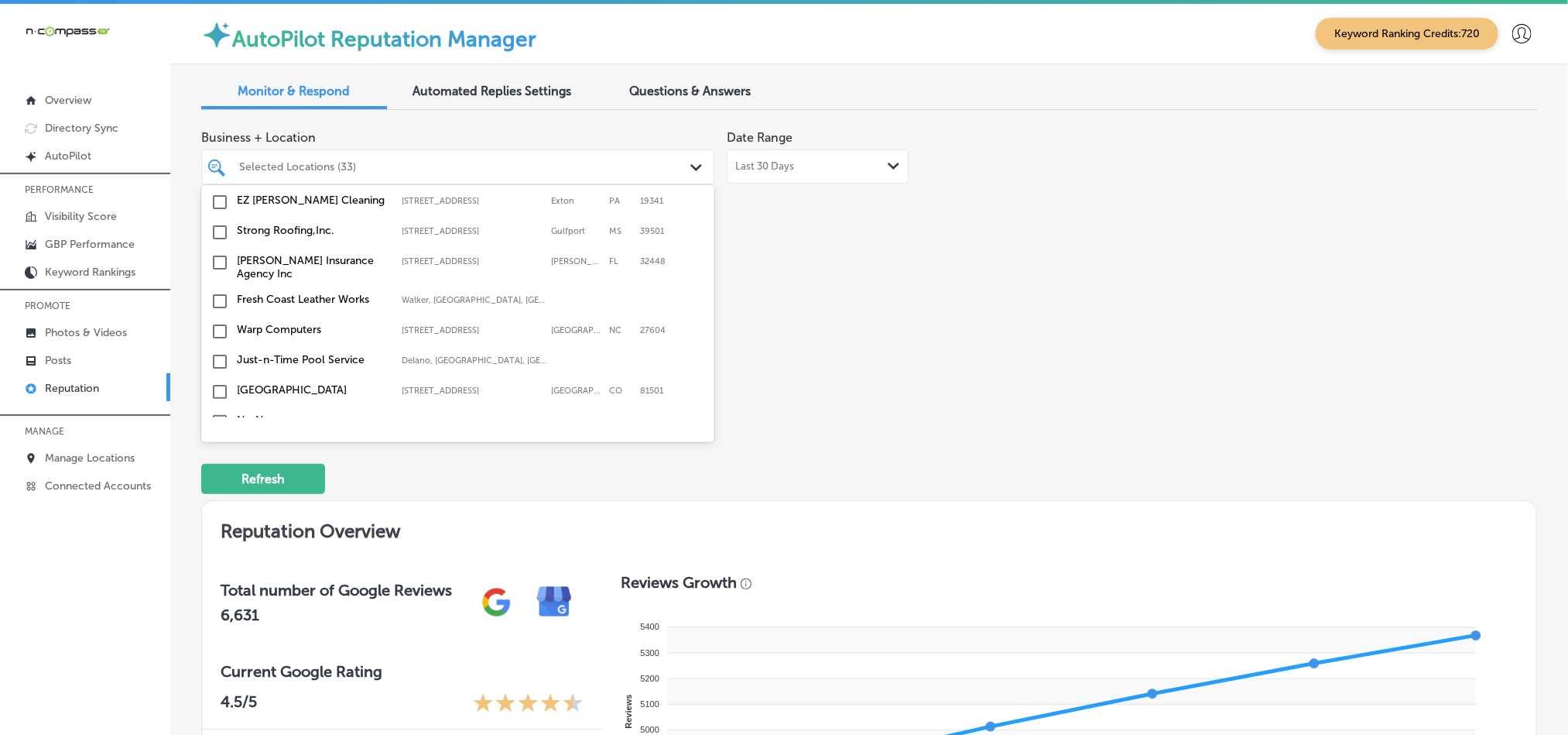
scroll to position [2788, 0]
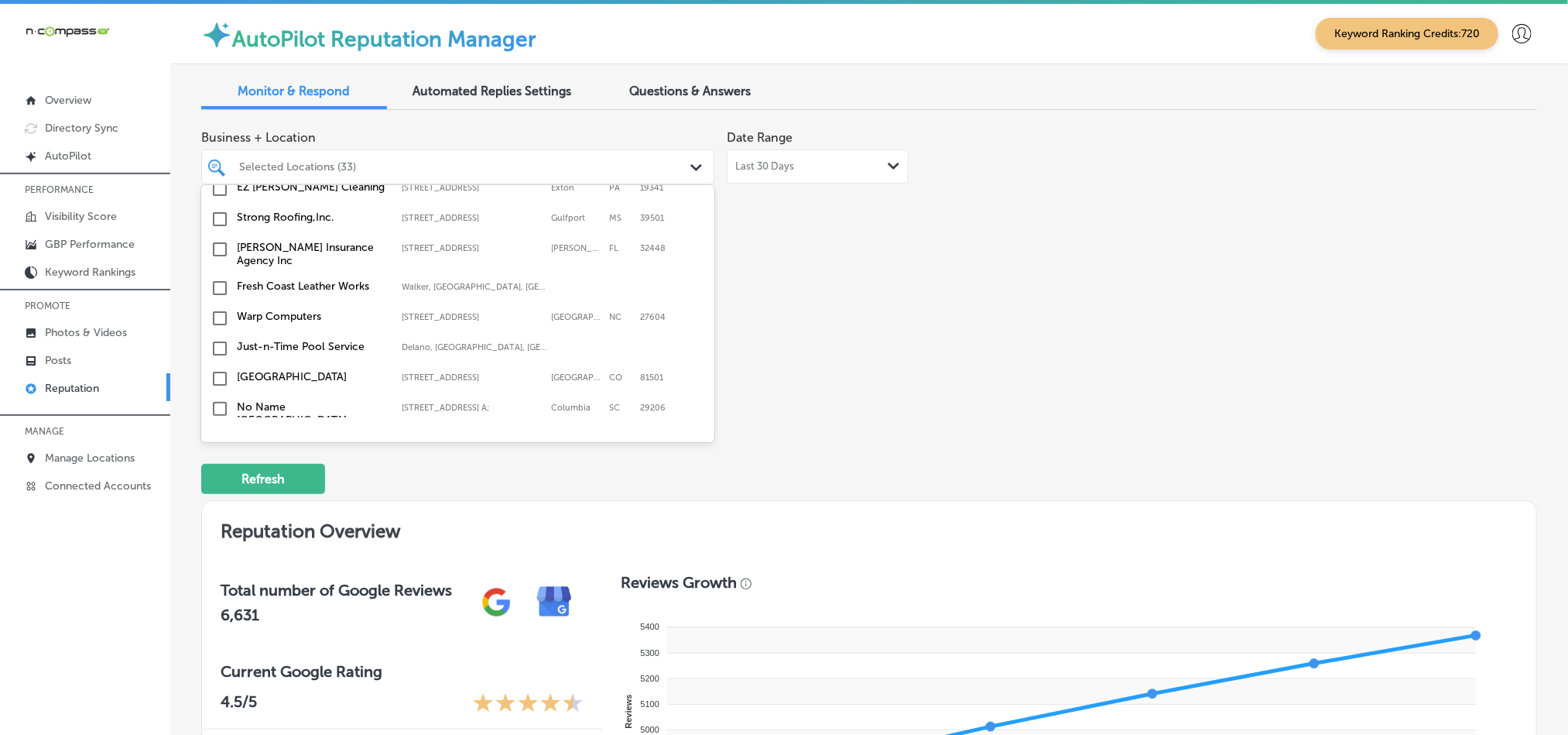
click at [218, 369] on input "checkbox" at bounding box center [219, 378] width 18 height 18
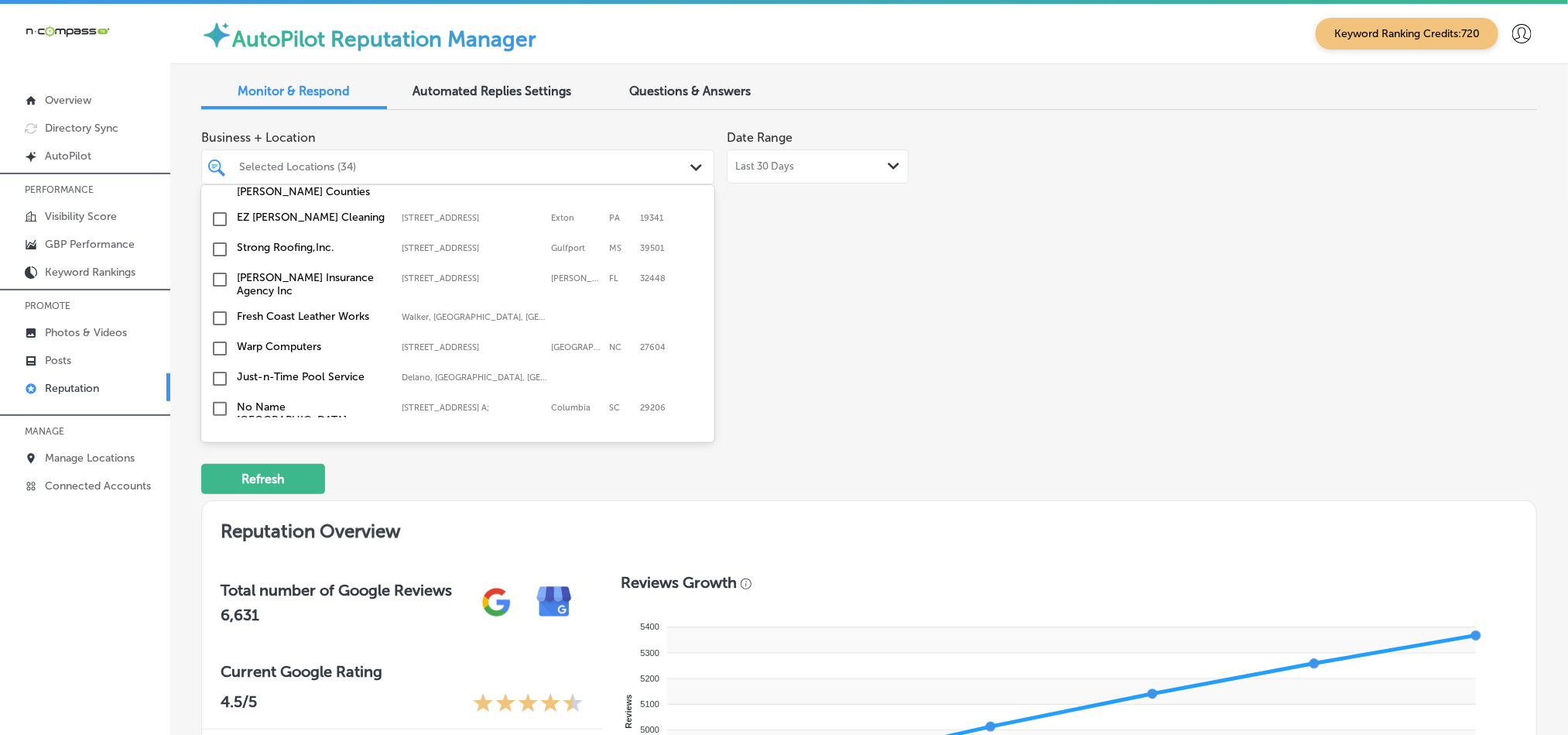
click at [220, 369] on input "checkbox" at bounding box center [219, 378] width 18 height 18
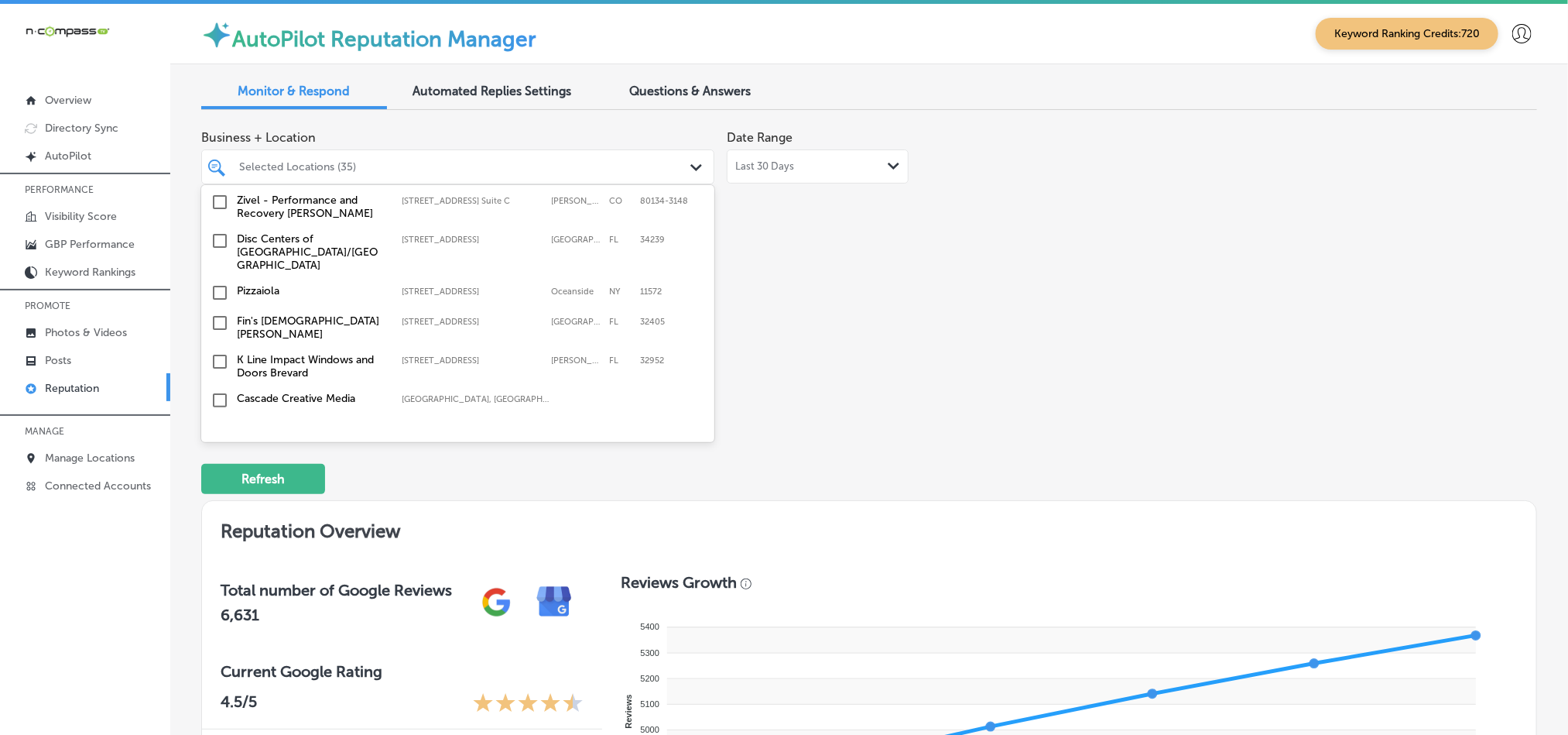
scroll to position [3097, 0]
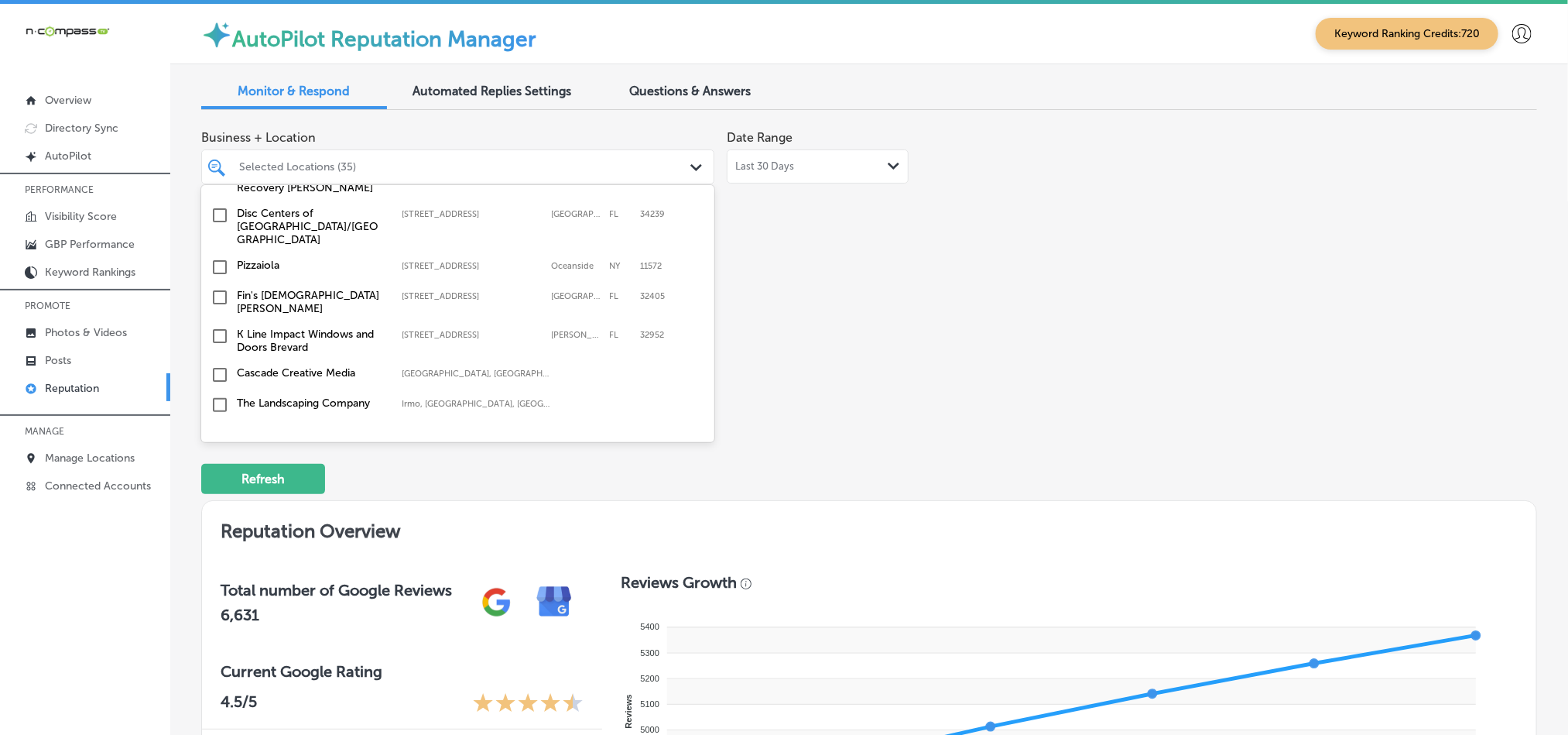
click at [216, 288] on input "checkbox" at bounding box center [219, 297] width 18 height 18
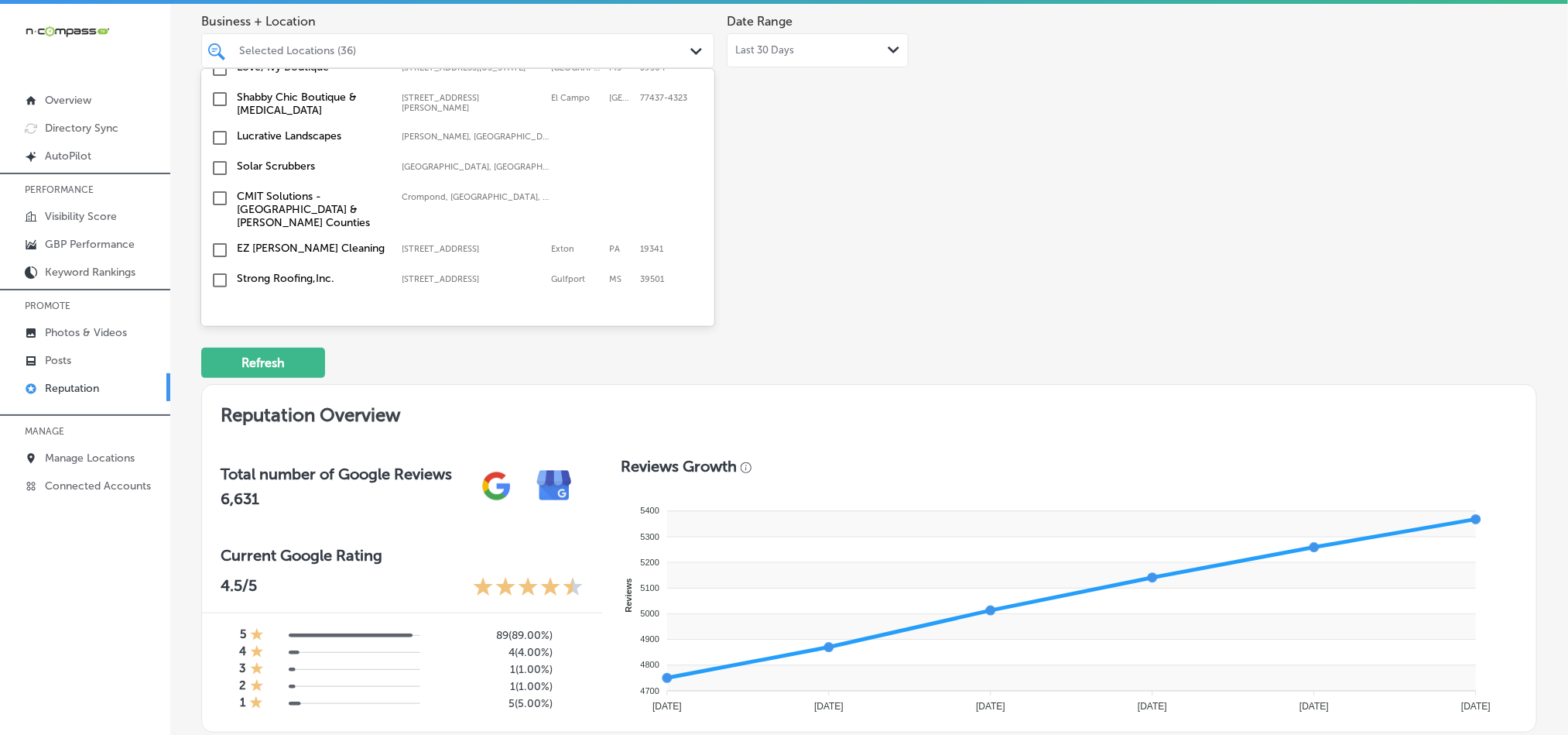
scroll to position [2670, 0]
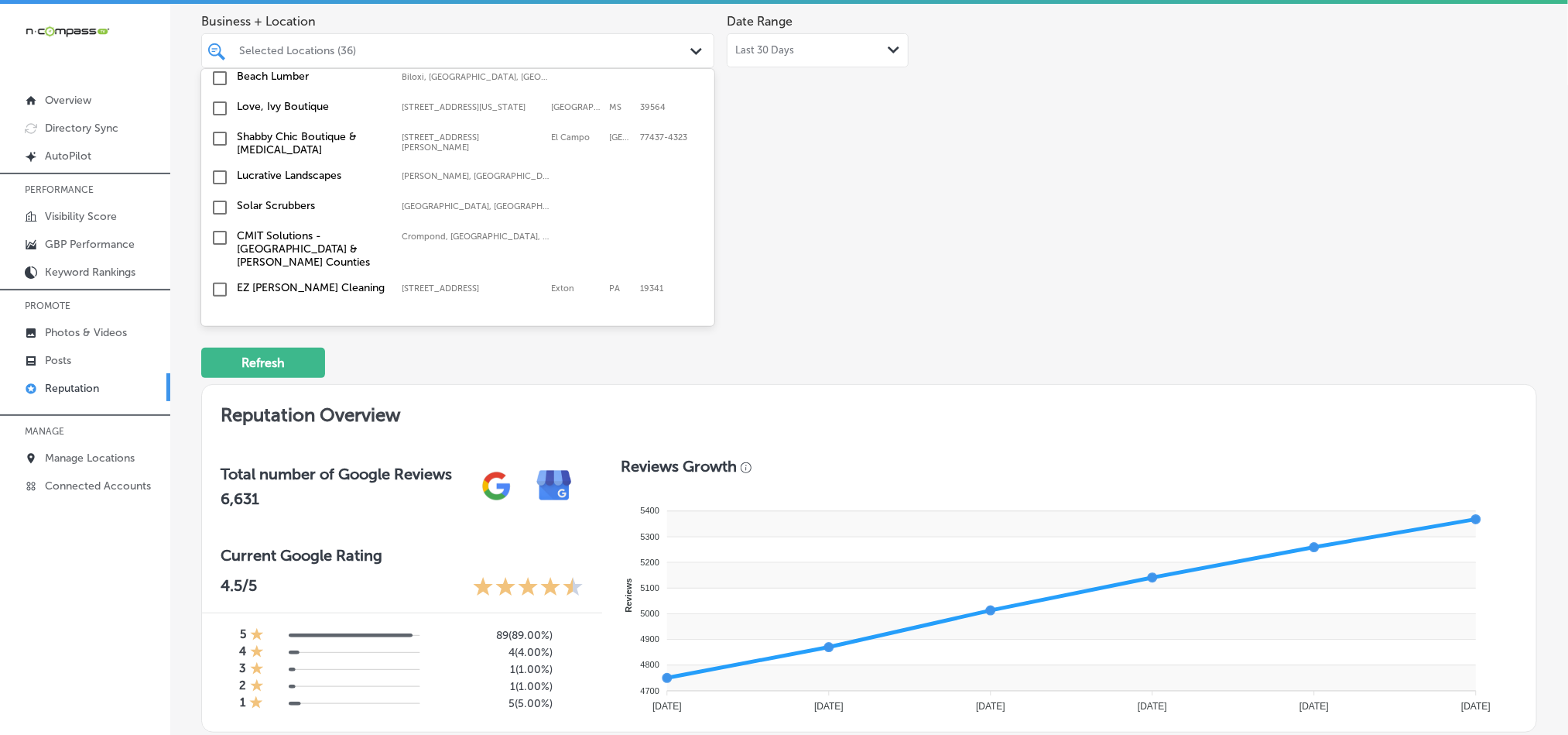
click at [218, 280] on input "checkbox" at bounding box center [219, 288] width 18 height 18
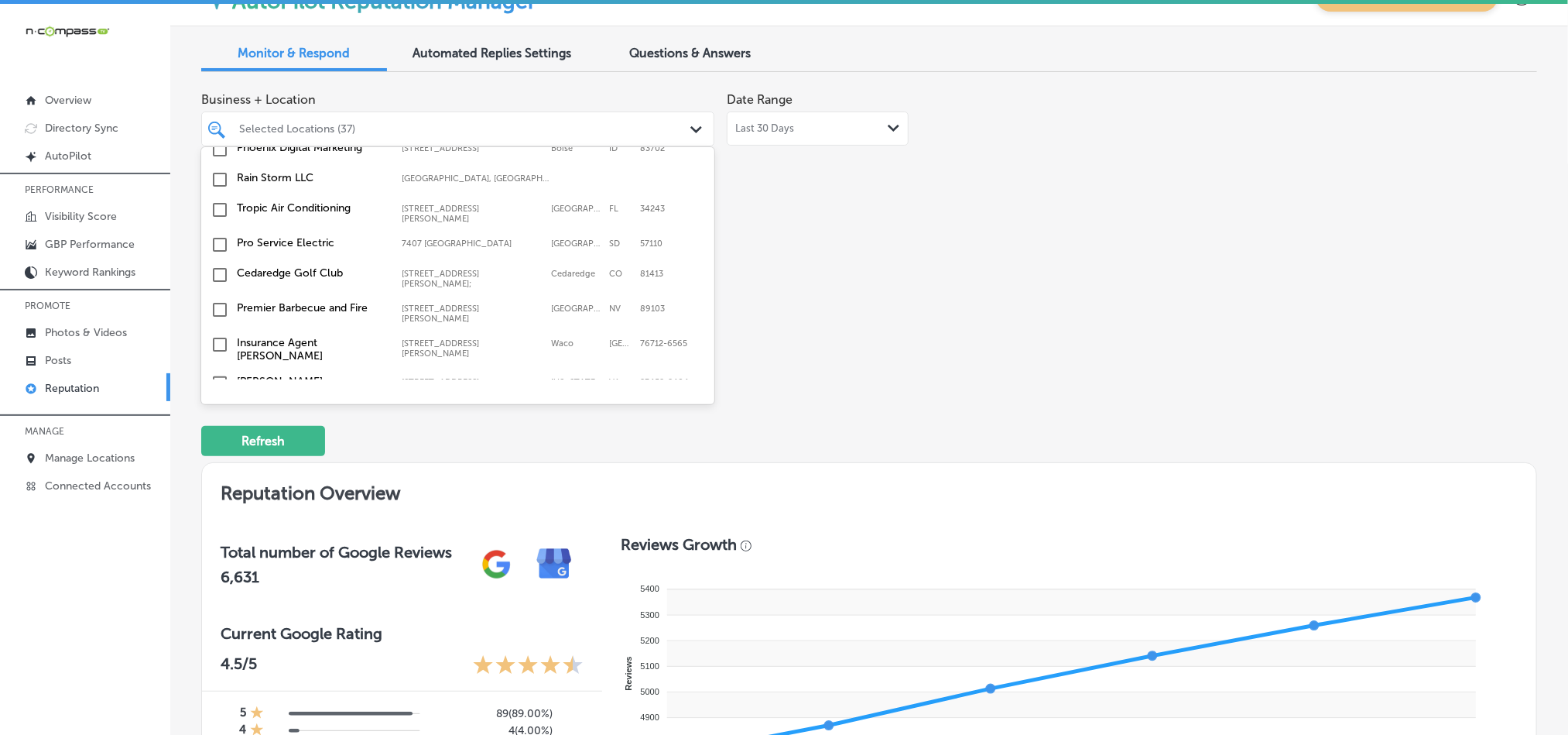
scroll to position [78, 0]
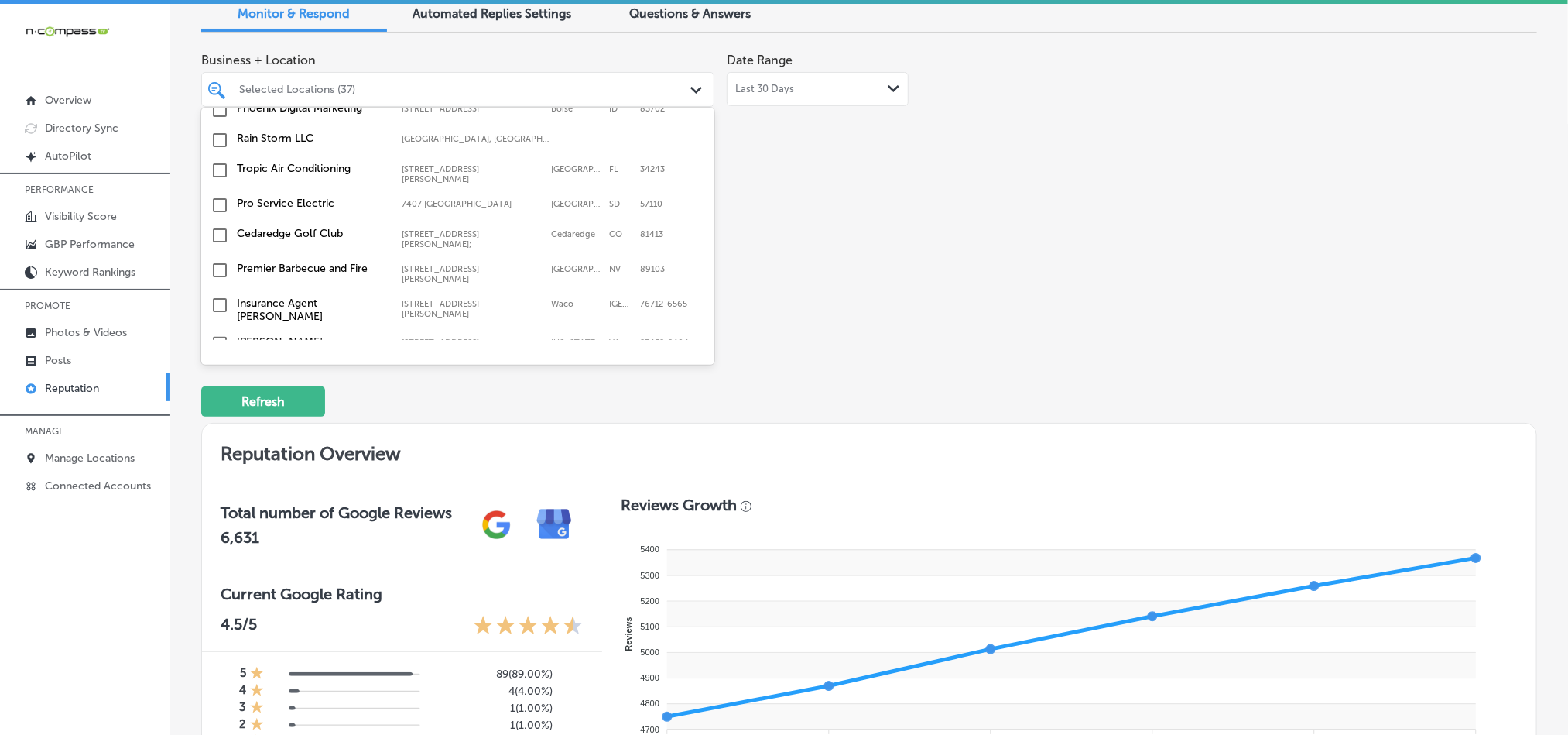
click at [881, 267] on div "Business + Location option [STREET_ADDRESS]. option [STREET_ADDRESS]. 154 resul…" at bounding box center [602, 191] width 802 height 291
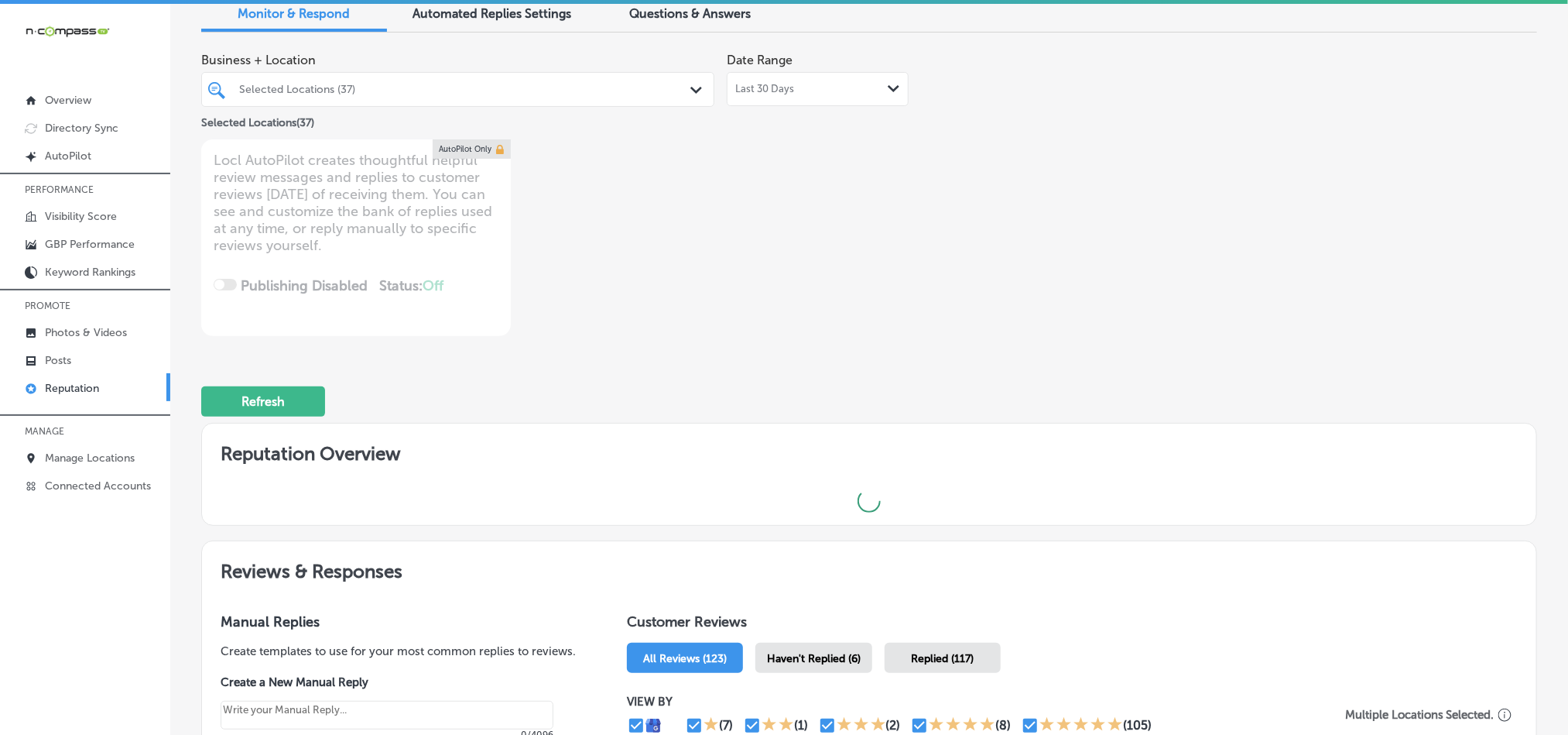
type textarea "x"
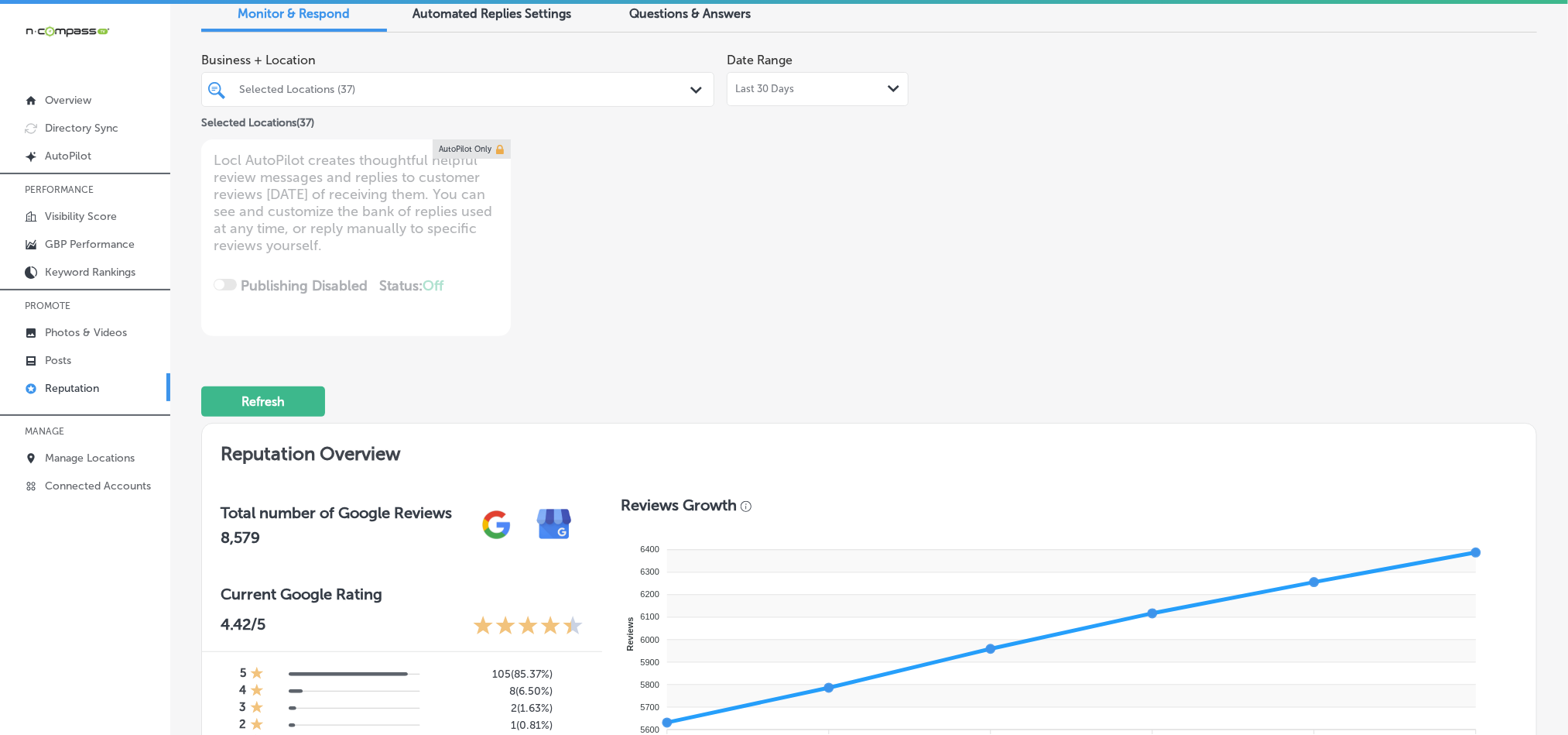
click at [537, 86] on div "Selected Locations (37)" at bounding box center [466, 89] width 453 height 13
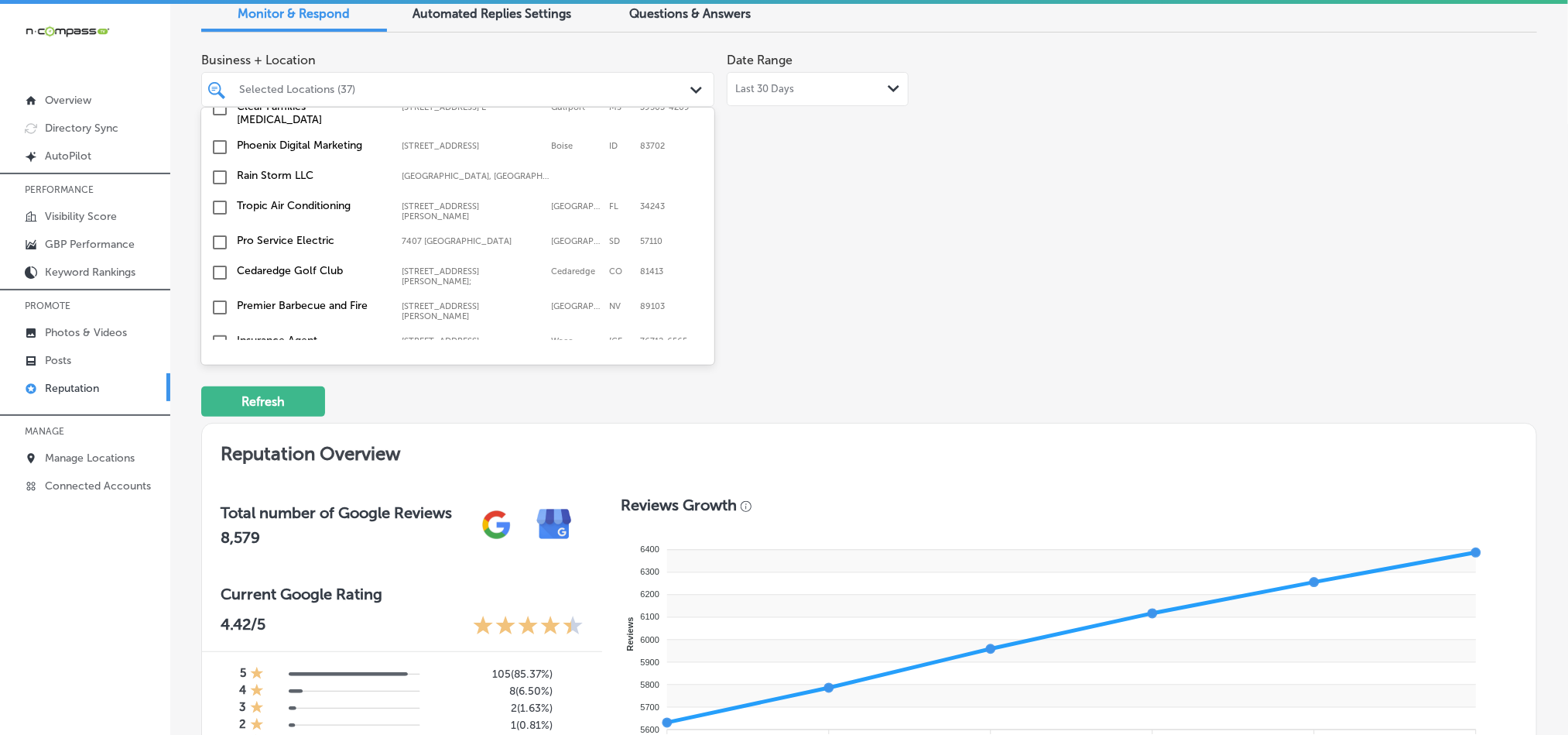
scroll to position [4915, 0]
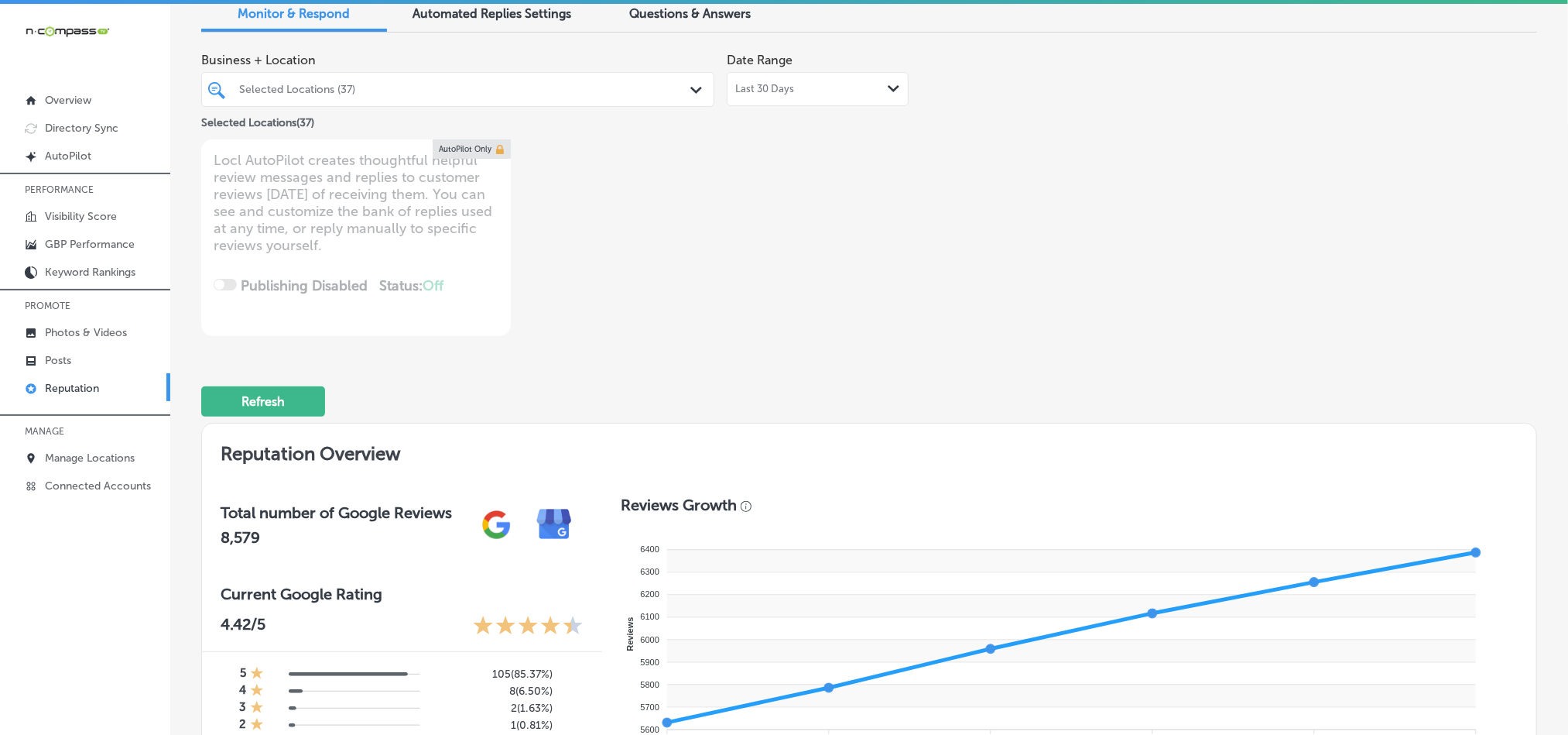
click at [825, 313] on div "Business + Location Selected Locations (37) Path Created with Sketch. Selected …" at bounding box center [602, 191] width 802 height 291
click at [400, 86] on div "Selected Locations (37)" at bounding box center [466, 89] width 453 height 13
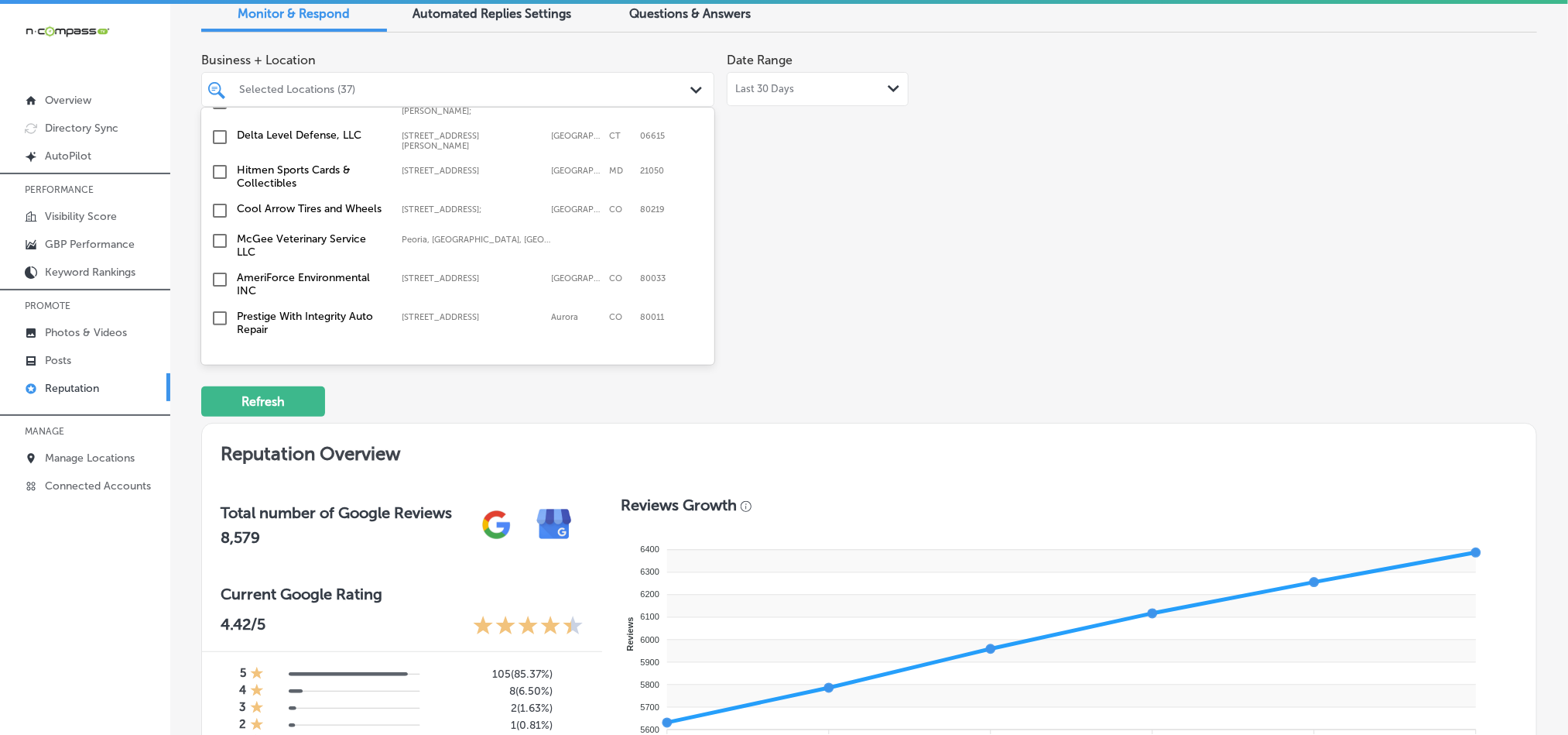
scroll to position [2091, 0]
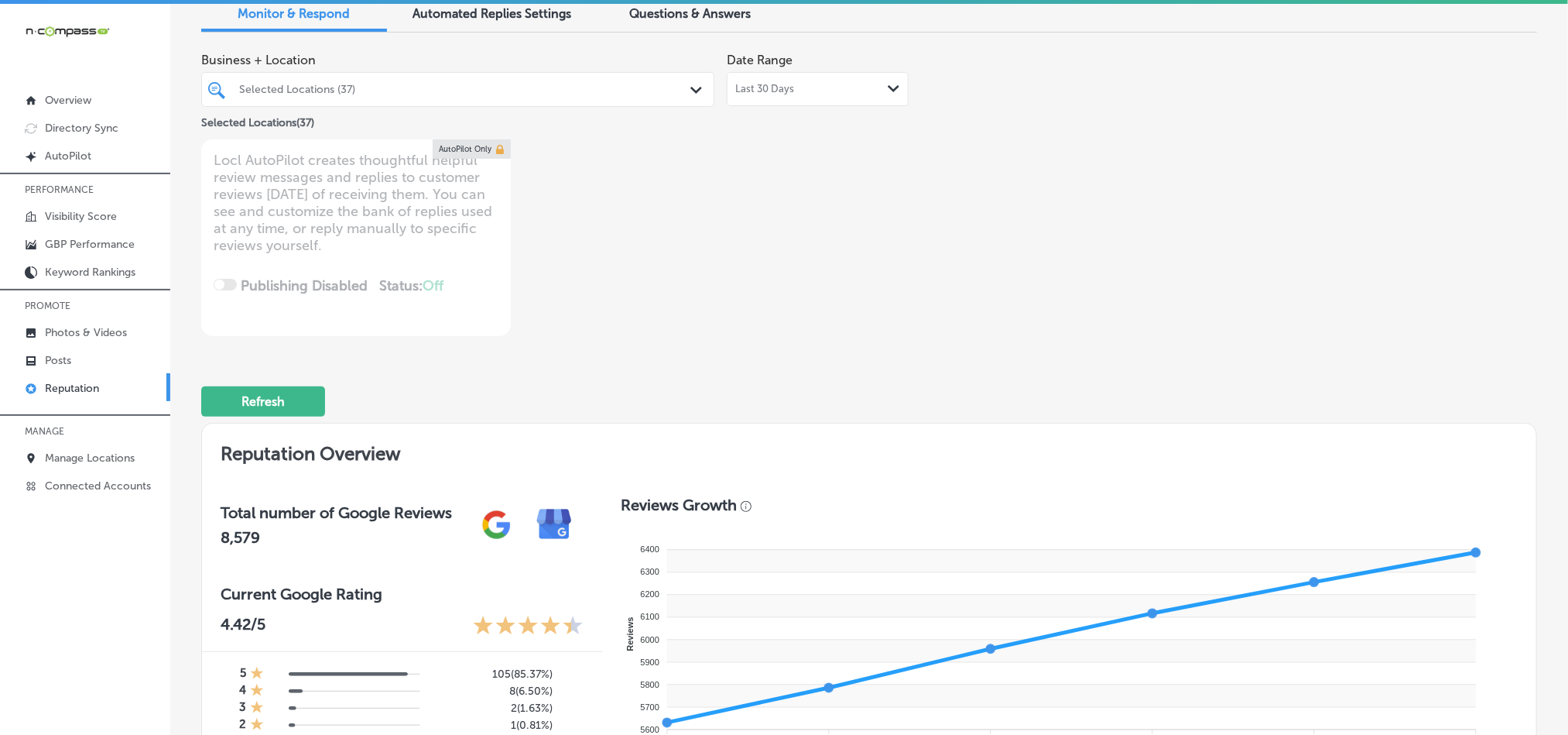
click at [393, 79] on div at bounding box center [436, 89] width 397 height 21
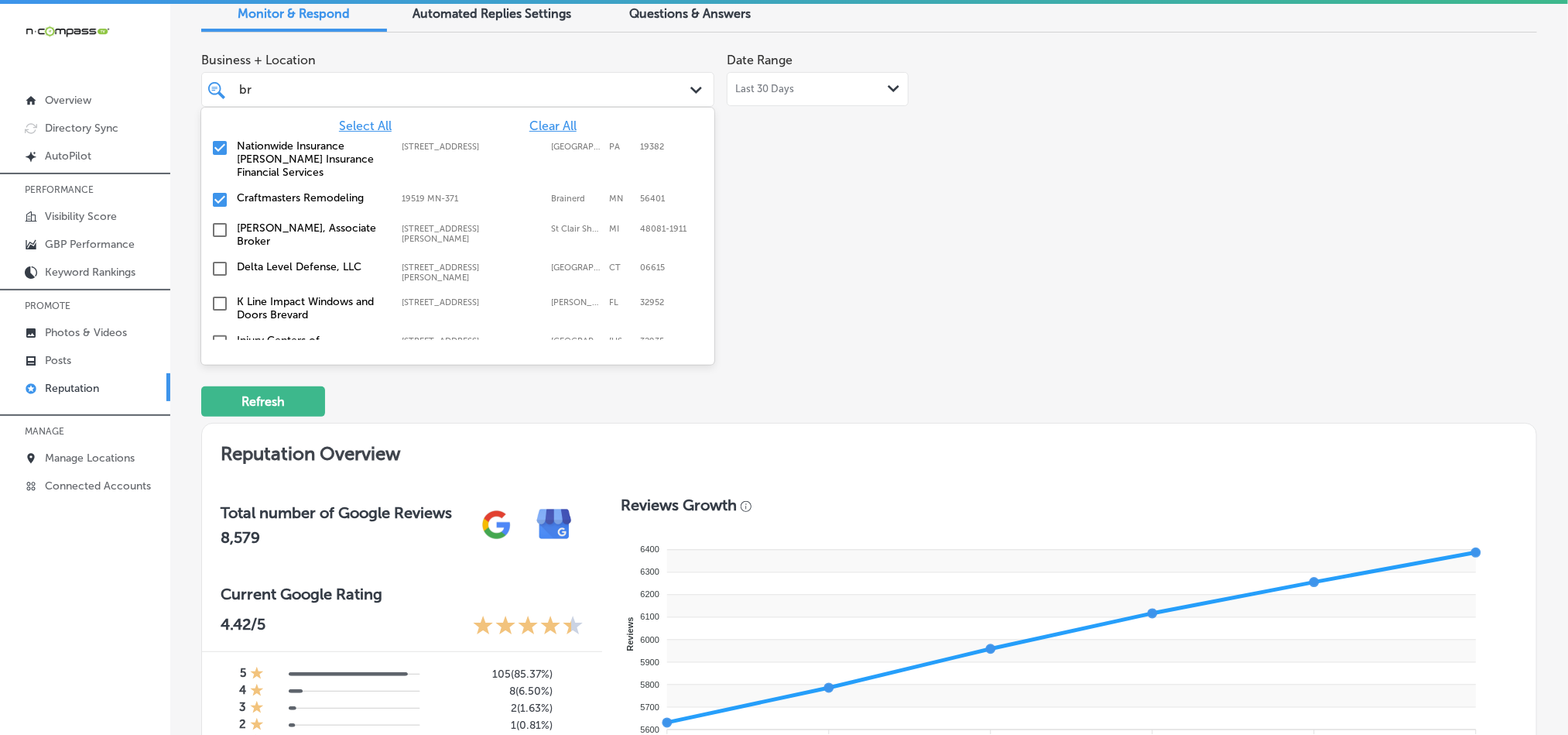
type input "b"
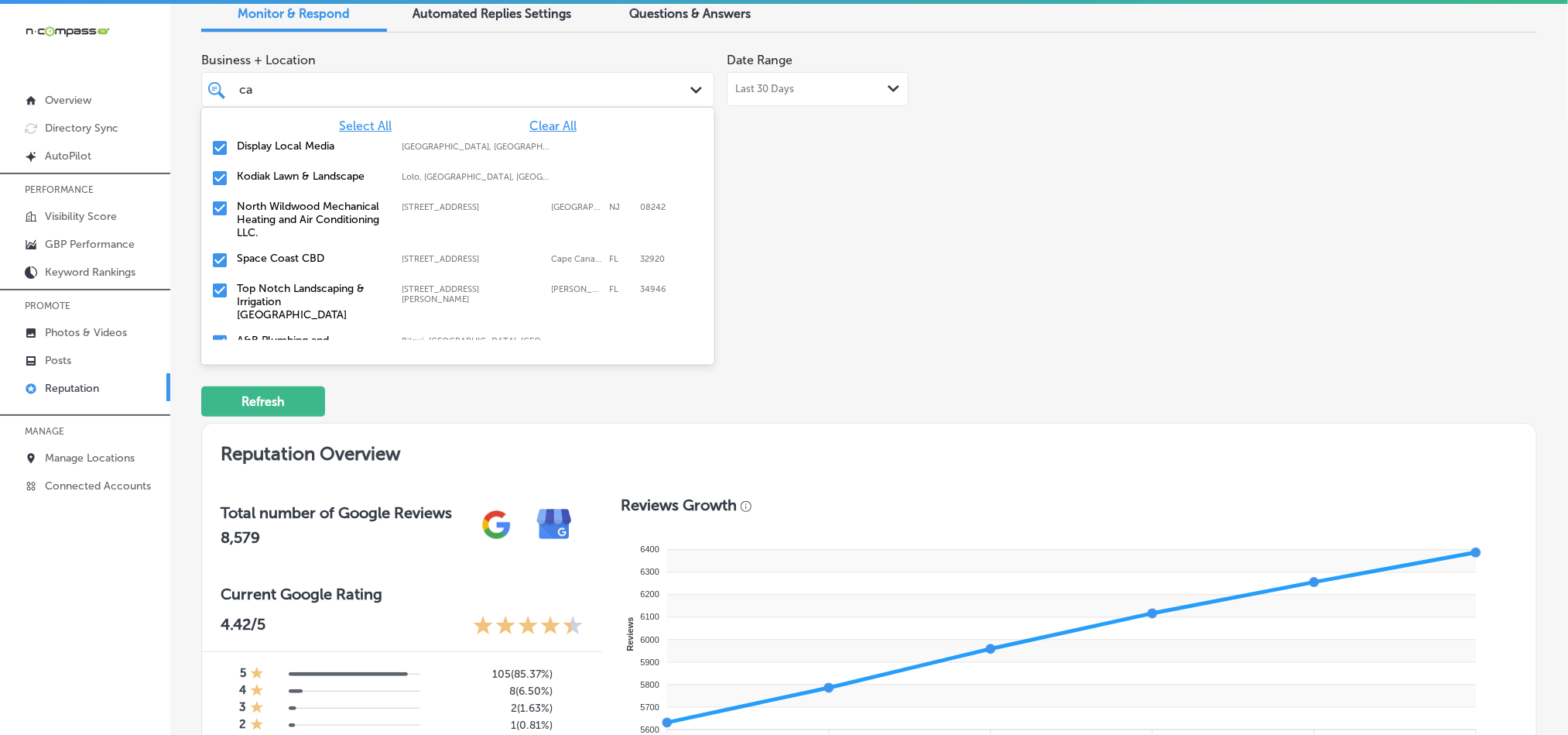
type input "c"
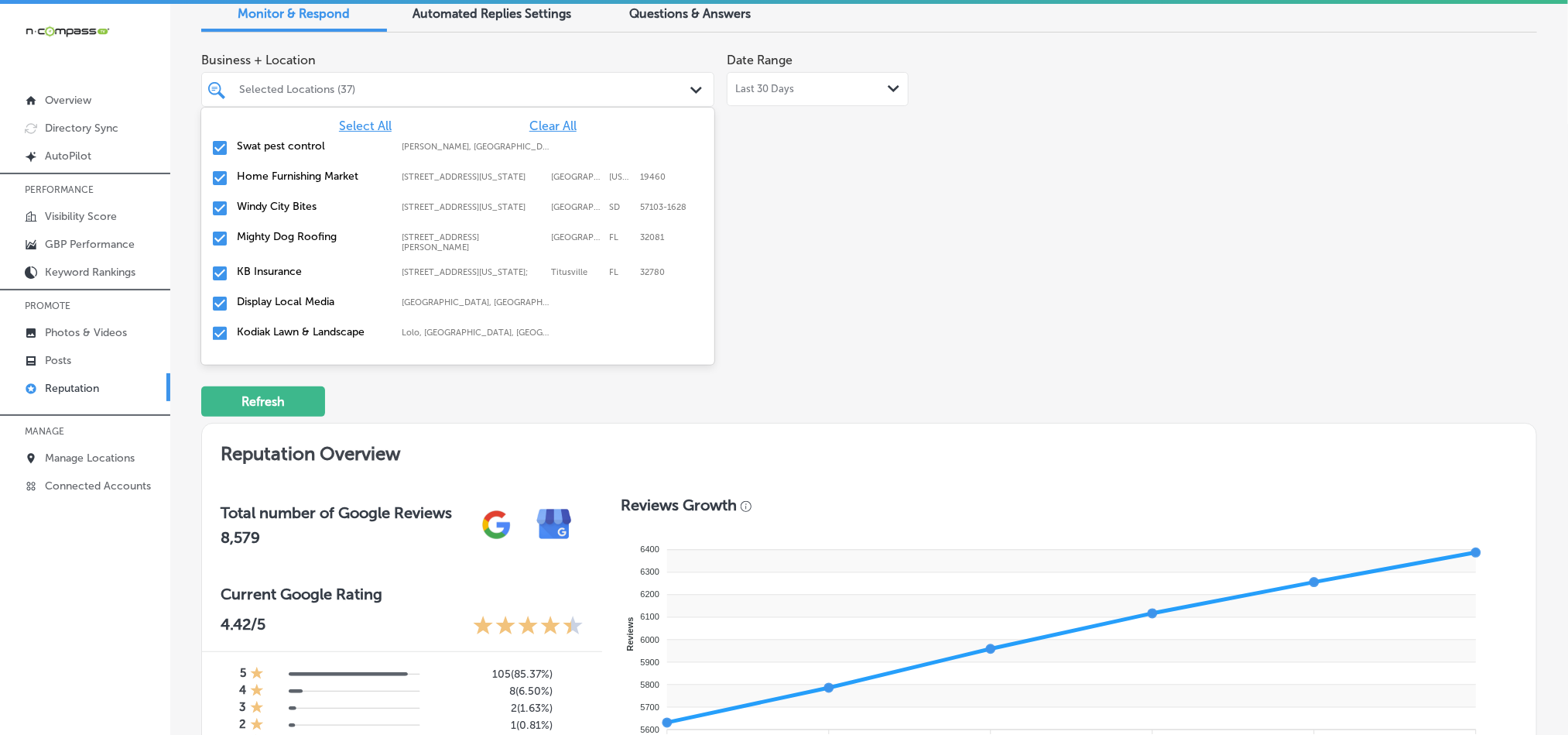
drag, startPoint x: 1146, startPoint y: 414, endPoint x: 1129, endPoint y: 393, distance: 27.0
click at [1057, 407] on div "Refresh" at bounding box center [869, 395] width 1336 height 80
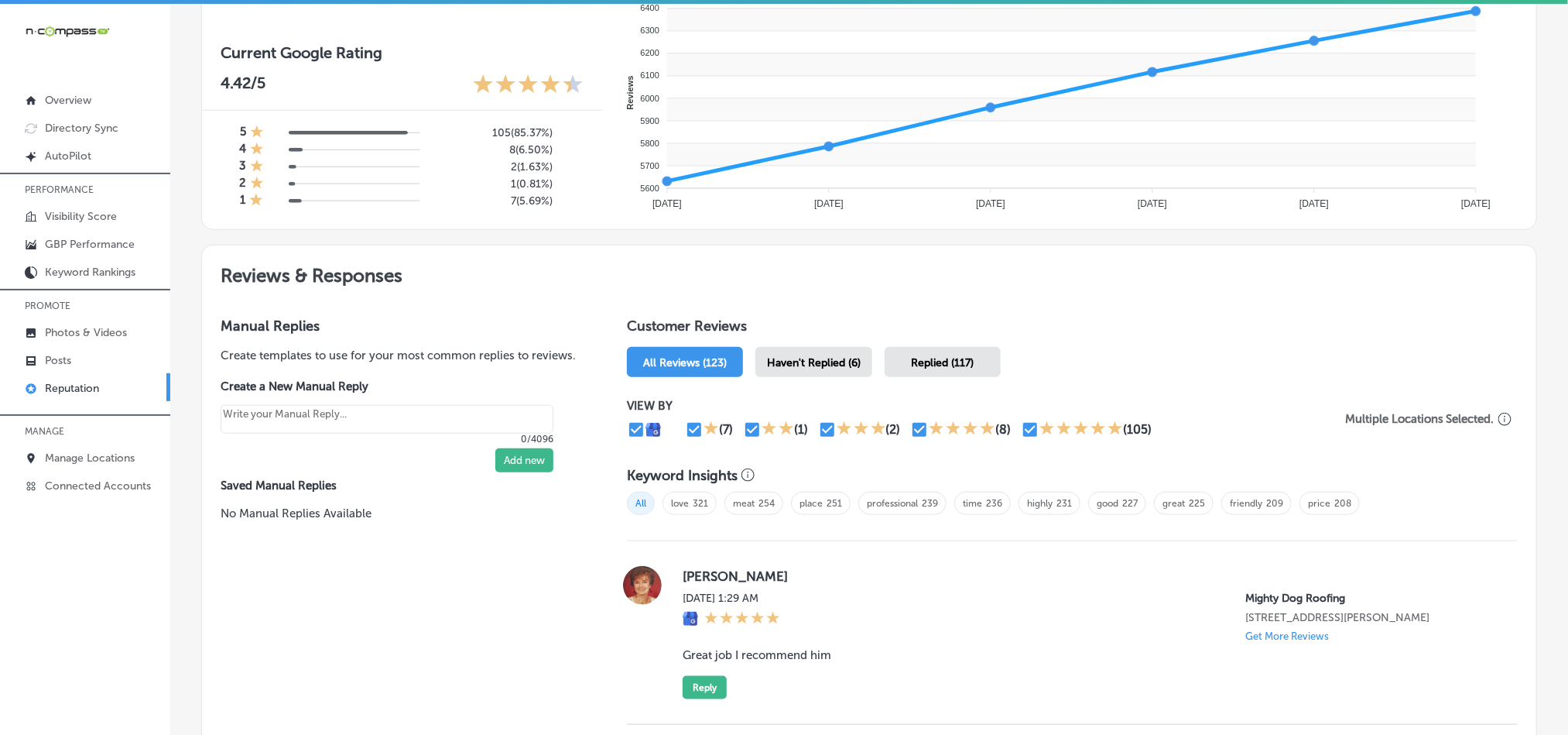
click at [820, 347] on div "Haven't Replied (6)" at bounding box center [814, 362] width 117 height 31
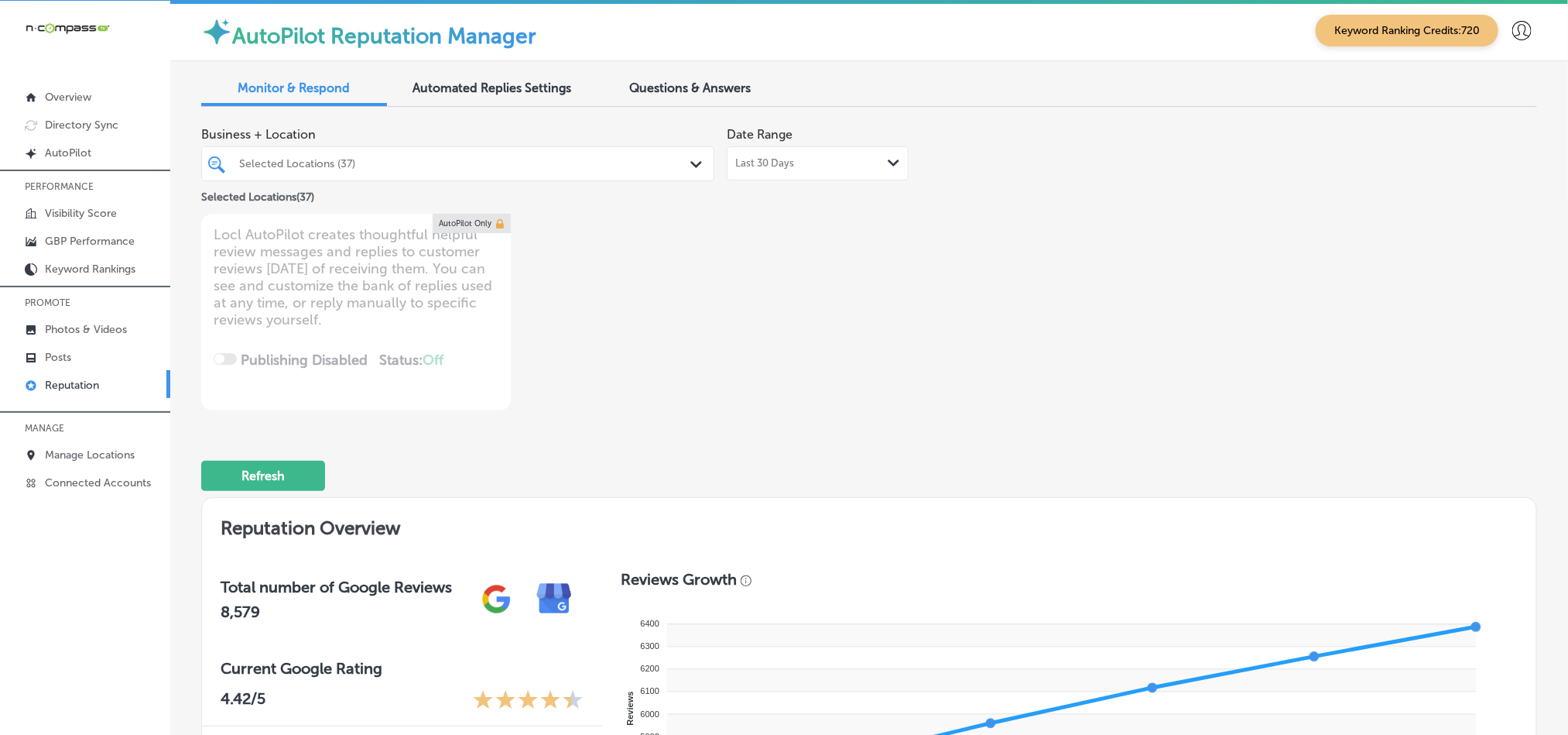
click at [768, 149] on div "Last 30 Days Path Created with Sketch." at bounding box center [818, 164] width 182 height 34
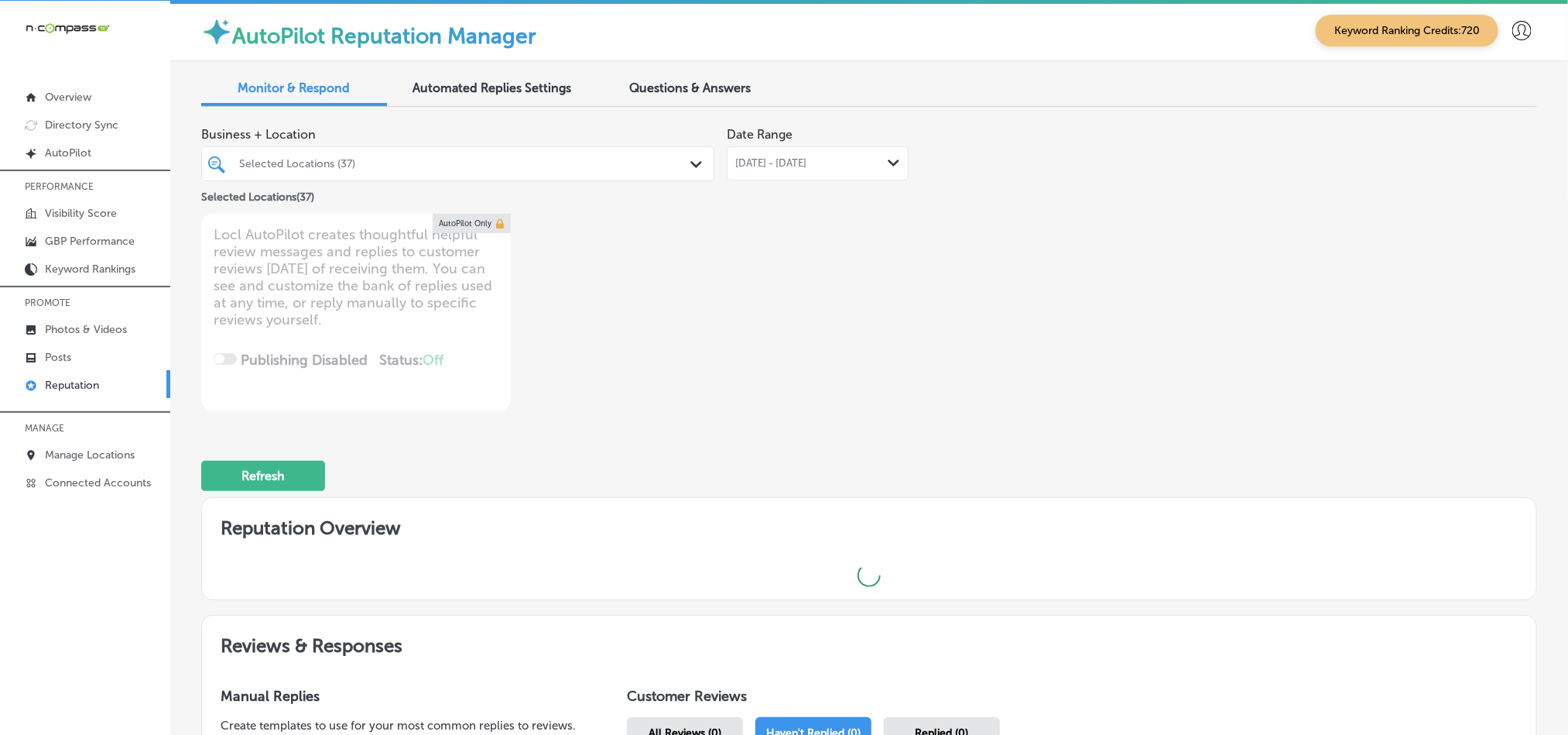
type textarea "x"
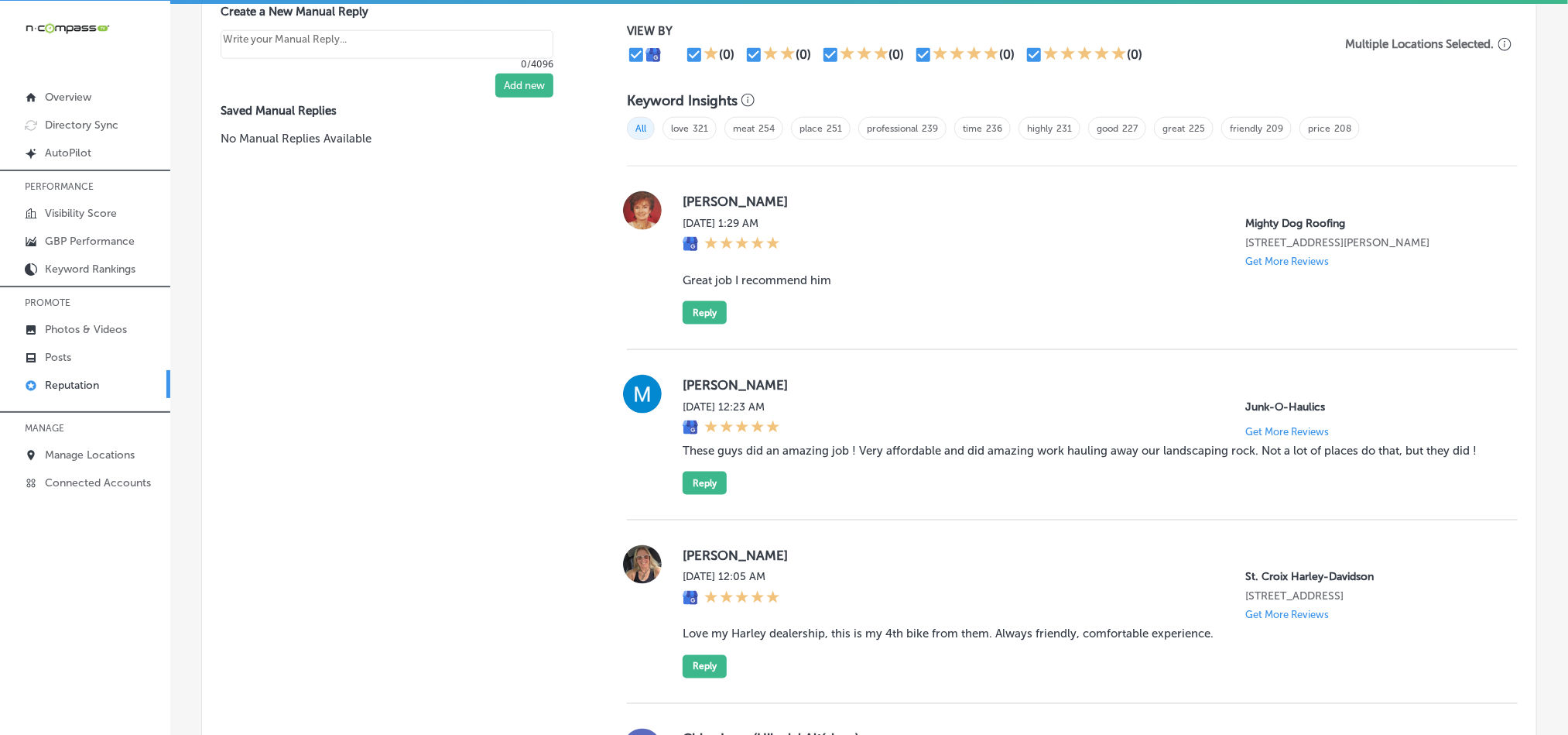
scroll to position [967, 0]
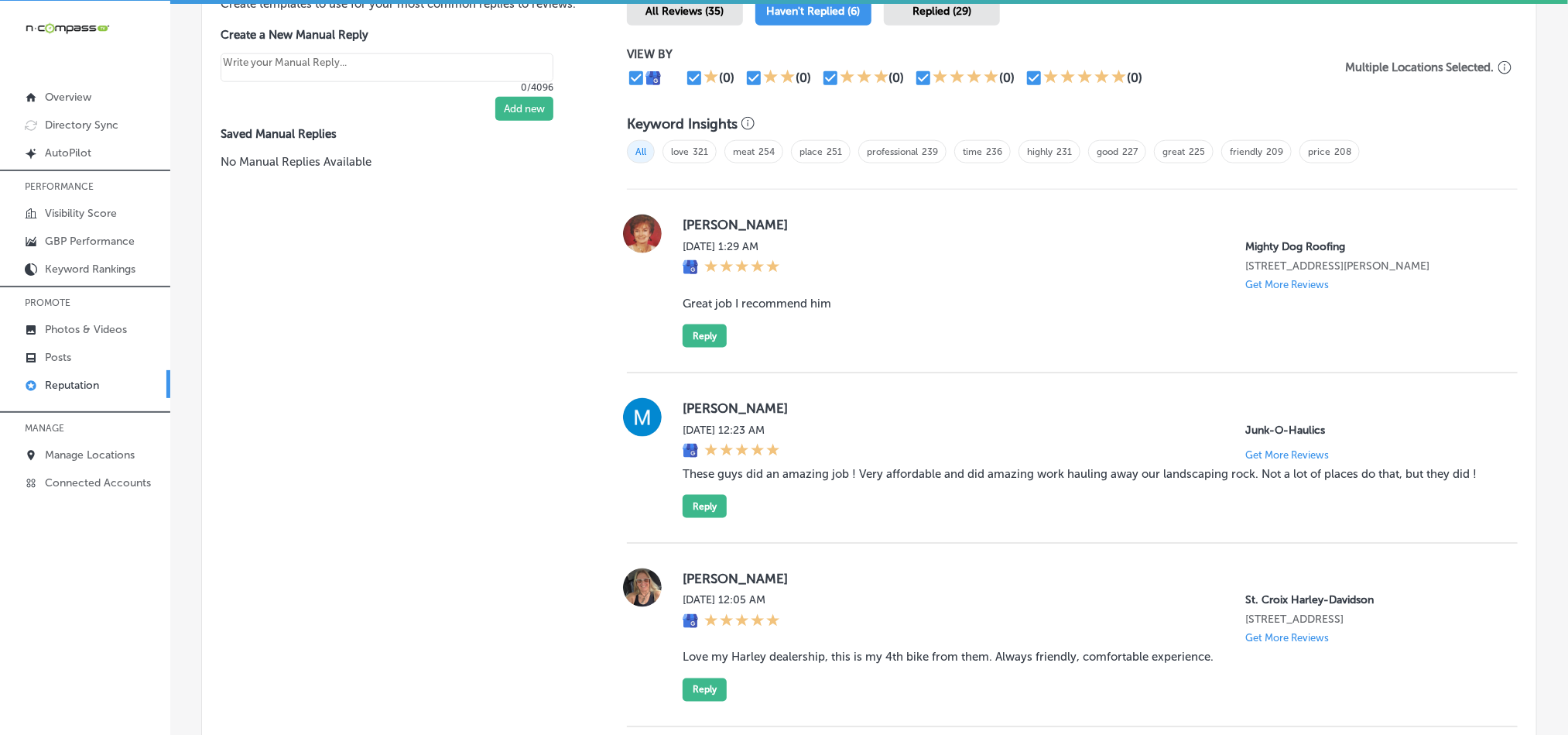
drag, startPoint x: 674, startPoint y: 221, endPoint x: 802, endPoint y: 207, distance: 128.8
click at [802, 207] on div "[PERSON_NAME] [DATE] 1:29 AM Mighty Dog Roofing [STREET_ADDRESS][PERSON_NAME] G…" at bounding box center [1072, 281] width 891 height 183
copy label "[PERSON_NAME]"
click at [549, 291] on div "Manual Replies Create templates to use for your most common replies to reviews.…" at bounding box center [398, 628] width 394 height 1361
drag, startPoint x: 669, startPoint y: 307, endPoint x: 859, endPoint y: 307, distance: 190.0
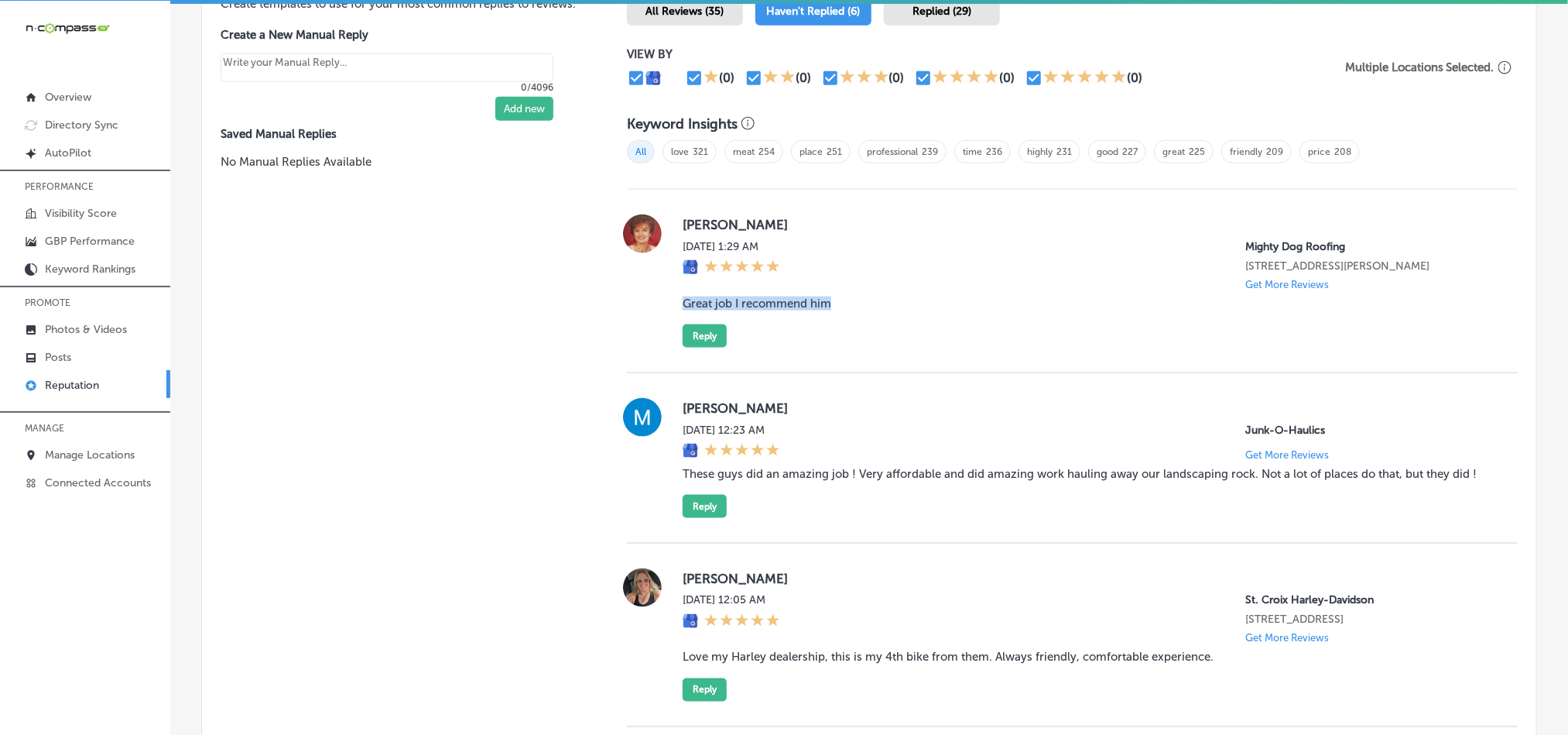
click at [859, 307] on div "[PERSON_NAME] [DATE] 1:29 AM Mighty Dog Roofing [STREET_ADDRESS][PERSON_NAME] G…" at bounding box center [1072, 281] width 891 height 133
copy blockquote "Great job I recommend him"
click at [937, 290] on div "[DATE] 1:29 AM Mighty Dog Roofing [STREET_ADDRESS][PERSON_NAME] Get More Reviews" at bounding box center [1088, 264] width 810 height 51
click at [699, 334] on button "Reply" at bounding box center [705, 336] width 44 height 23
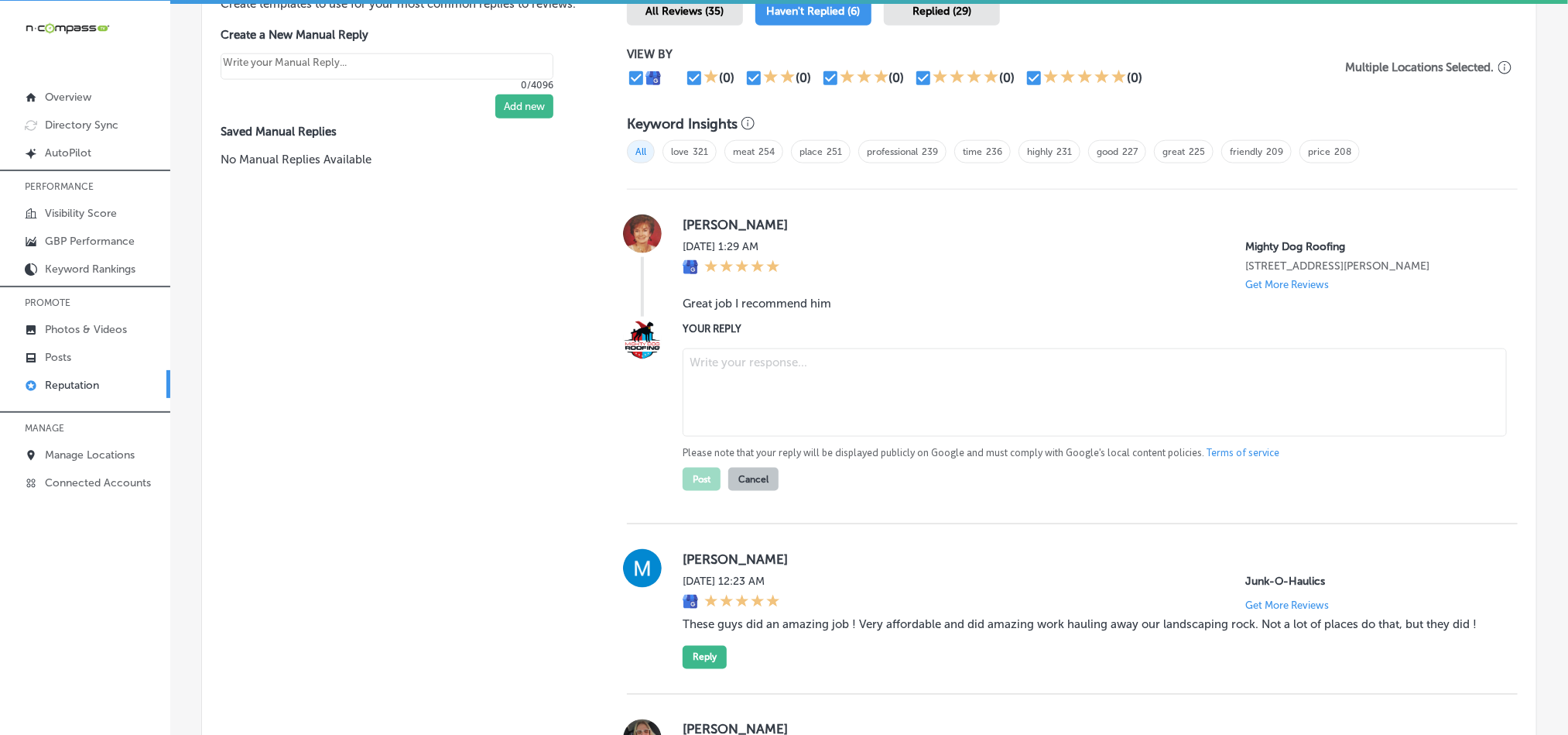
click at [779, 385] on textarea at bounding box center [1095, 393] width 825 height 88
paste textarea "Thank you for the great feedback, [PERSON_NAME]! We're glad you had a positive …"
type textarea "Thank you for the great feedback, [PERSON_NAME]! We're glad you had a positive …"
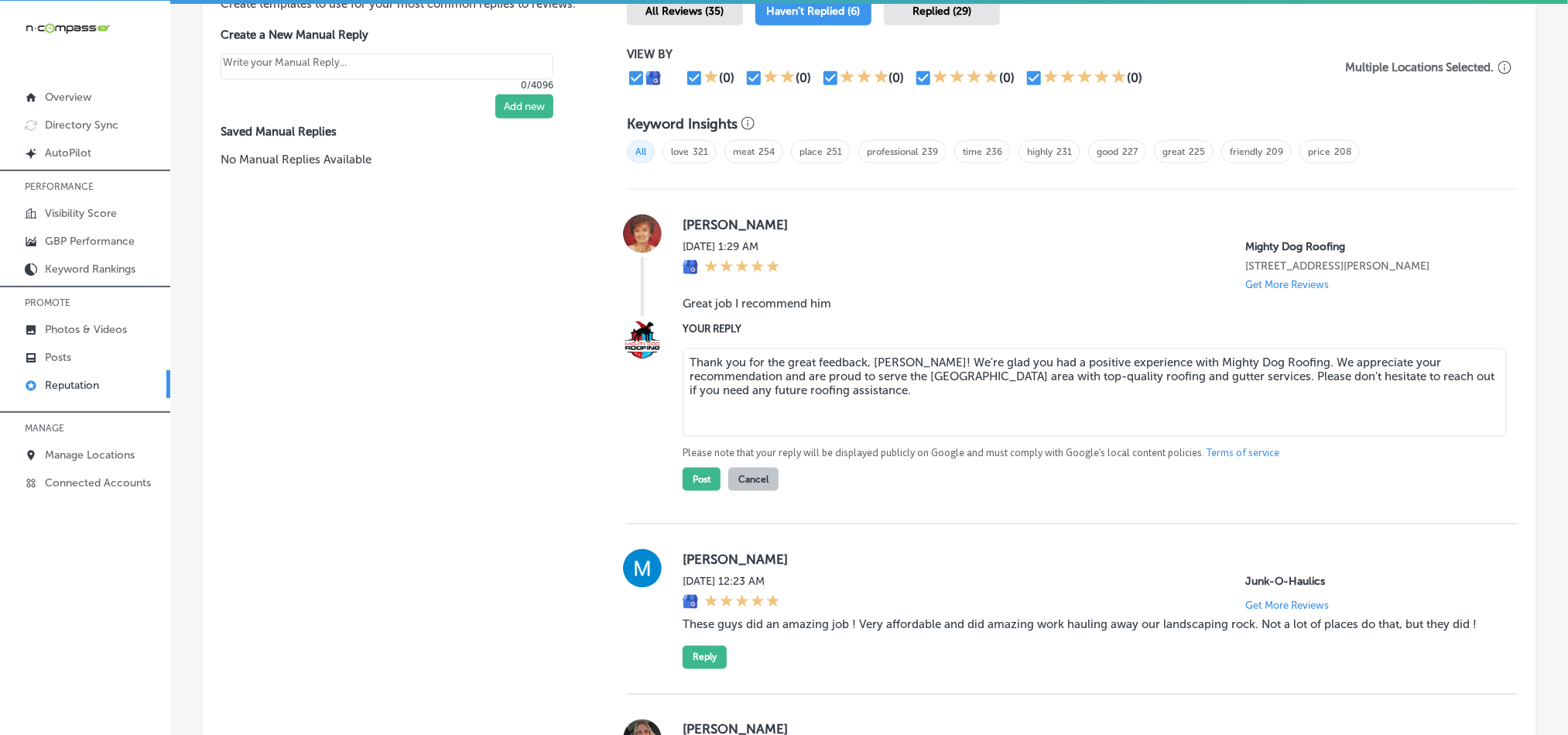
type textarea "x"
type textarea "Thank you for the great feedback, [PERSON_NAME]! We're glad you had a positive …"
click at [694, 463] on button "Post" at bounding box center [702, 479] width 38 height 23
type textarea "x"
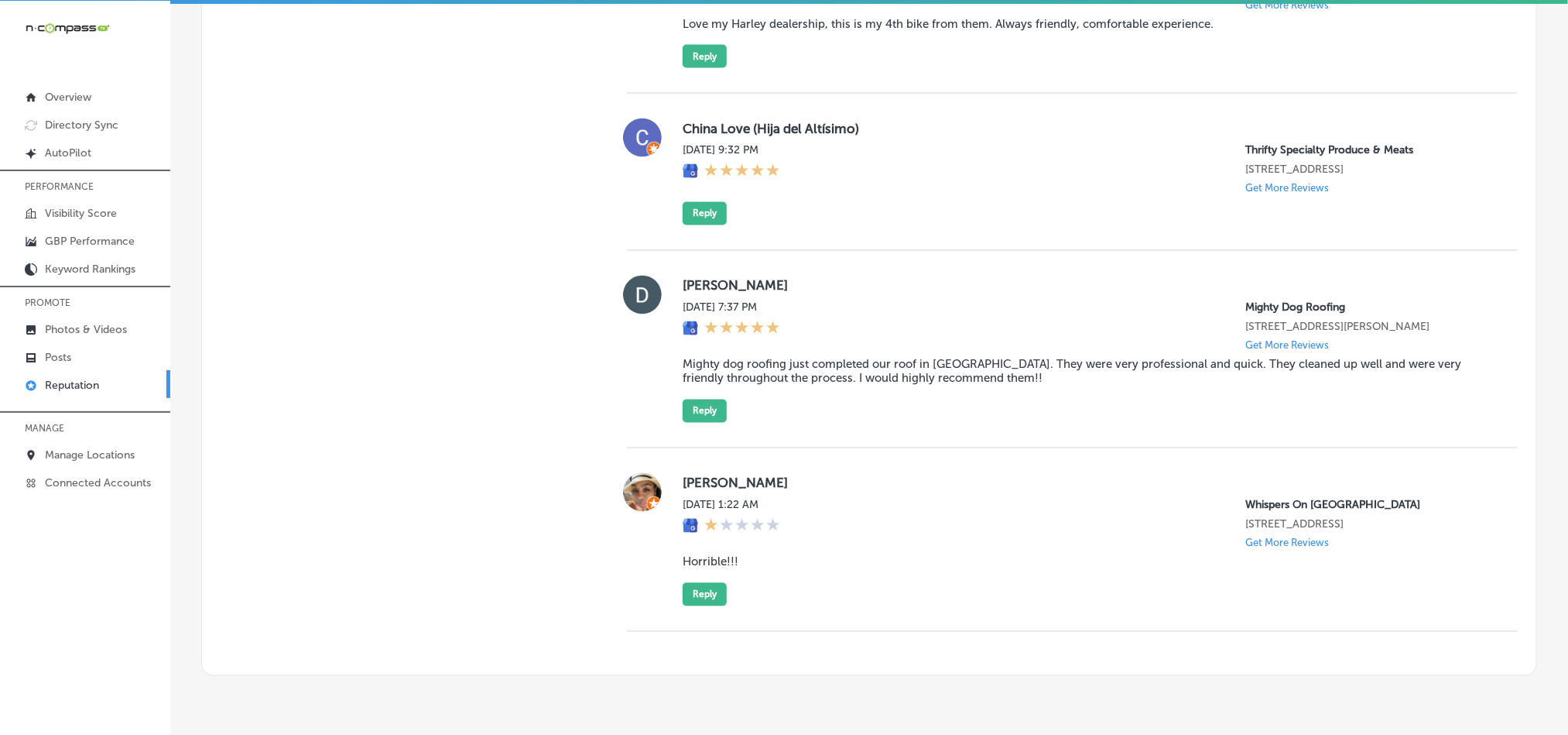
scroll to position [1432, 0]
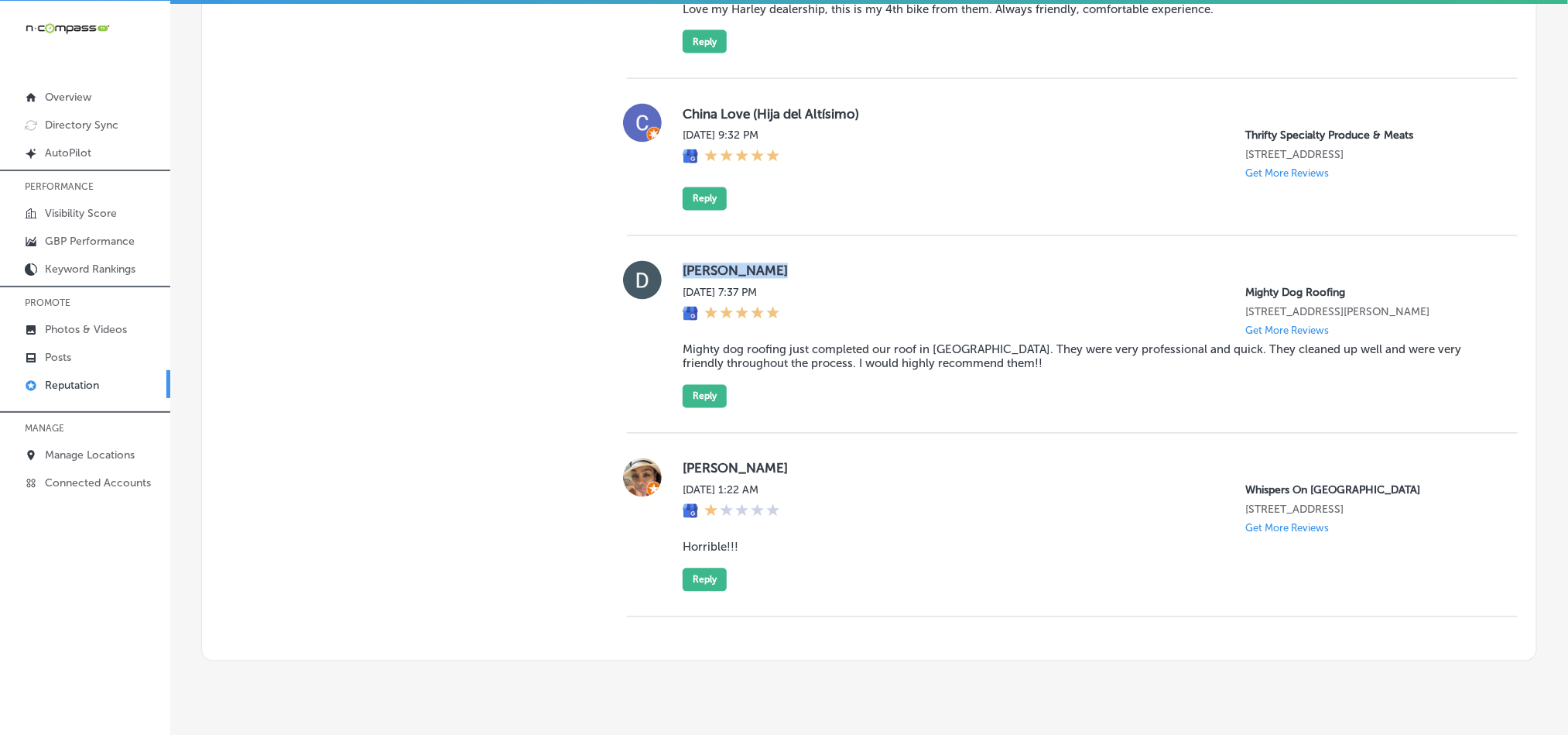
drag, startPoint x: 674, startPoint y: 276, endPoint x: 792, endPoint y: 267, distance: 118.3
click at [792, 267] on div "[PERSON_NAME] [DATE] 7:37 PM Mighty Dog Roofing [STREET_ADDRESS][PERSON_NAME] G…" at bounding box center [1072, 334] width 891 height 148
copy label "[PERSON_NAME]"
click at [1057, 269] on label "[PERSON_NAME]" at bounding box center [1088, 271] width 810 height 15
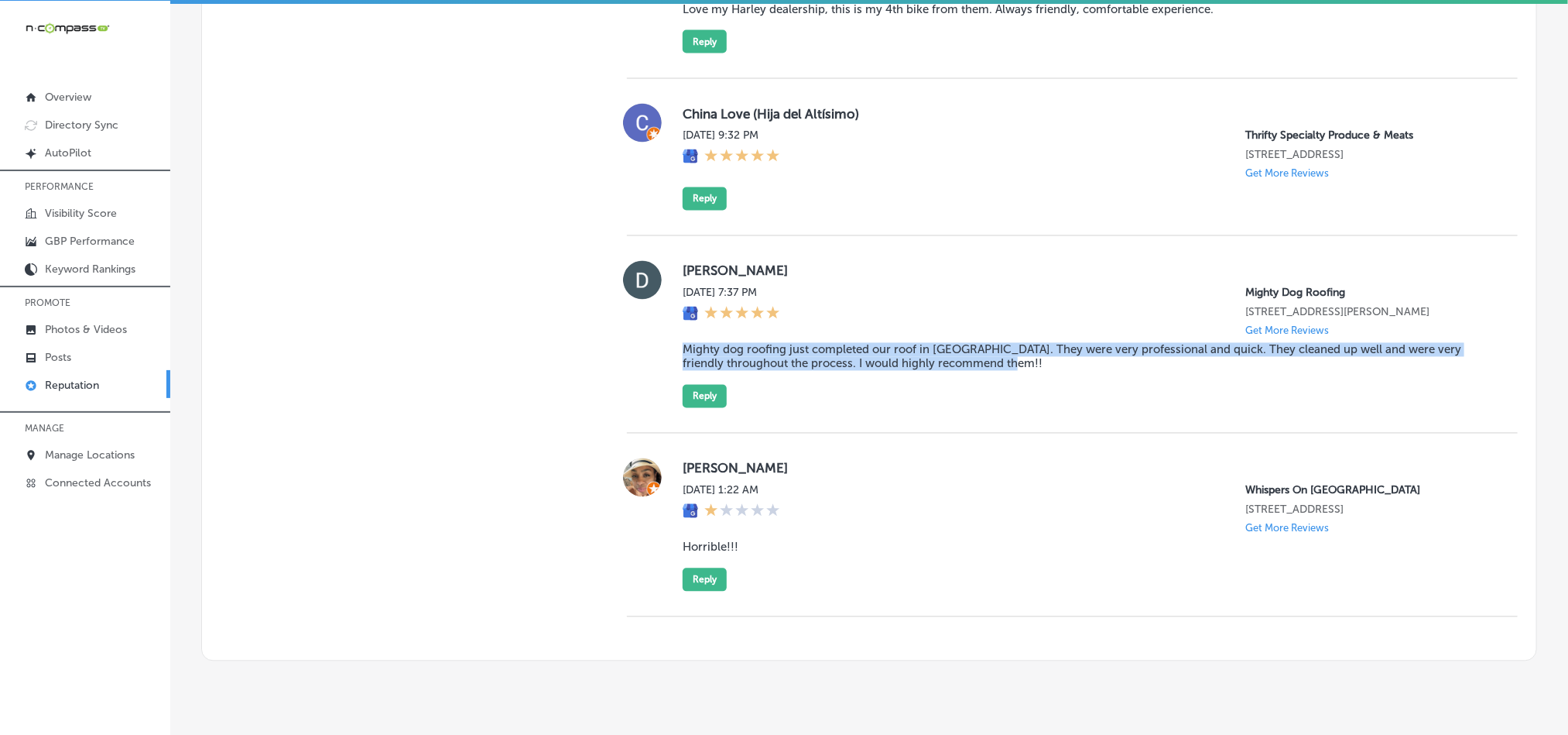
drag, startPoint x: 671, startPoint y: 356, endPoint x: 1035, endPoint y: 381, distance: 364.9
click at [1035, 381] on div "[PERSON_NAME] [DATE] 7:37 PM Mighty Dog Roofing [STREET_ADDRESS][PERSON_NAME] G…" at bounding box center [1072, 334] width 891 height 148
copy blockquote "Mighty dog roofing just completed our roof in [GEOGRAPHIC_DATA]. They were very…"
click at [915, 408] on div "[PERSON_NAME] [DATE] 7:37 PM Mighty Dog Roofing [STREET_ADDRESS][PERSON_NAME] G…" at bounding box center [1088, 334] width 810 height 148
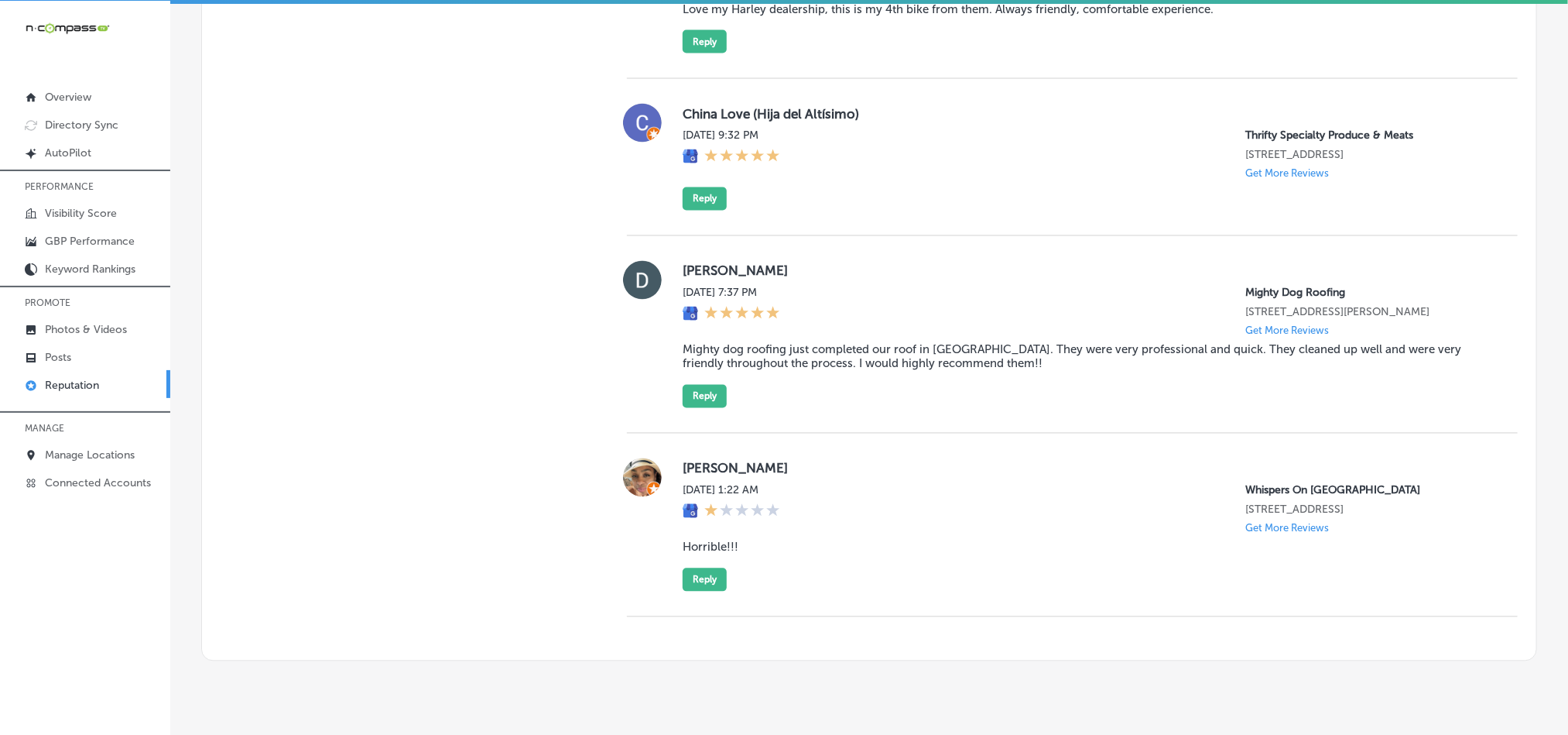
click at [856, 423] on div "[PERSON_NAME] [DATE] 7:37 PM Mighty Dog Roofing [STREET_ADDRESS][PERSON_NAME] G…" at bounding box center [1072, 334] width 891 height 197
click at [701, 408] on button "Reply" at bounding box center [705, 397] width 44 height 23
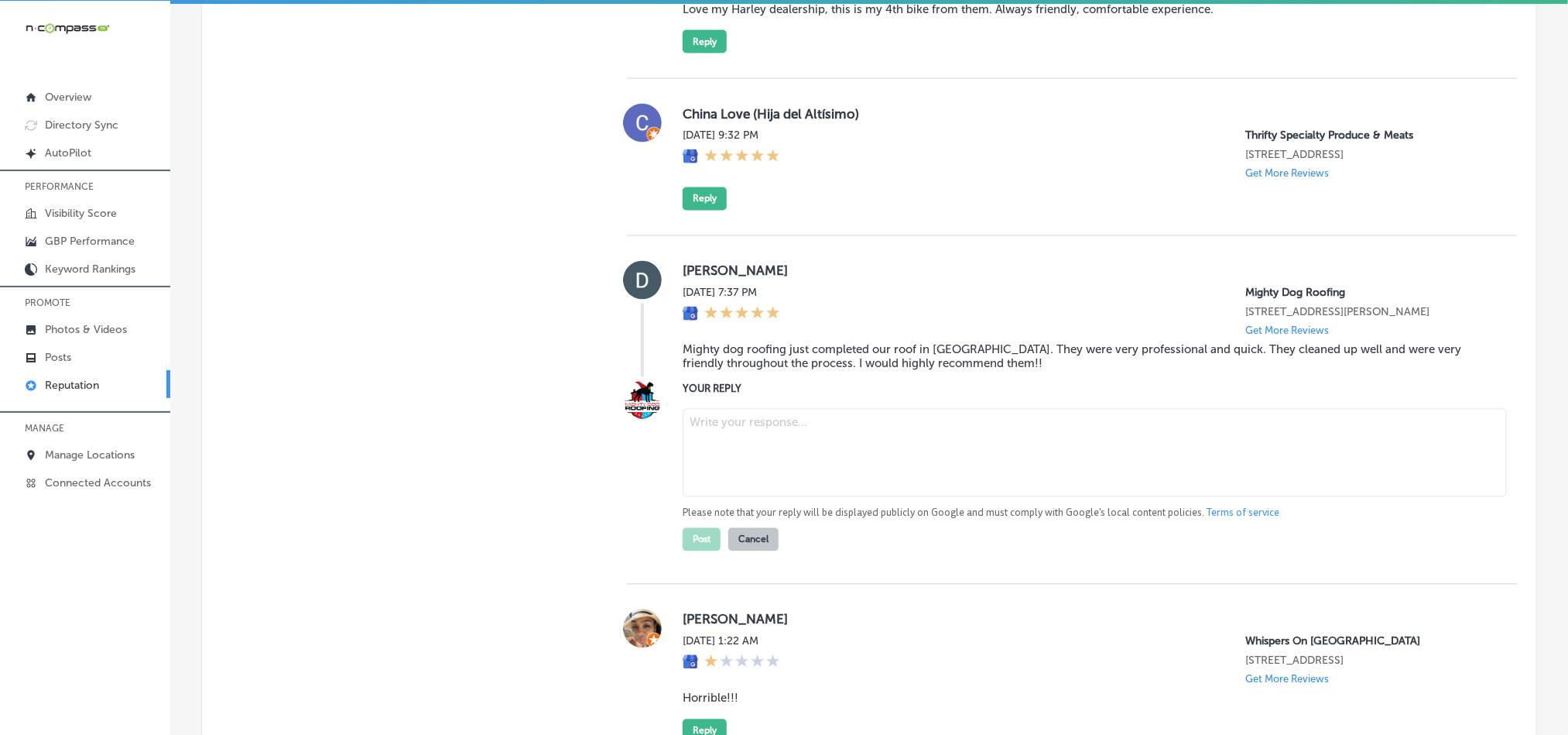
click at [776, 453] on textarea at bounding box center [1095, 453] width 825 height 88
paste textarea "Thank you for the kind words, [PERSON_NAME]! We’re thrilled to hear you had a g…"
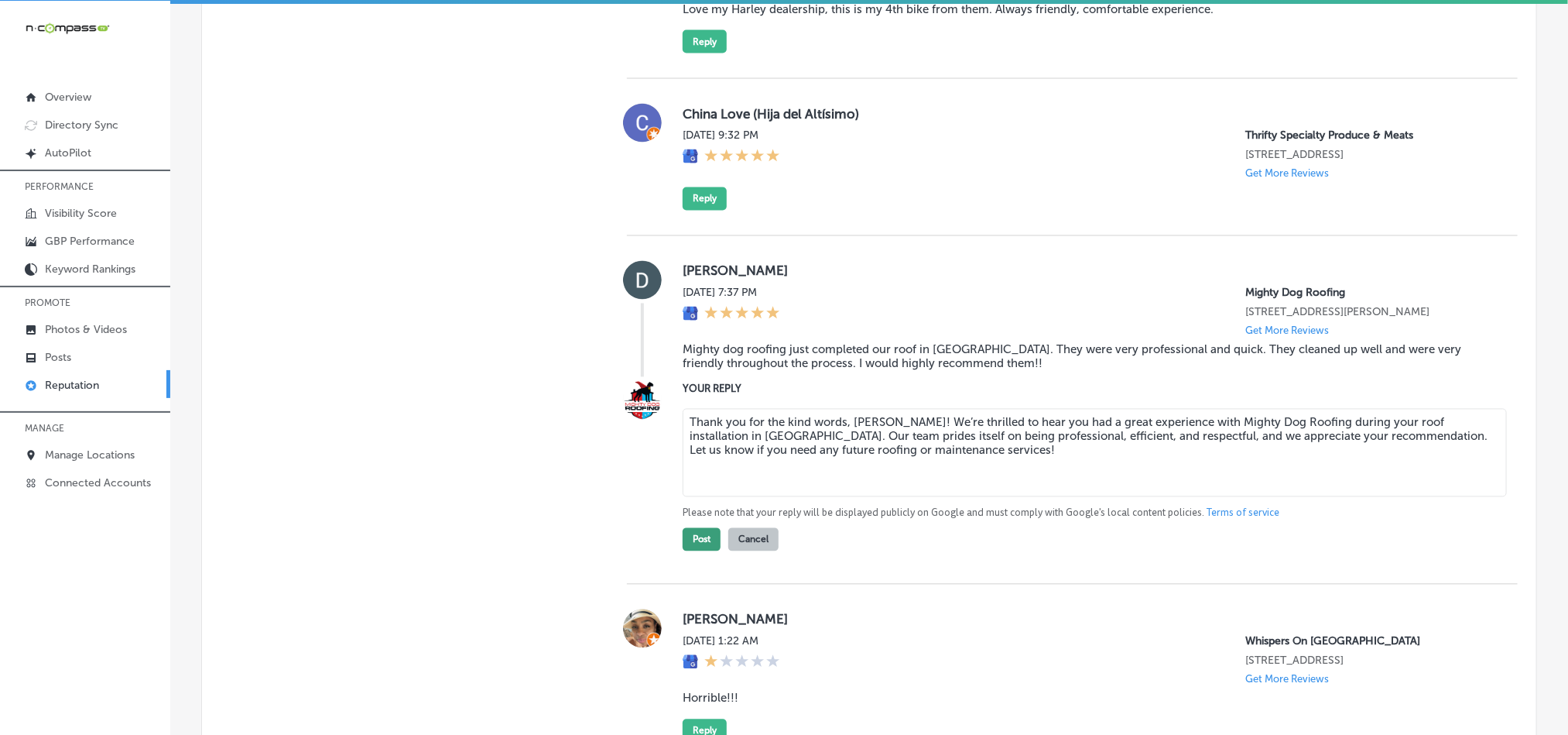
type textarea "Thank you for the kind words, [PERSON_NAME]! We’re thrilled to hear you had a g…"
click at [694, 463] on button "Post" at bounding box center [702, 540] width 38 height 23
type textarea "x"
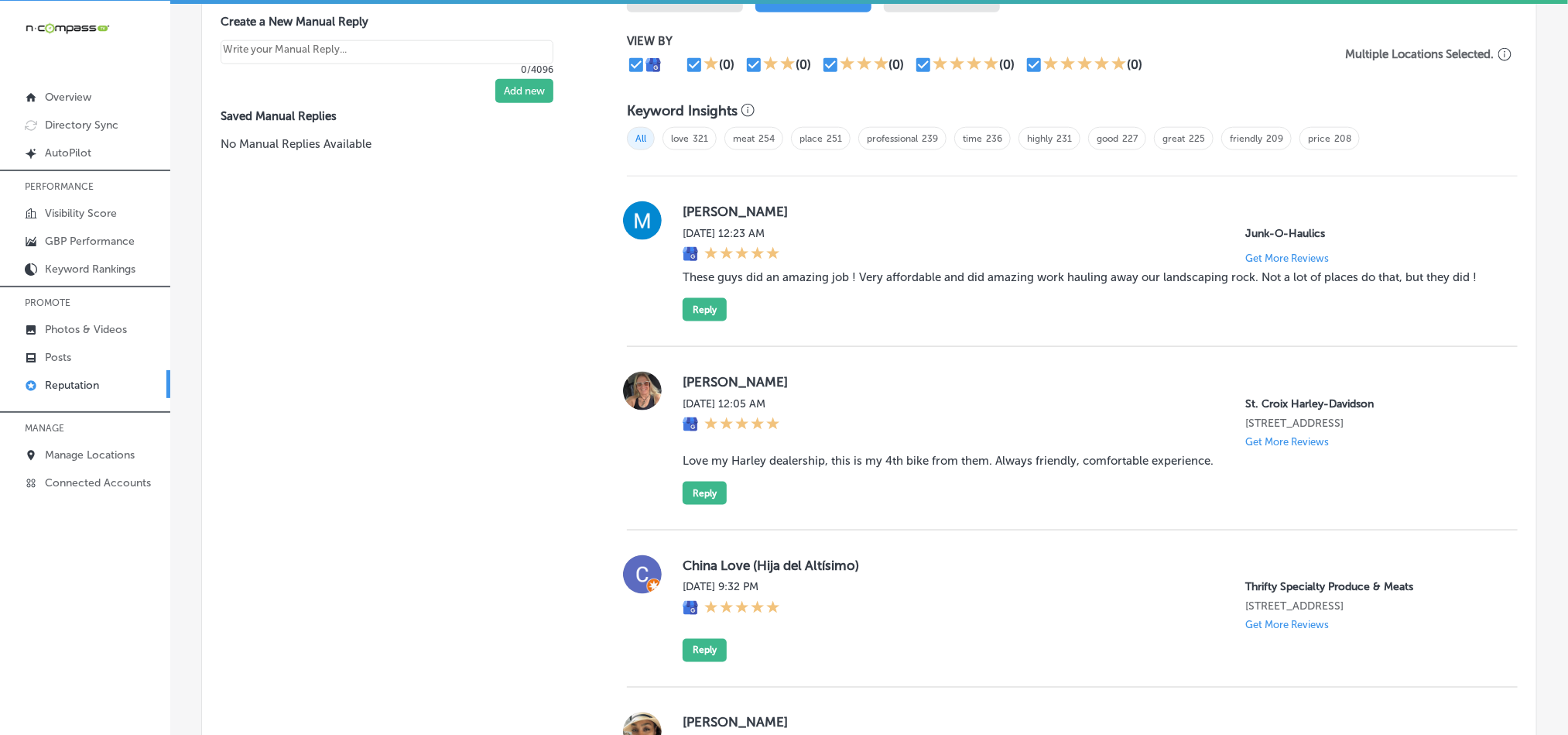
scroll to position [946, 0]
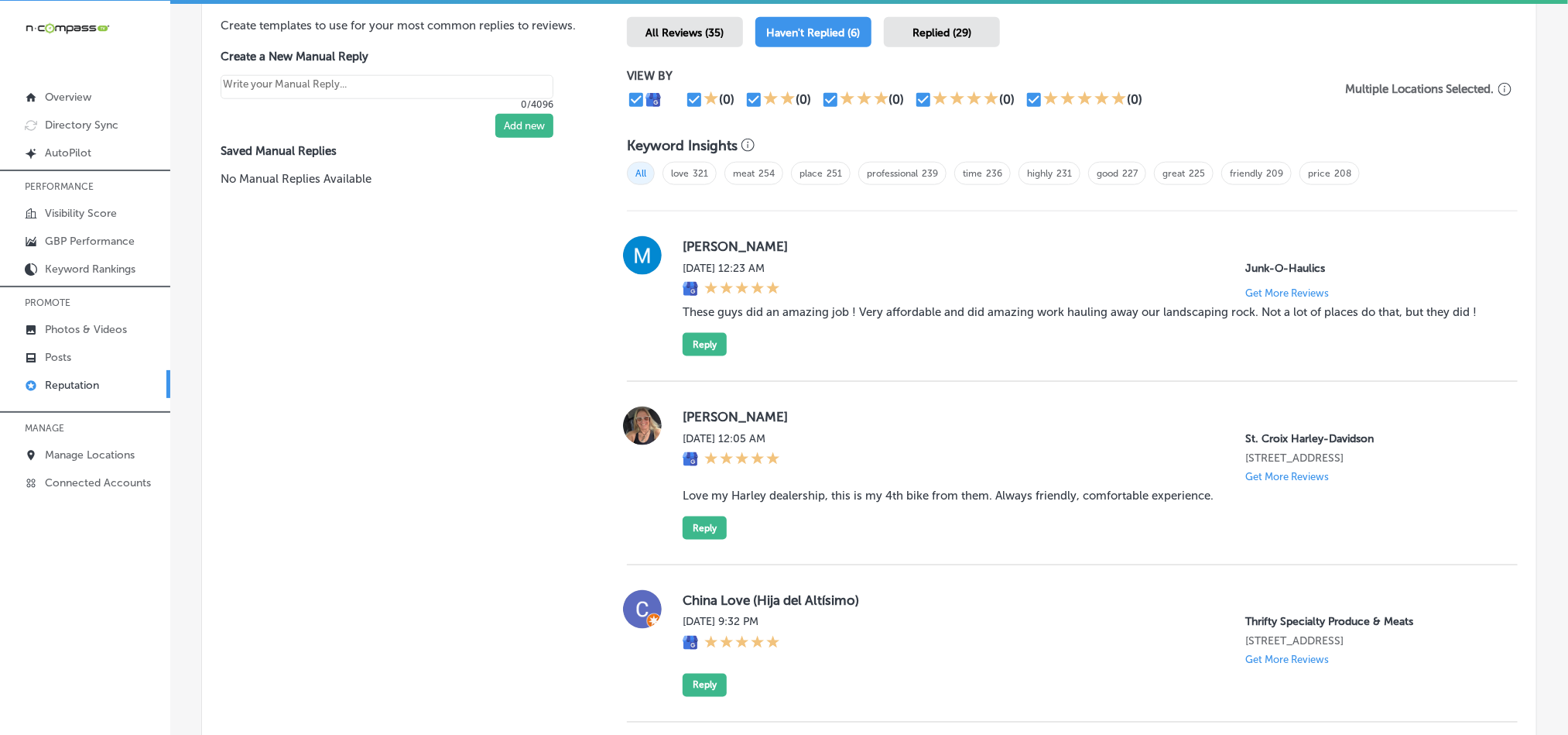
drag, startPoint x: 679, startPoint y: 244, endPoint x: 852, endPoint y: 237, distance: 173.1
click at [852, 240] on label "[PERSON_NAME]" at bounding box center [1088, 246] width 810 height 15
copy label "[PERSON_NAME]"
click at [1057, 360] on div "[PERSON_NAME] [DATE] 12:23 AM Junk-O-Haulics Get More Reviews These guys did an…" at bounding box center [1072, 297] width 891 height 171
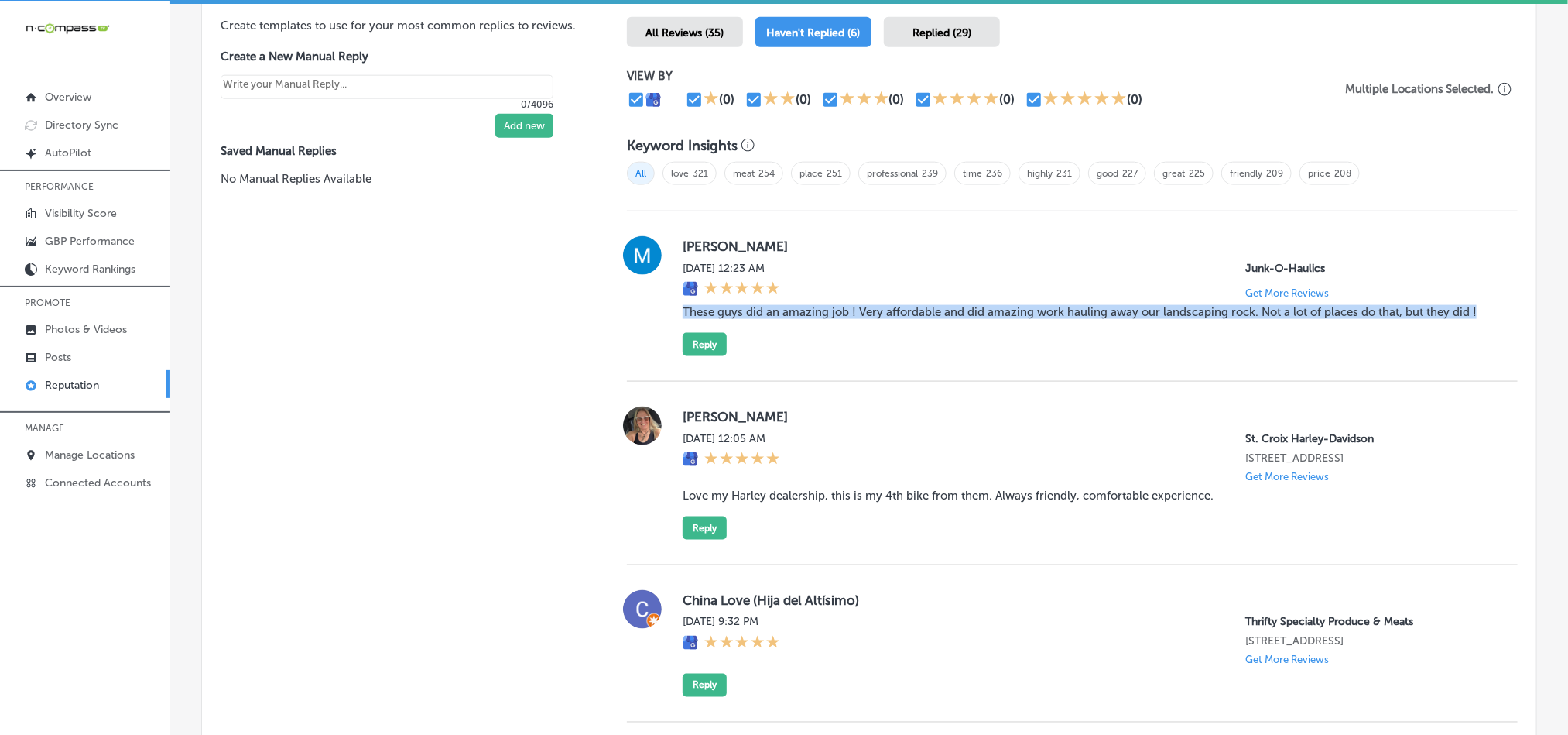
drag, startPoint x: 676, startPoint y: 308, endPoint x: 1486, endPoint y: 325, distance: 810.2
click at [1057, 325] on div "[PERSON_NAME] [DATE] 12:23 AM Junk-O-Haulics Get More Reviews These guys did an…" at bounding box center [1072, 295] width 891 height 120
copy blockquote "These guys did an amazing job ! Very affordable and did amazing work hauling aw…"
click at [885, 351] on div "[PERSON_NAME] [DATE] 12:23 AM Junk-O-Haulics Get More Reviews These guys did an…" at bounding box center [1088, 295] width 810 height 120
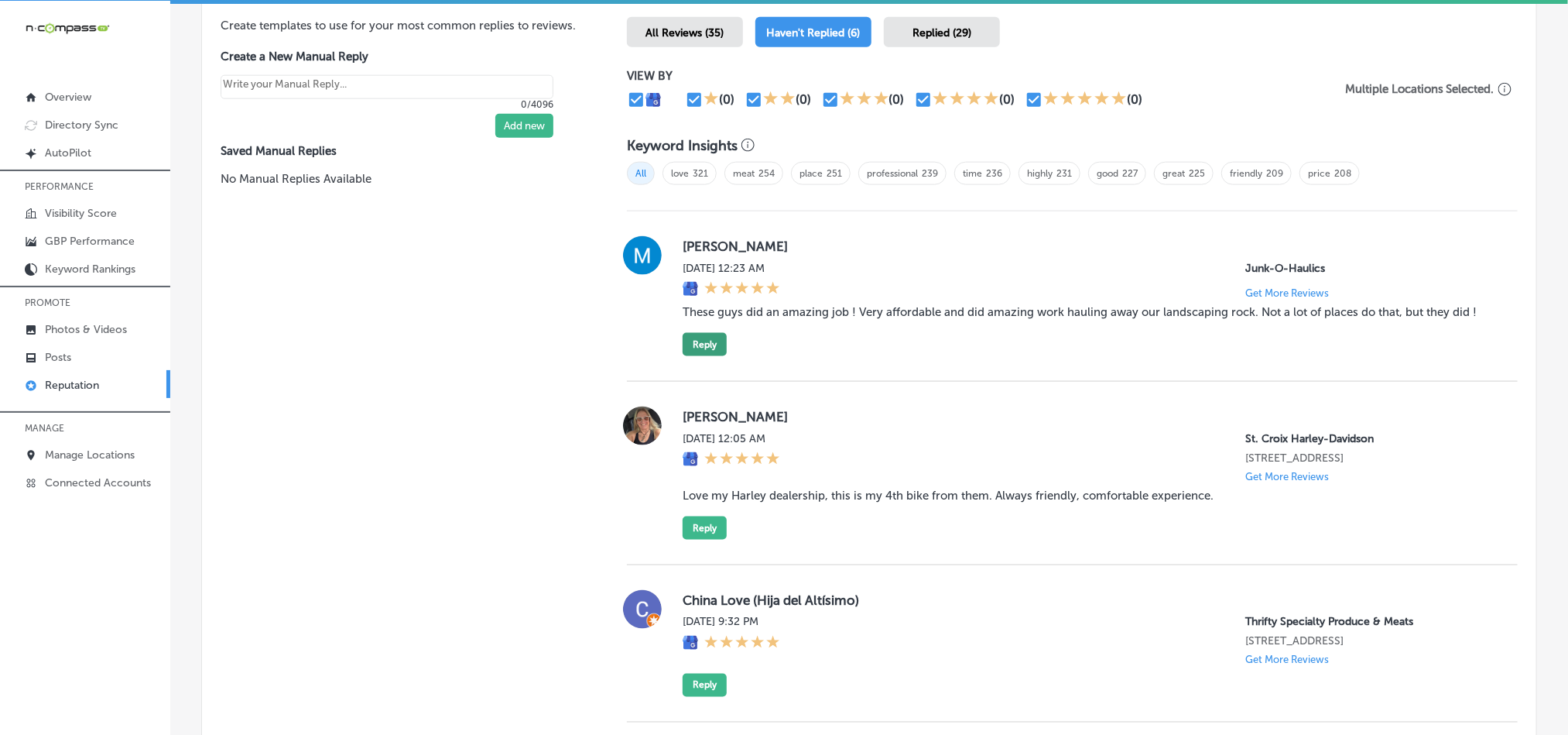
click at [702, 351] on button "Reply" at bounding box center [705, 344] width 44 height 23
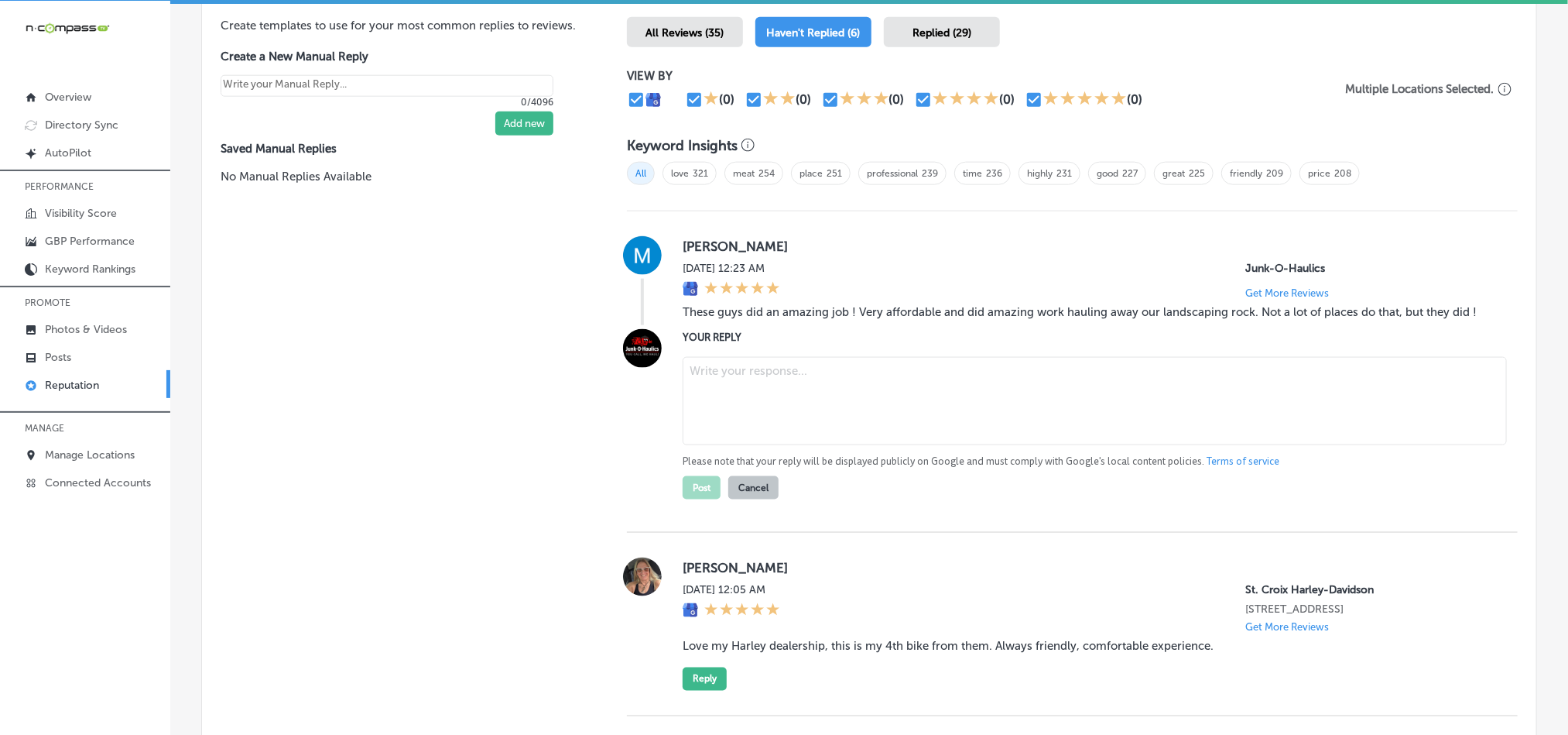
click at [773, 424] on textarea at bounding box center [1095, 401] width 825 height 88
paste textarea "Thank you for the great review, [PERSON_NAME]! We’re glad Junk-O-Haulics could …"
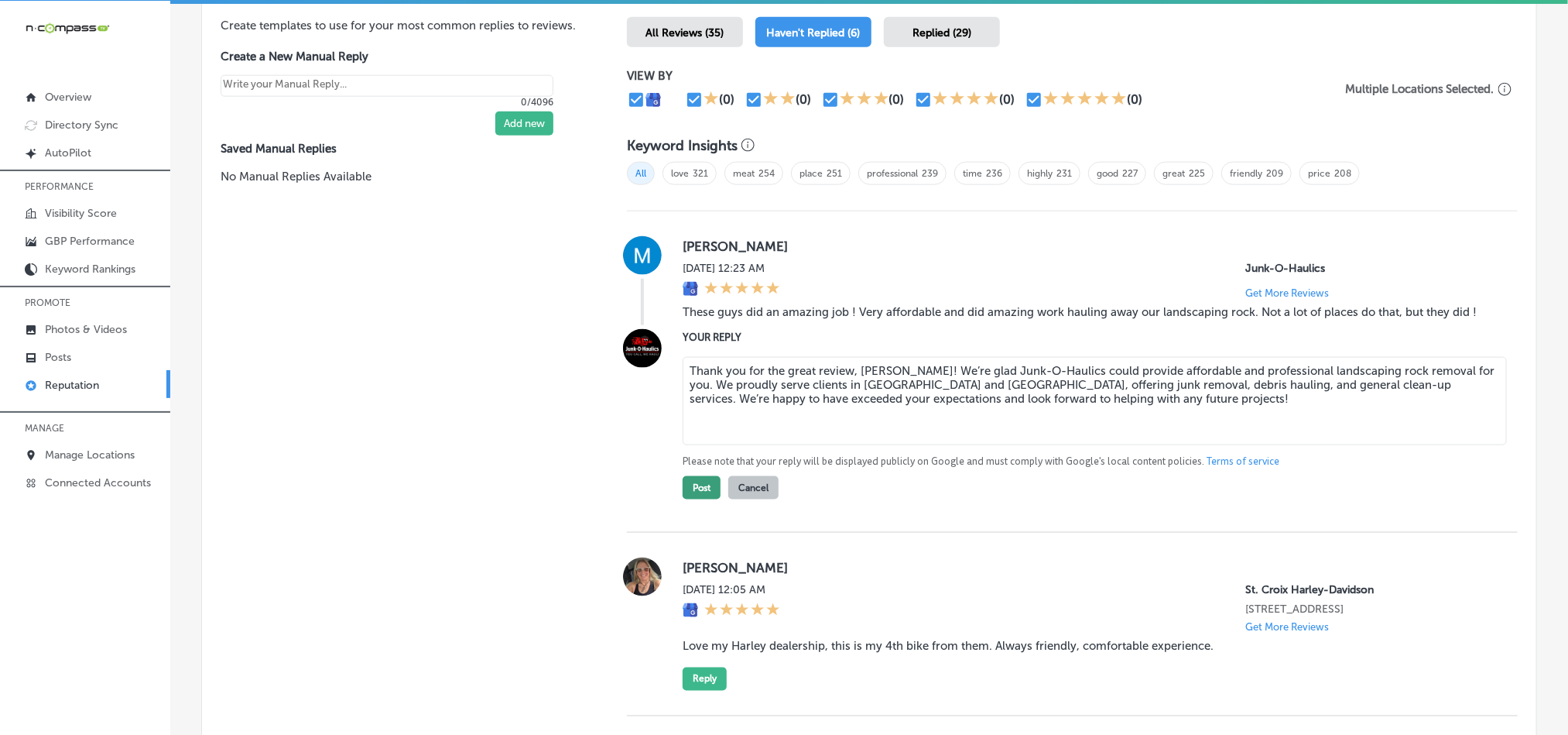
type textarea "Thank you for the great review, [PERSON_NAME]! We’re glad Junk-O-Haulics could …"
click at [693, 463] on button "Post" at bounding box center [702, 488] width 38 height 23
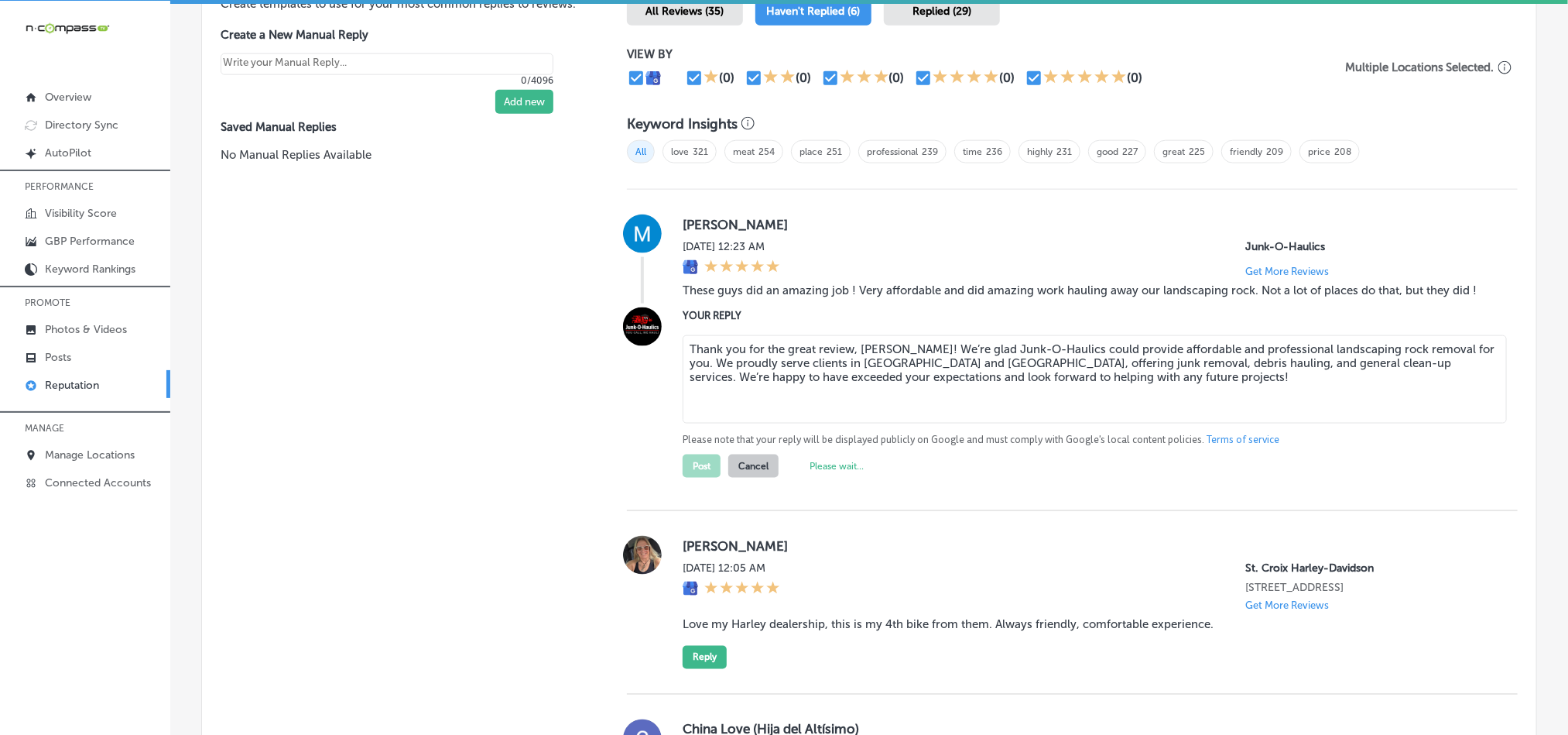
scroll to position [985, 0]
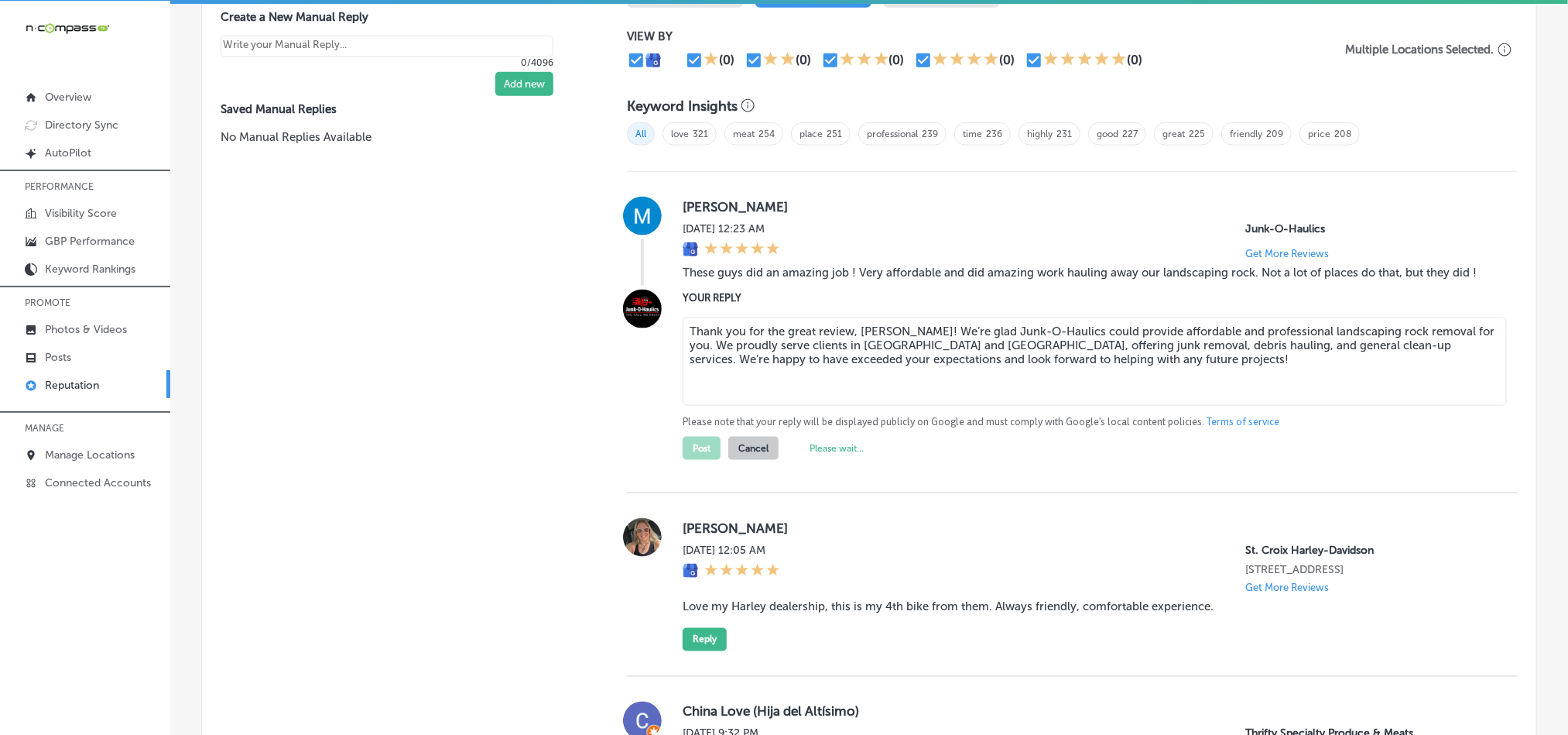
type textarea "x"
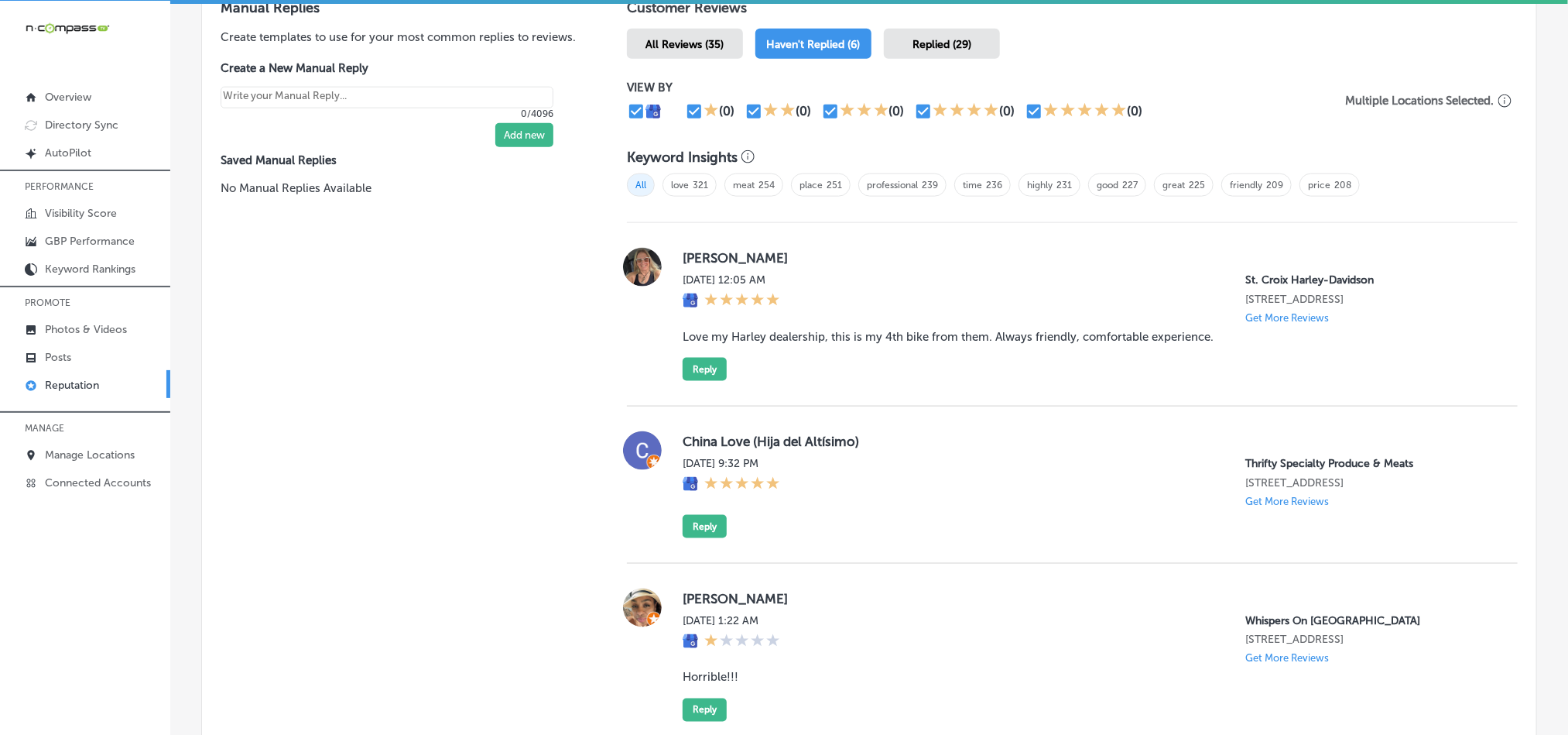
scroll to position [907, 0]
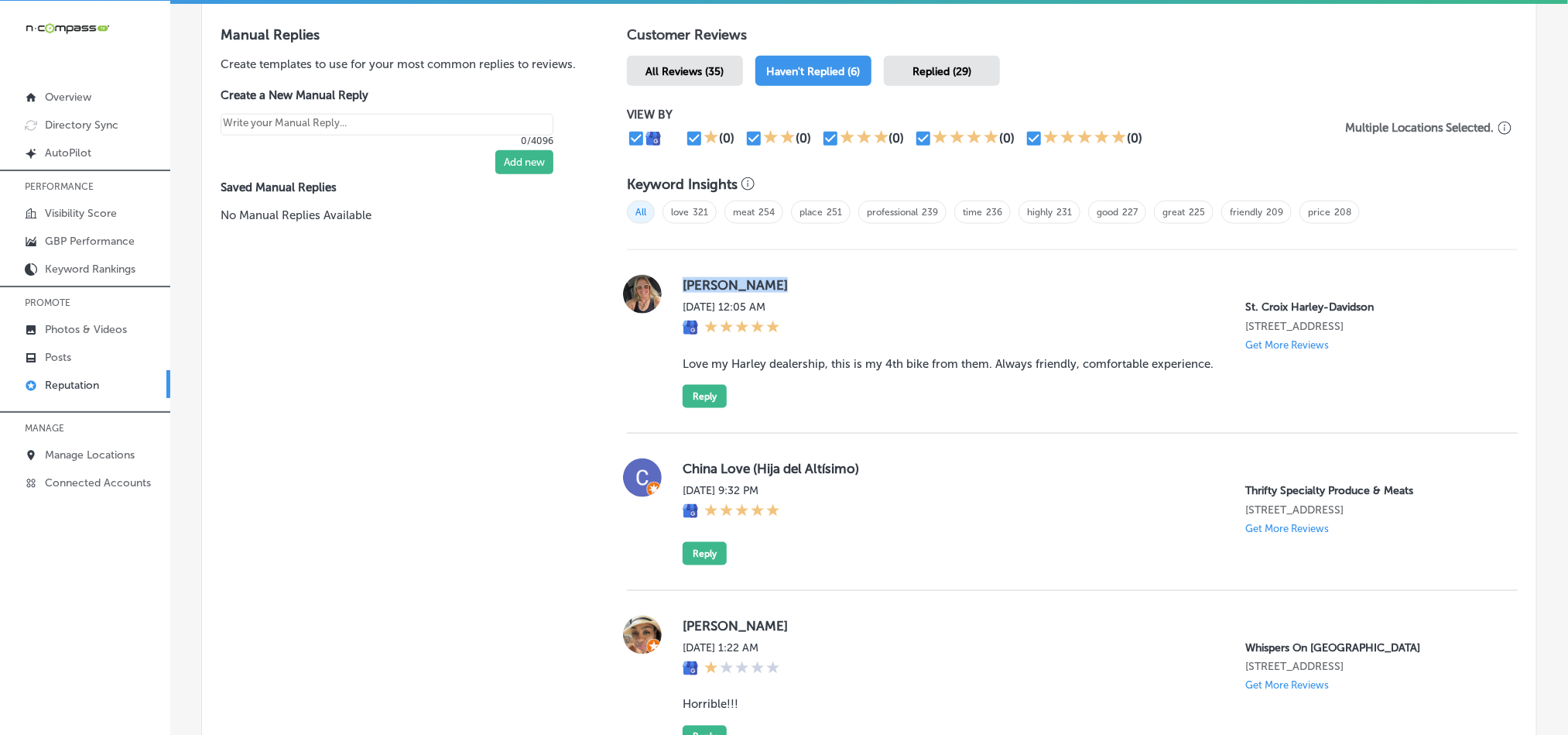
drag, startPoint x: 679, startPoint y: 286, endPoint x: 795, endPoint y: 285, distance: 116.0
click at [795, 285] on label "[PERSON_NAME]" at bounding box center [1088, 285] width 810 height 15
copy label "[PERSON_NAME]"
click at [1057, 385] on div "[PERSON_NAME] [DATE] 12:05 AM [GEOGRAPHIC_DATA] Harley-Davidson [STREET_ADDRESS…" at bounding box center [1088, 341] width 810 height 133
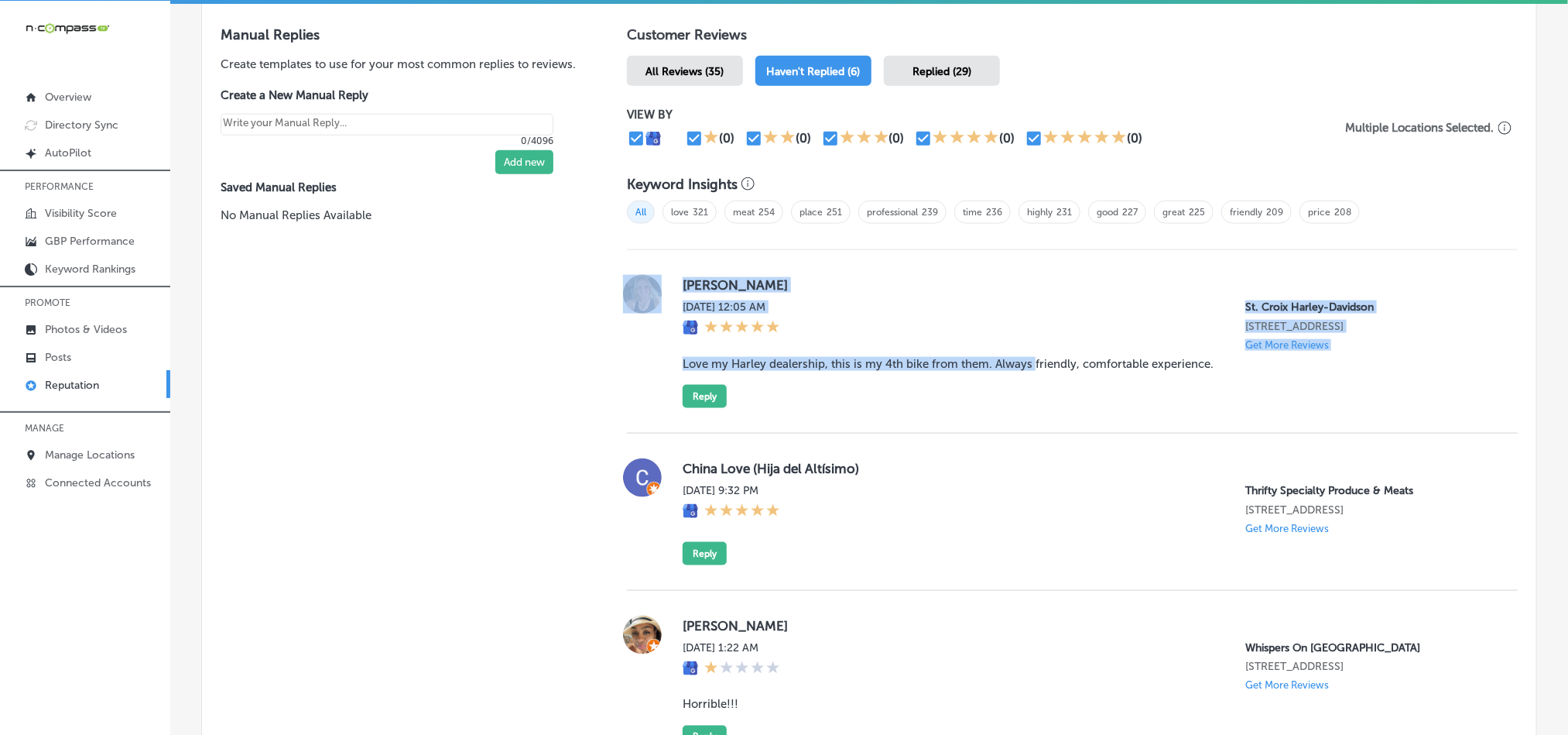
drag, startPoint x: 662, startPoint y: 362, endPoint x: 1045, endPoint y: 351, distance: 383.2
click at [1031, 351] on div "[PERSON_NAME] [DATE] 12:05 AM [GEOGRAPHIC_DATA] Harley-Davidson [STREET_ADDRESS…" at bounding box center [1072, 341] width 891 height 133
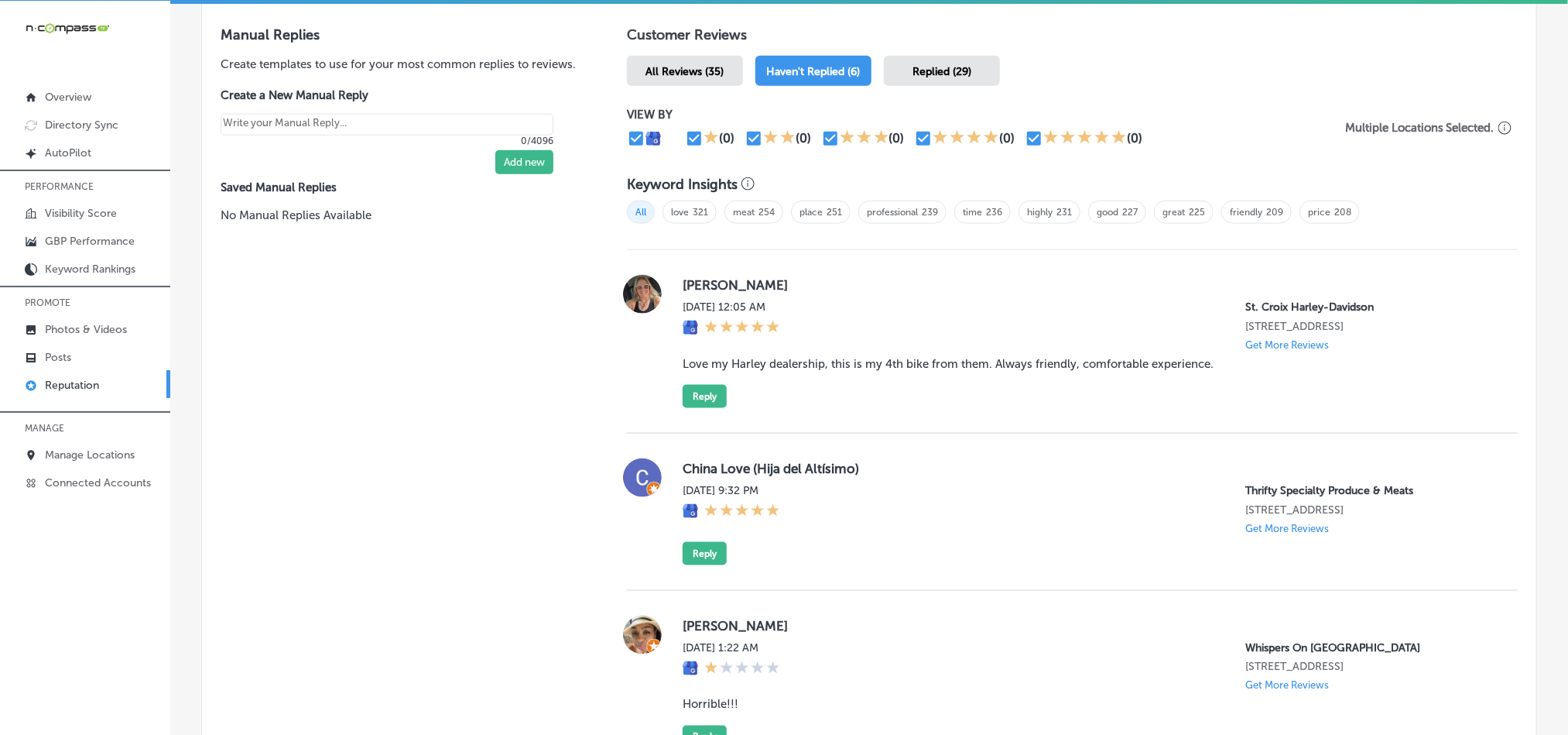
click at [1055, 356] on blockquote "Love my Harley dealership, this is my 4th bike from them. Always friendly, comf…" at bounding box center [1088, 363] width 810 height 14
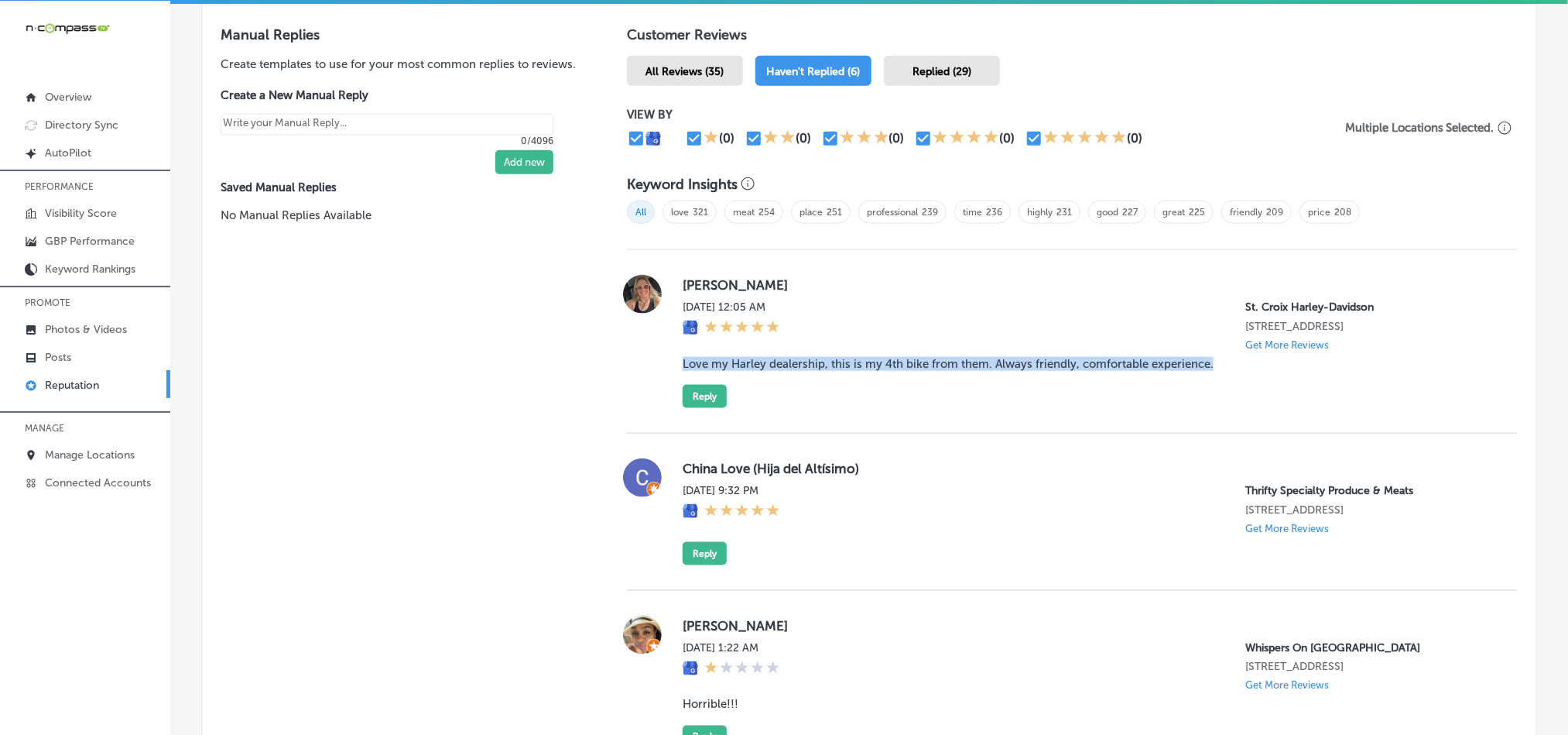
drag, startPoint x: 1203, startPoint y: 360, endPoint x: 678, endPoint y: 357, distance: 525.0
click at [683, 357] on blockquote "Love my Harley dealership, this is my 4th bike from them. Always friendly, comf…" at bounding box center [1088, 363] width 810 height 14
copy blockquote "Love my Harley dealership, this is my 4th bike from them. Always friendly, comf…"
drag, startPoint x: 957, startPoint y: 396, endPoint x: 929, endPoint y: 396, distance: 28.0
click at [954, 396] on div "[PERSON_NAME] [DATE] 12:05 AM [GEOGRAPHIC_DATA] Harley-Davidson [STREET_ADDRESS…" at bounding box center [1088, 341] width 810 height 133
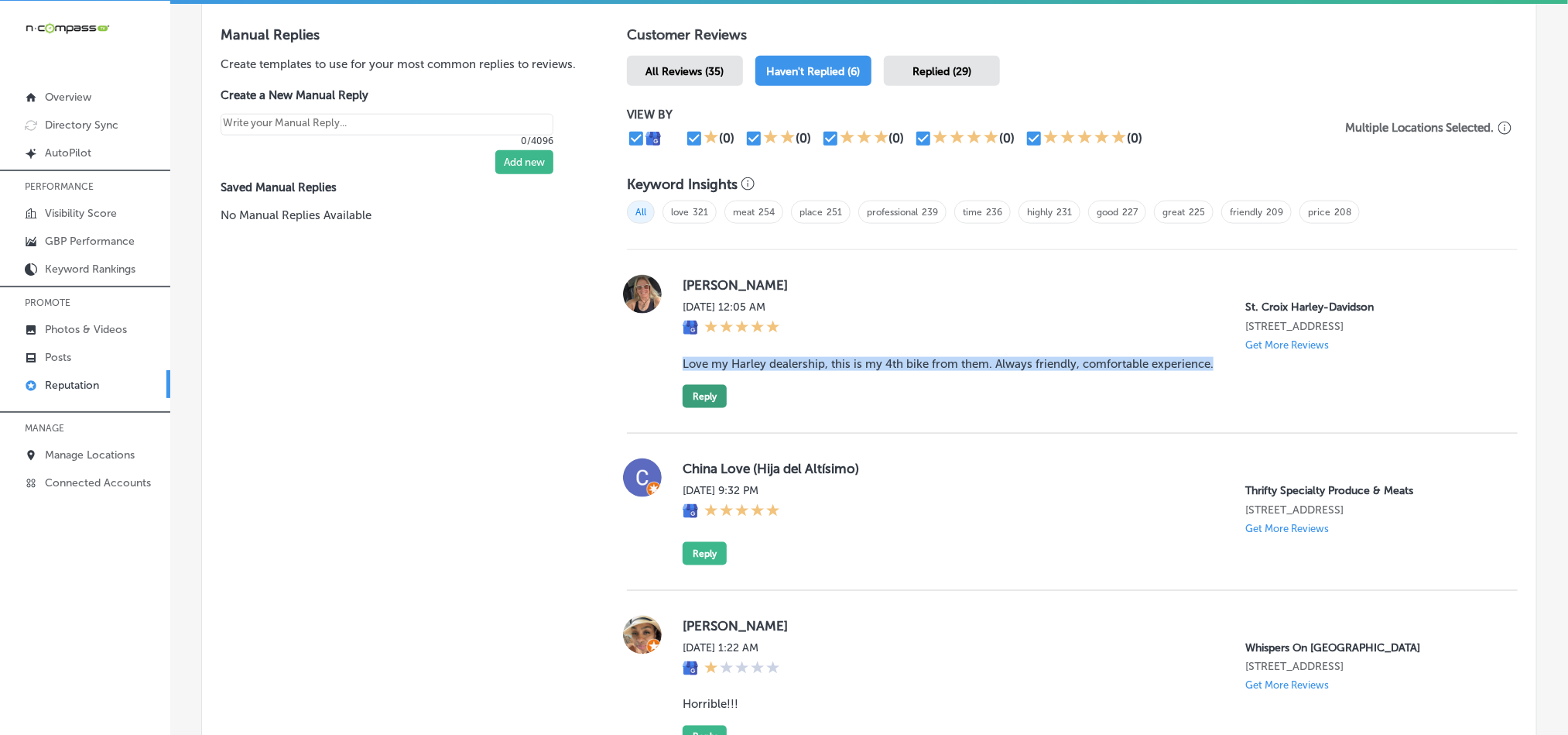
click at [703, 389] on button "Reply" at bounding box center [705, 397] width 44 height 23
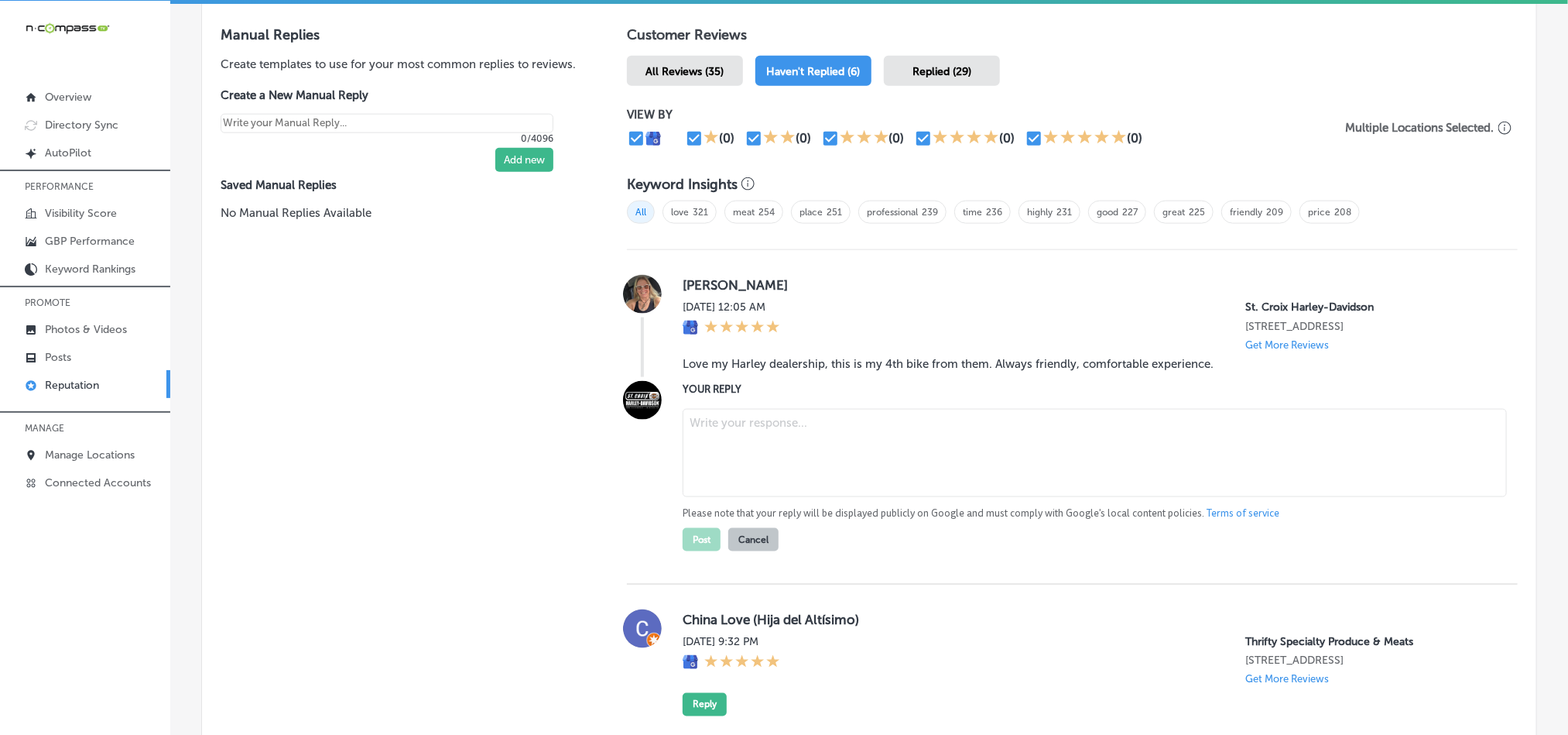
click at [778, 425] on textarea at bounding box center [1095, 453] width 825 height 88
paste textarea "Hi [PERSON_NAME], thank you for your continued trust in St. Croix Harley-Davids…"
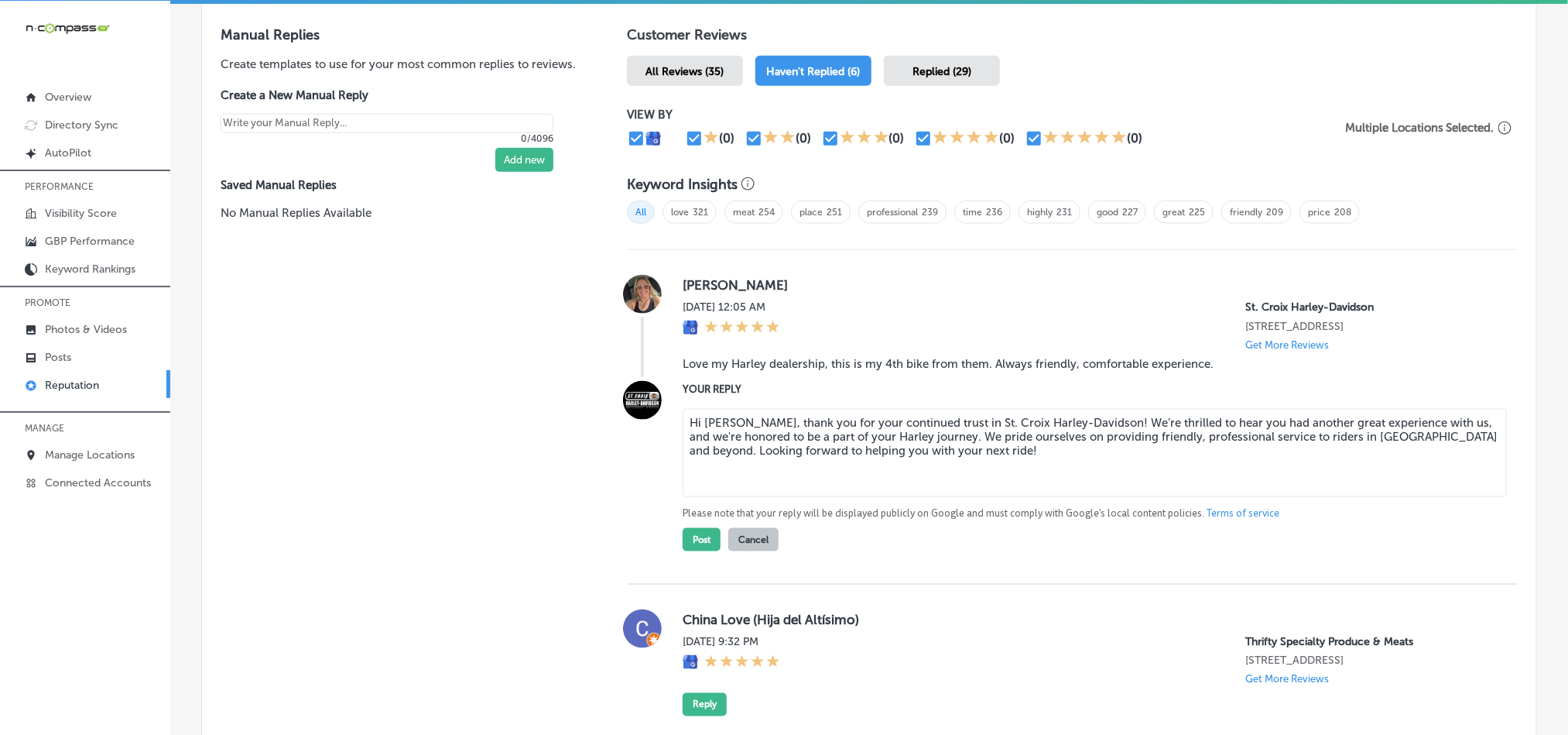
drag, startPoint x: 1159, startPoint y: 412, endPoint x: 1194, endPoint y: 506, distance: 100.3
click at [1057, 412] on textarea "Hi [PERSON_NAME], thank you for your continued trust in St. Croix Harley-Davids…" at bounding box center [1095, 453] width 825 height 88
type textarea "Hi [PERSON_NAME], thank you for your continued trust in St. Croix Harley-Davids…"
click at [692, 463] on button "Post" at bounding box center [702, 540] width 38 height 23
type textarea "x"
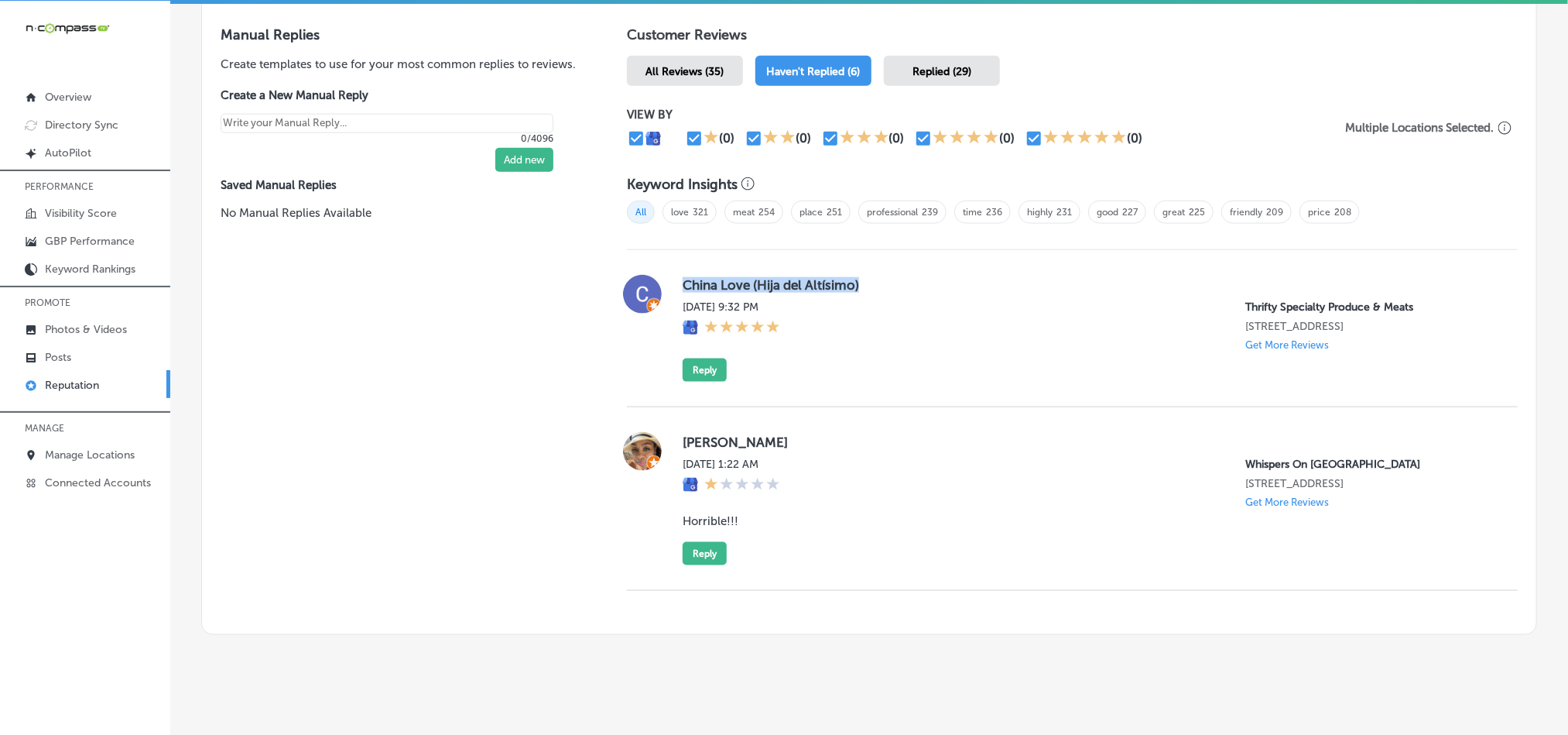
drag, startPoint x: 670, startPoint y: 272, endPoint x: 926, endPoint y: 274, distance: 256.0
click at [926, 275] on div "China Love (Hija del Altísimo) [DATE] 9:32 PM Thrifty Specialty Produce & Meats…" at bounding box center [1072, 329] width 891 height 107
copy label "China Love (Hija del Altísimo)"
click at [871, 377] on div "China Love (Hija del Altísimo) [DATE] 9:32 PM Thrifty Specialty Produce & Meats…" at bounding box center [1088, 329] width 810 height 107
click at [702, 377] on button "Reply" at bounding box center [705, 370] width 44 height 23
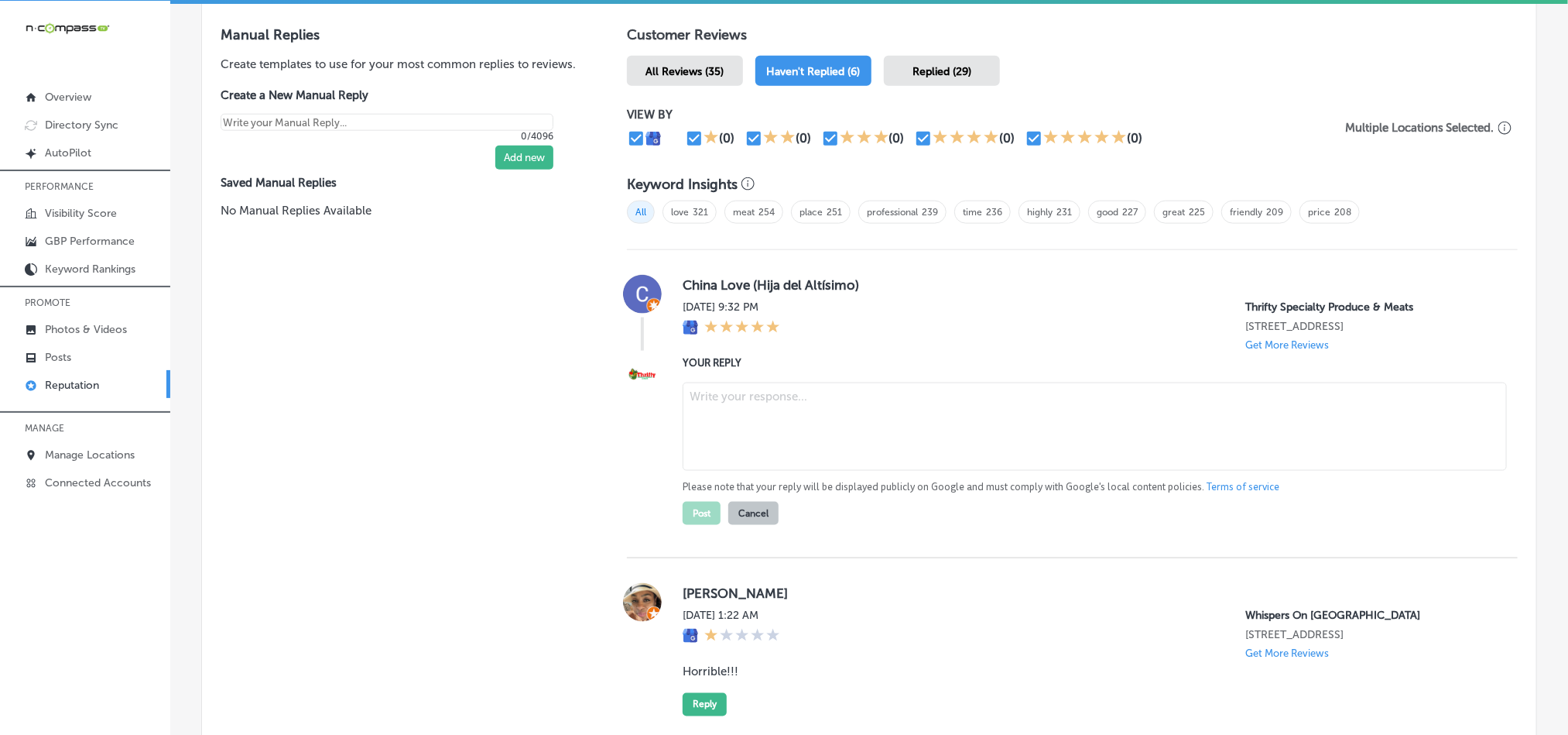
click at [761, 427] on textarea at bounding box center [1095, 426] width 825 height 88
paste textarea "Thank you for the 5-star review, [GEOGRAPHIC_DATA]! We’re so glad to hear you h…"
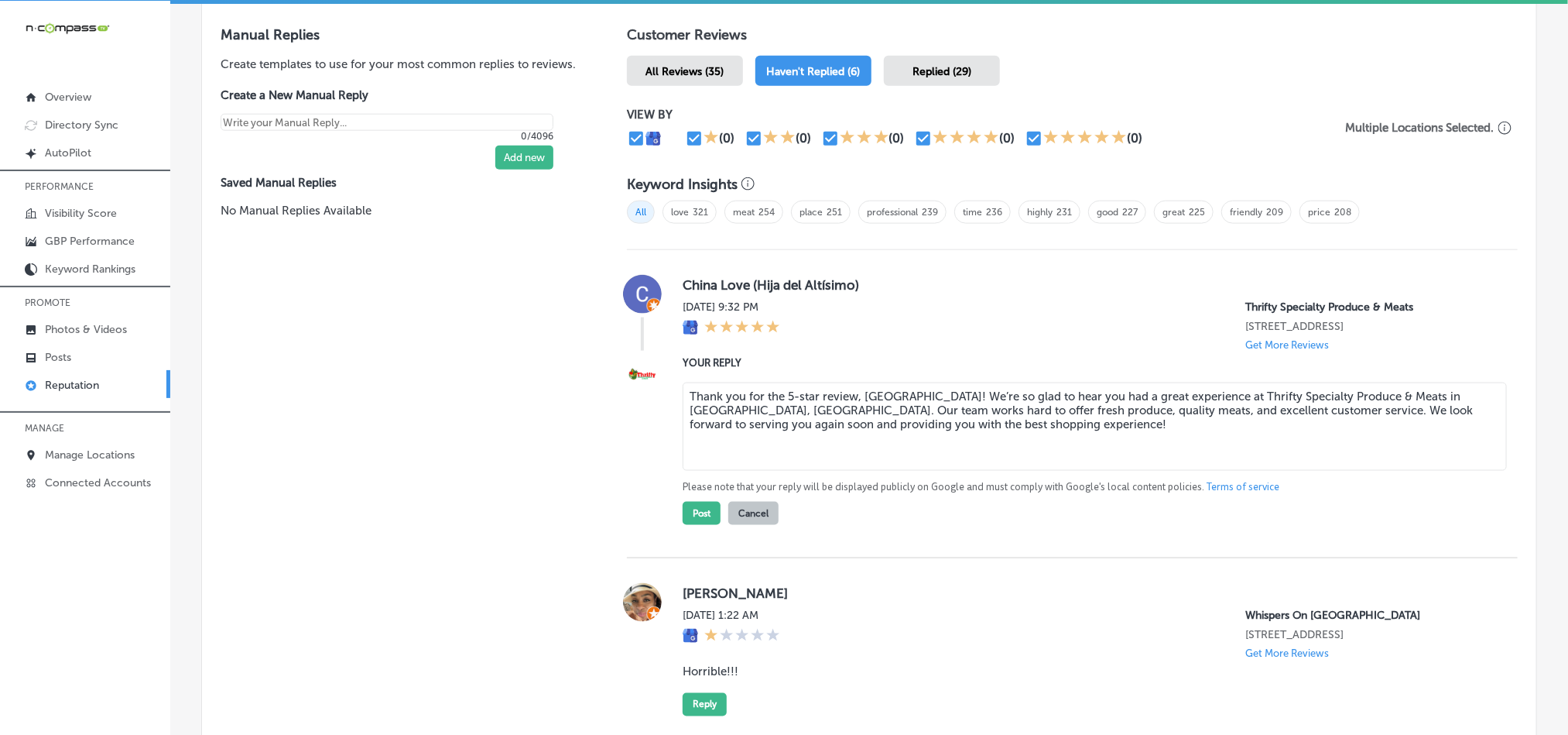
click at [893, 390] on textarea "Thank you for the 5-star review, [GEOGRAPHIC_DATA]! We’re so glad to hear you h…" at bounding box center [1095, 426] width 825 height 88
click at [932, 427] on textarea "Thank you for the 5-star review. We’re so glad to hear you had a great experien…" at bounding box center [1095, 426] width 825 height 88
type textarea "Thank you for the 5-star review. We’re so glad to hear you had a great experien…"
click at [690, 463] on button "Post" at bounding box center [702, 514] width 38 height 23
type textarea "x"
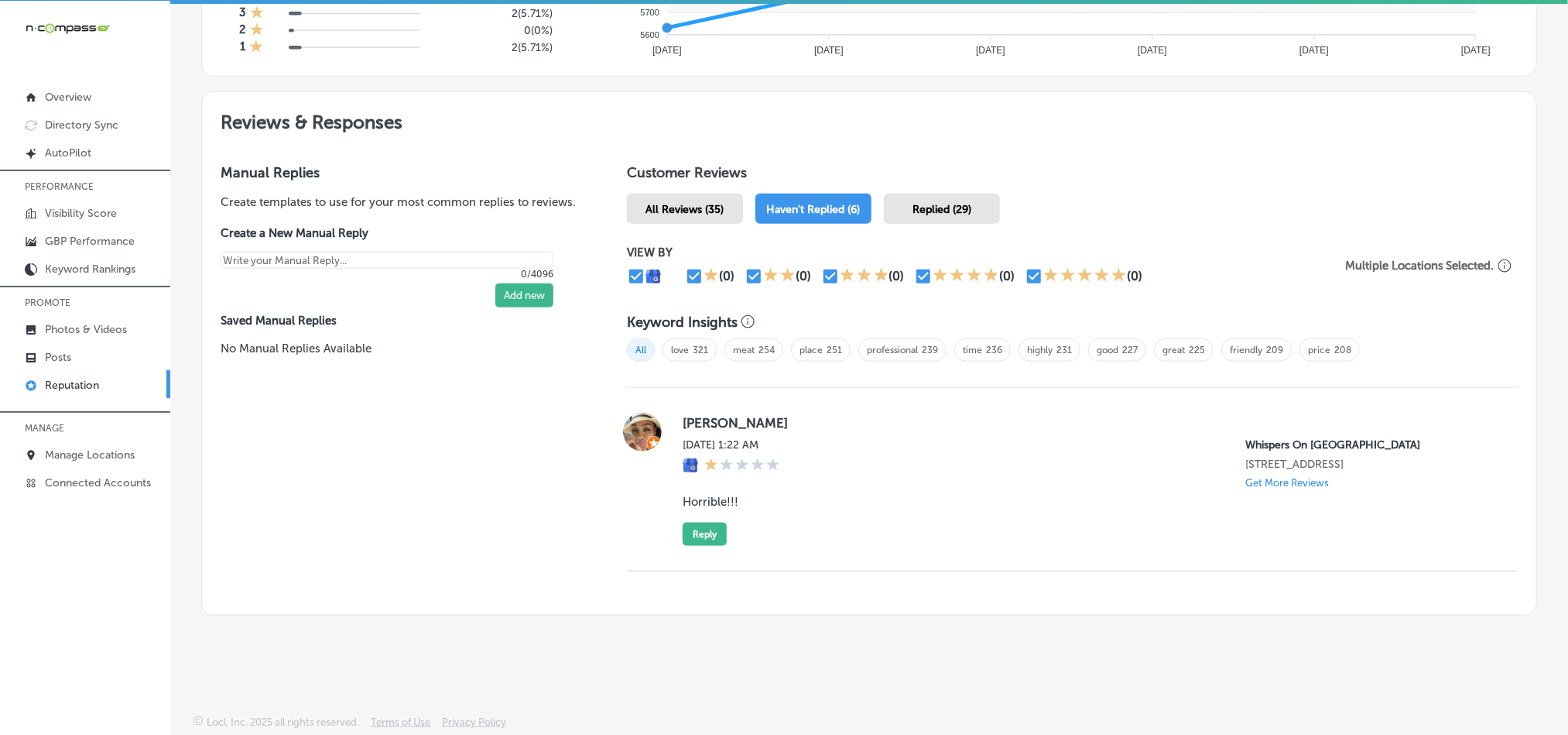
scroll to position [779, 0]
